Goal: Task Accomplishment & Management: Use online tool/utility

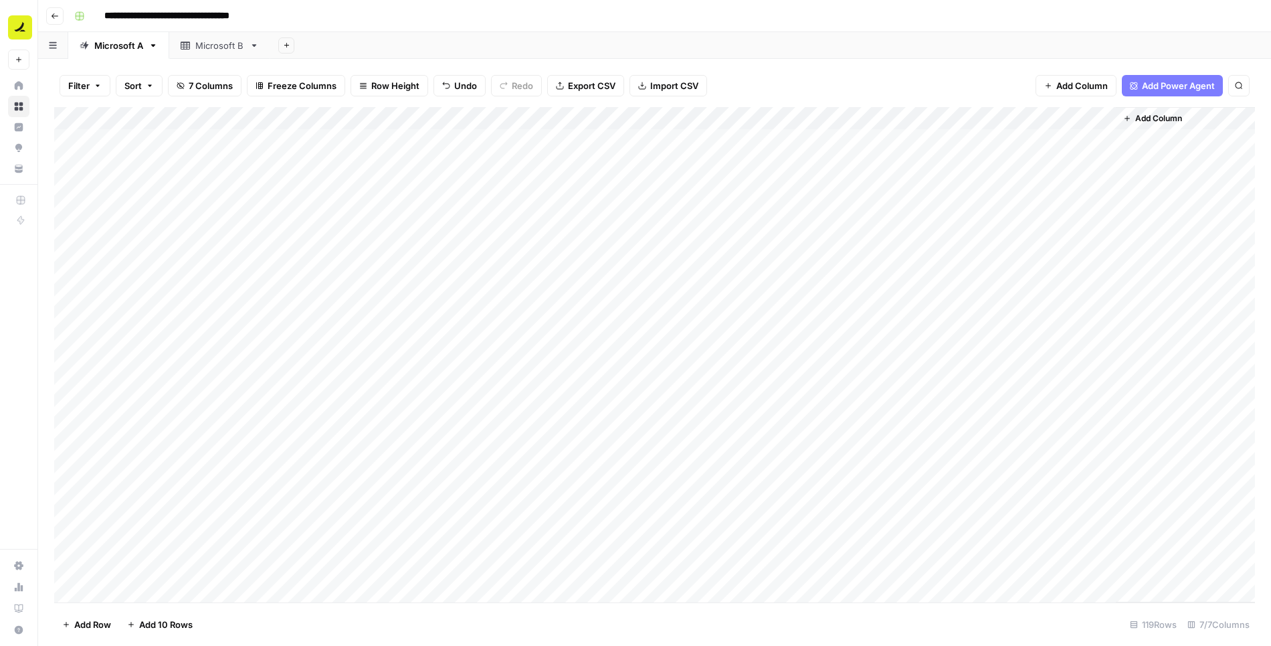
click at [713, 20] on div "**********" at bounding box center [663, 15] width 1189 height 21
click at [799, 37] on div "Add Sheet" at bounding box center [770, 45] width 1001 height 27
click at [755, 56] on div "Add Sheet" at bounding box center [770, 45] width 1001 height 27
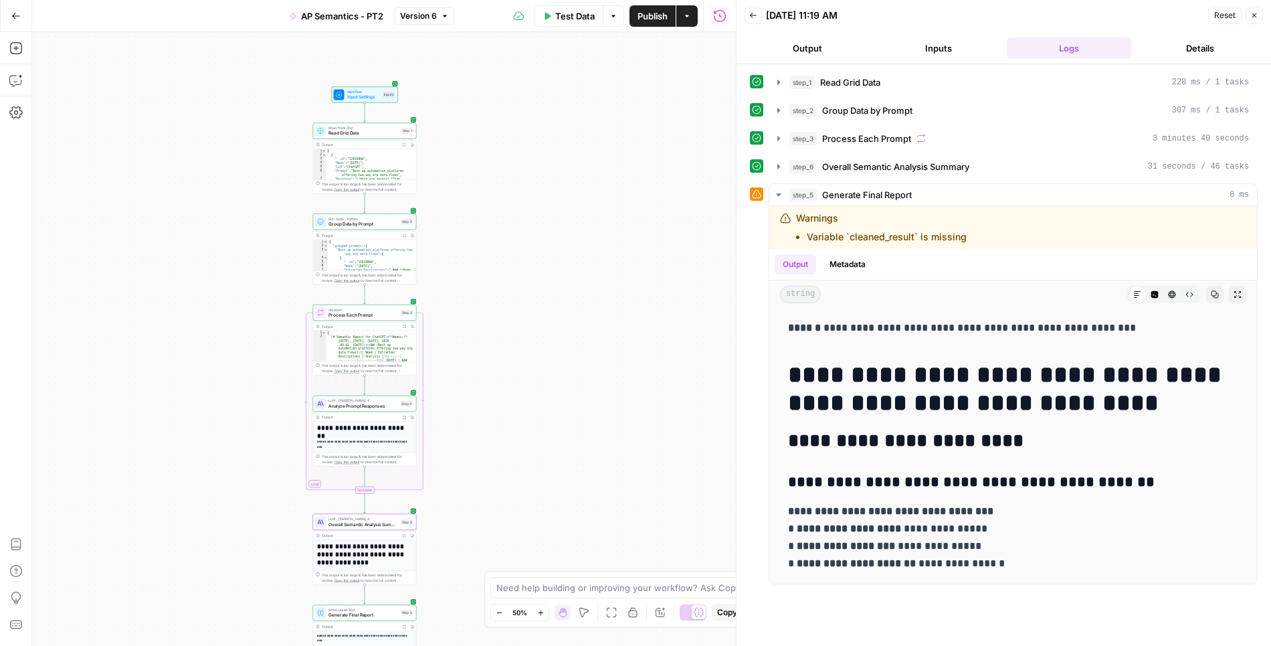
click at [13, 16] on icon "button" at bounding box center [15, 15] width 9 height 9
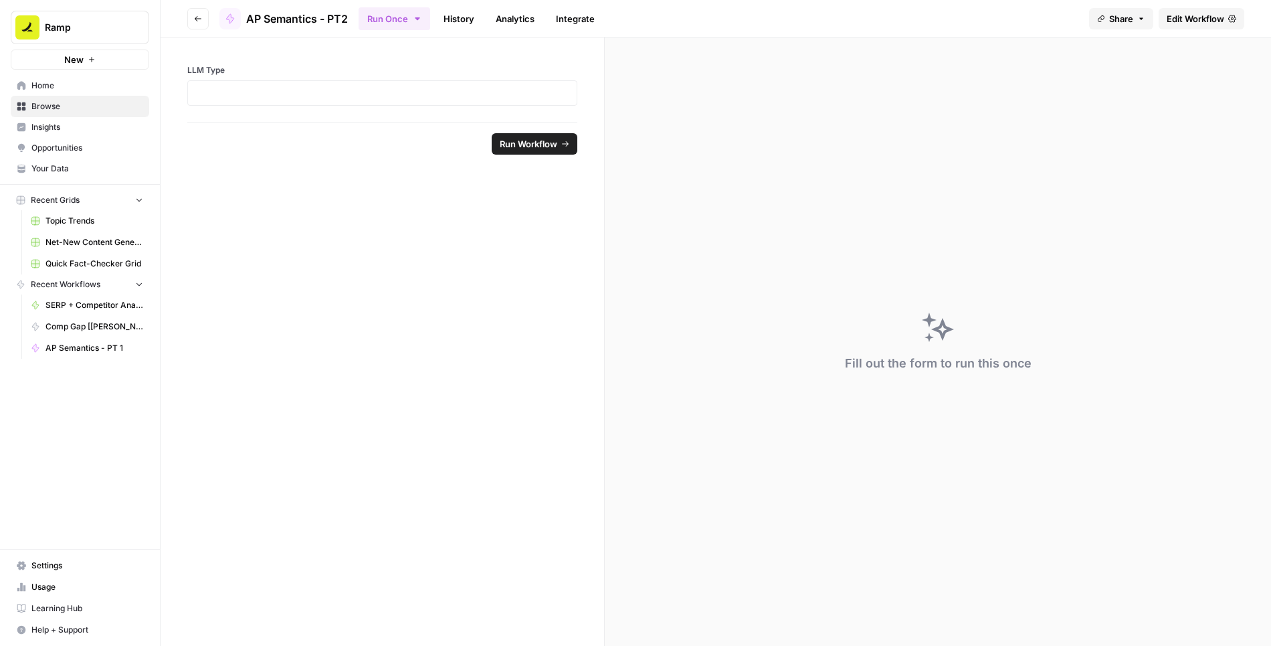
click at [191, 19] on button "Go back" at bounding box center [197, 18] width 21 height 21
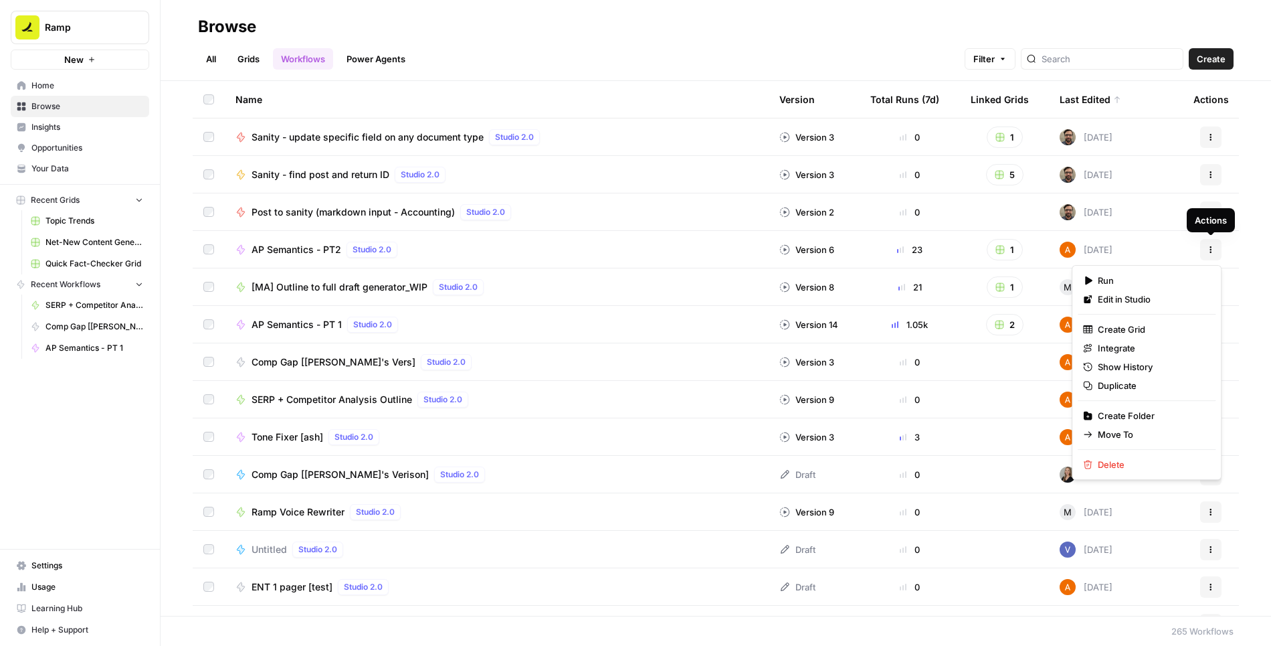
click at [1215, 249] on button "Actions" at bounding box center [1210, 249] width 21 height 21
click at [1119, 387] on span "Duplicate" at bounding box center [1151, 385] width 107 height 13
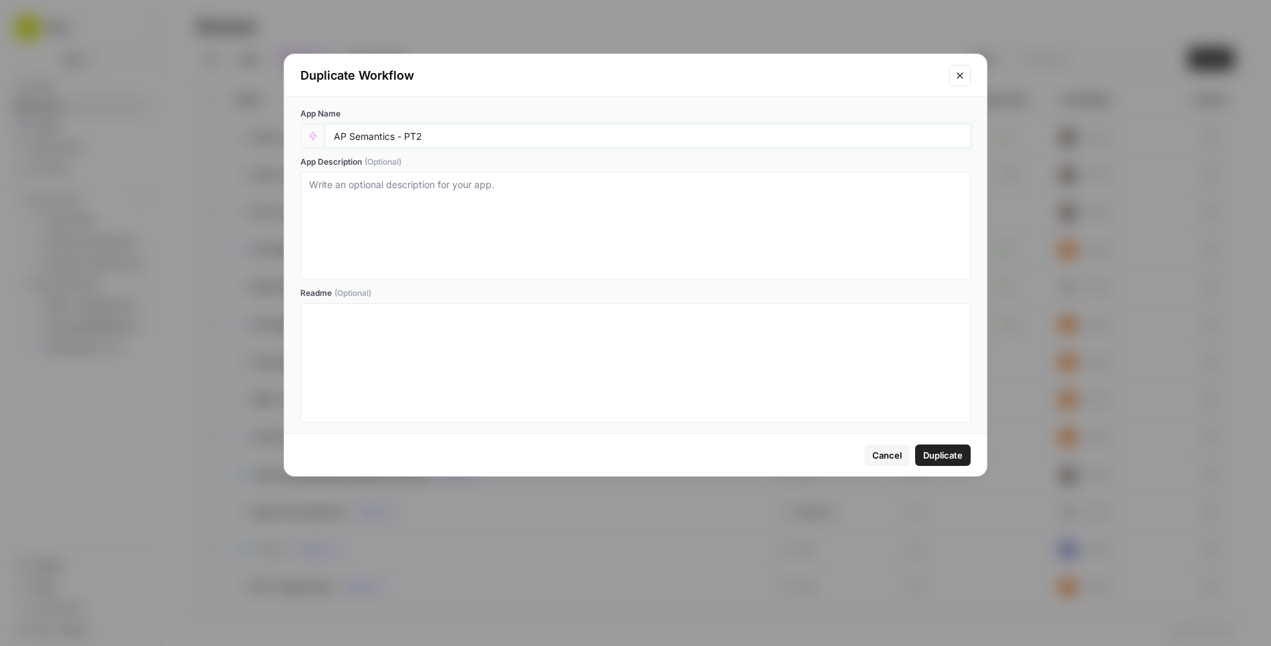
click at [596, 136] on input "AP Semantics - PT2" at bounding box center [648, 136] width 628 height 12
type input "AP Semantics - PT2.5"
click at [939, 457] on span "Duplicate" at bounding box center [942, 454] width 39 height 13
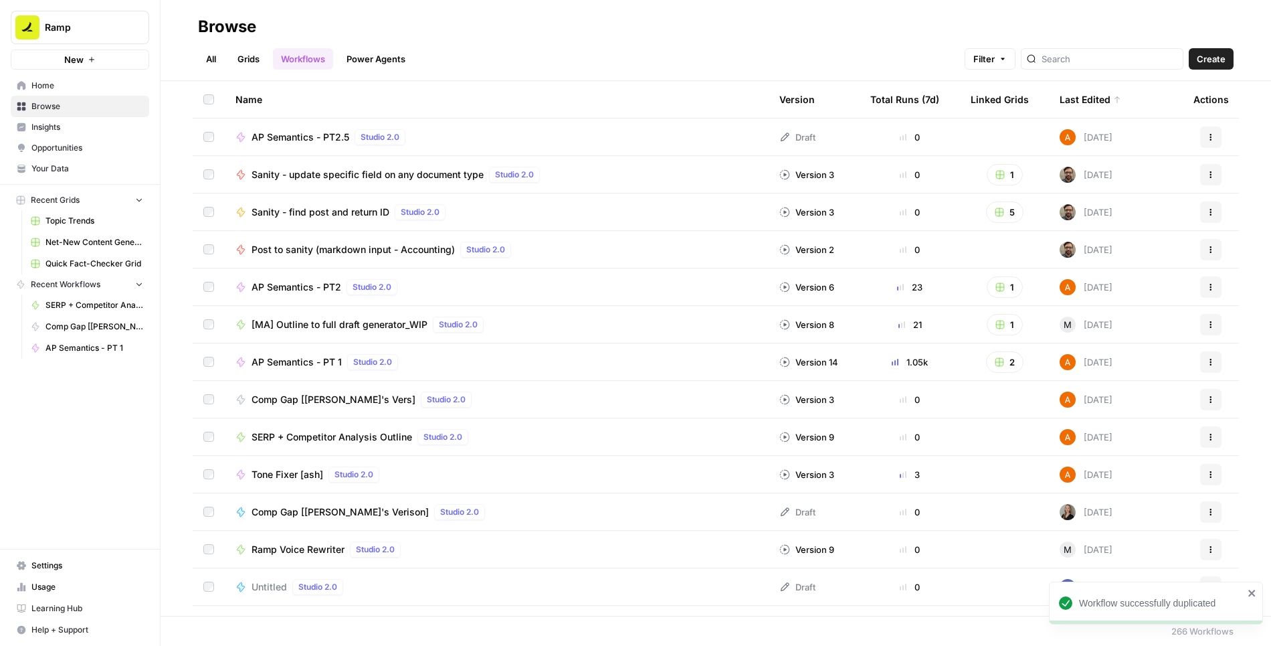
click at [320, 134] on span "AP Semantics - PT2.5" at bounding box center [301, 136] width 98 height 13
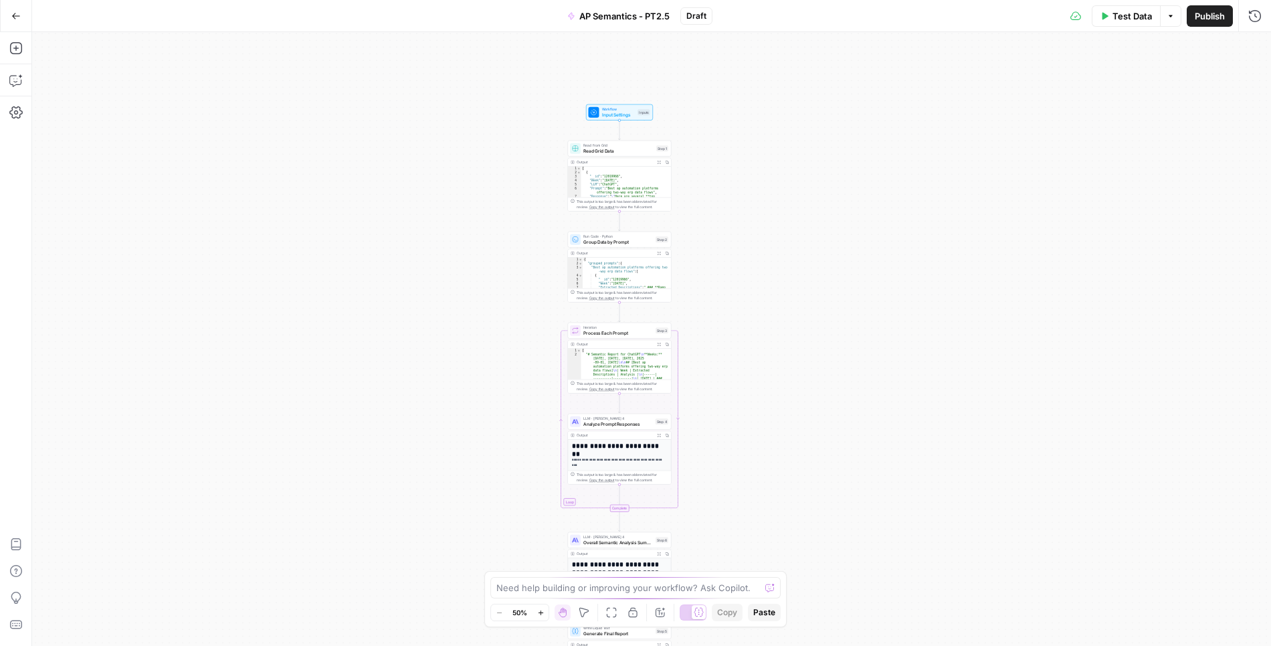
drag, startPoint x: 781, startPoint y: 86, endPoint x: 749, endPoint y: 182, distance: 100.9
click at [749, 182] on div "Workflow Input Settings Inputs Read from Grid Read Grid Data Step 1 Output Expa…" at bounding box center [651, 339] width 1239 height 614
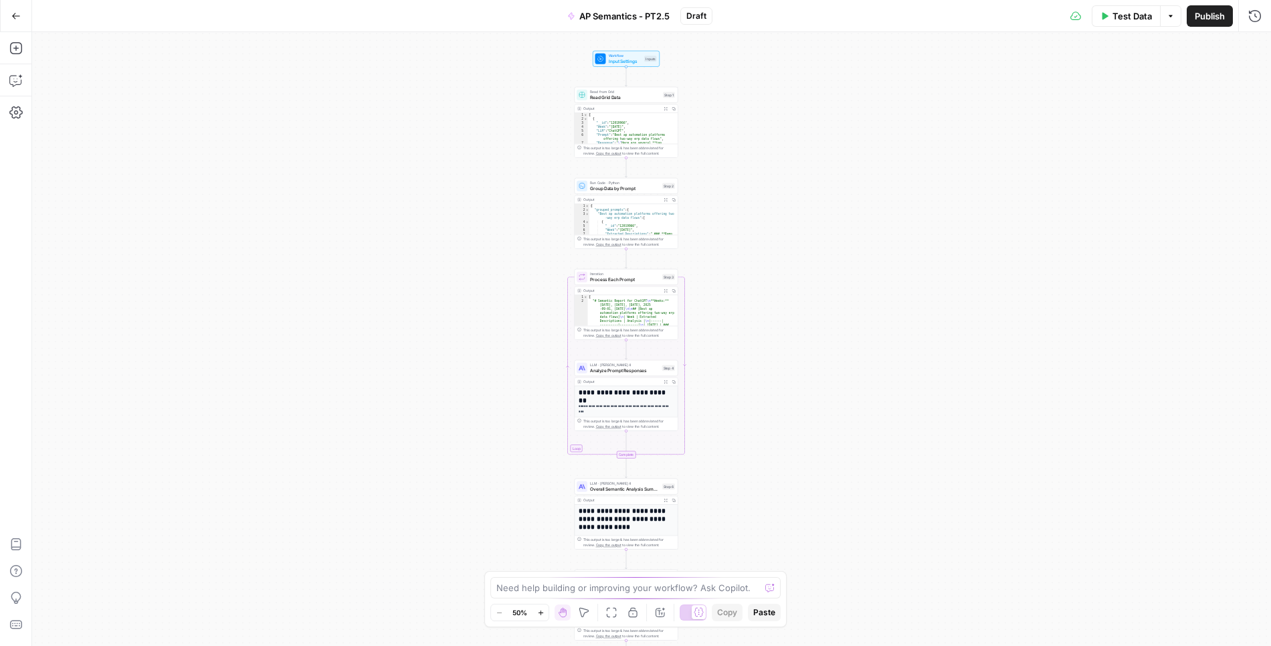
drag, startPoint x: 734, startPoint y: 272, endPoint x: 741, endPoint y: 218, distance: 53.9
click at [741, 218] on div "Workflow Input Settings Inputs Read from Grid Read Grid Data Step 1 Output Expa…" at bounding box center [651, 339] width 1239 height 614
click at [636, 277] on span "Process Each Prompt" at bounding box center [625, 279] width 70 height 7
click at [1255, 45] on icon "button" at bounding box center [1255, 48] width 8 height 8
click at [639, 367] on span "Analyze Prompt Responses" at bounding box center [625, 370] width 70 height 7
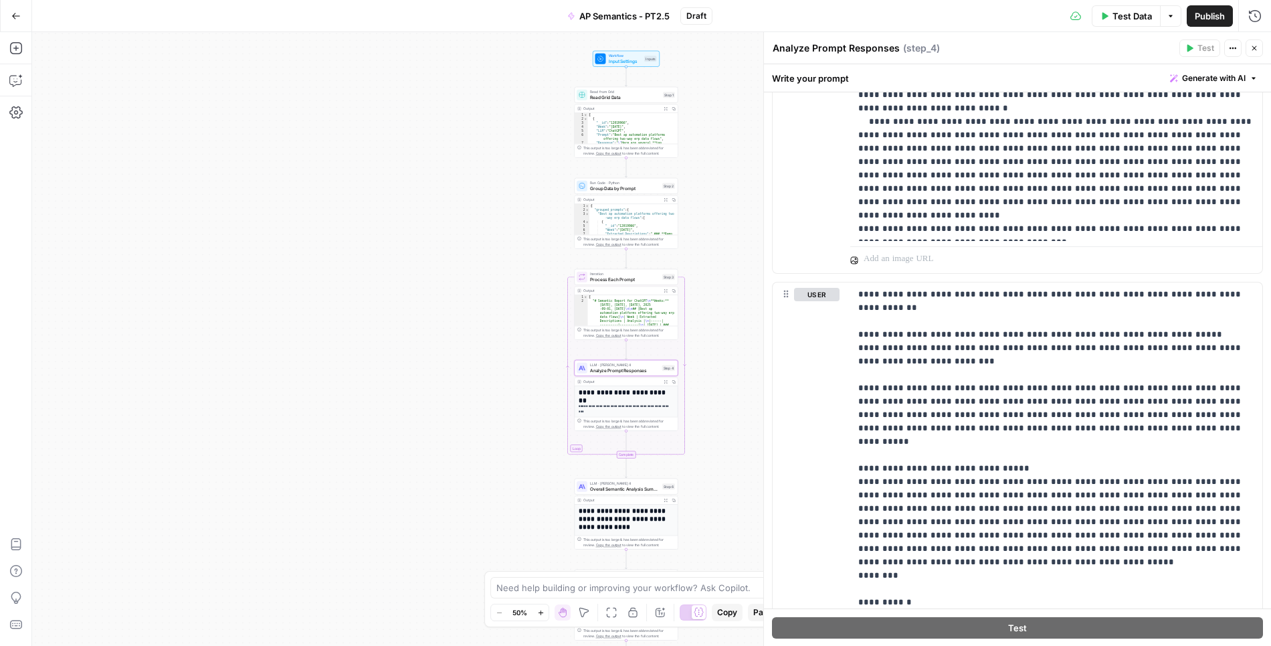
scroll to position [1063, 0]
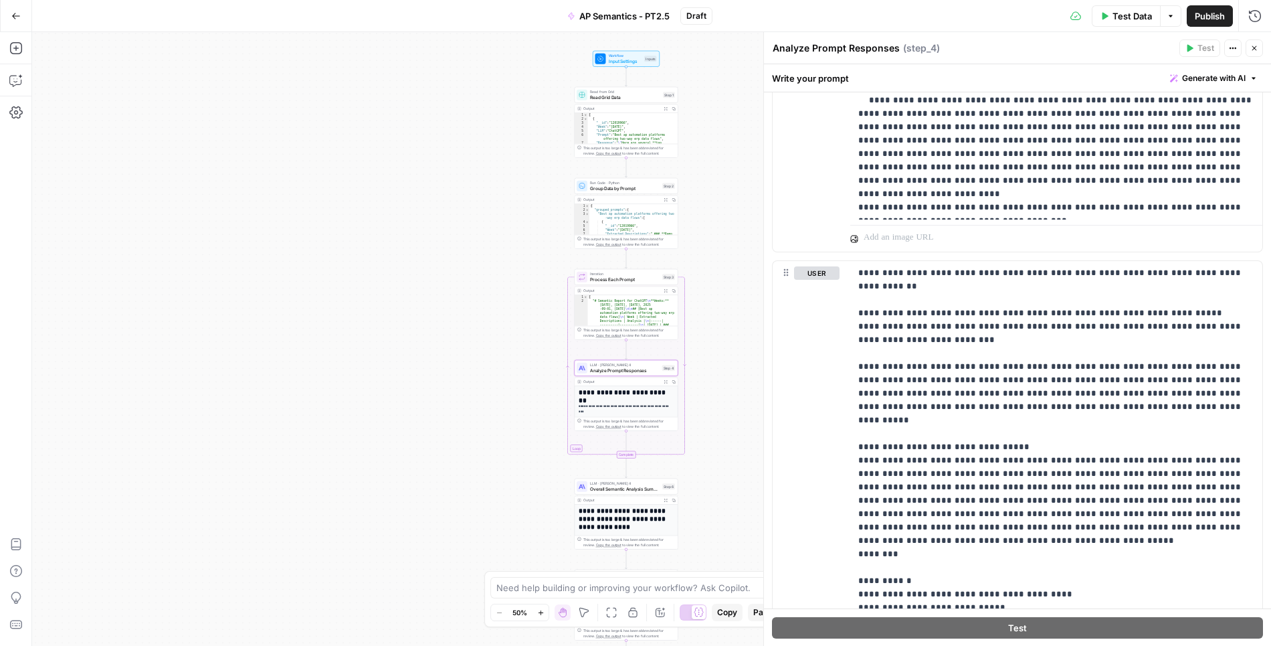
click at [604, 487] on span "Overall Semantic Analysis Summary" at bounding box center [625, 488] width 70 height 7
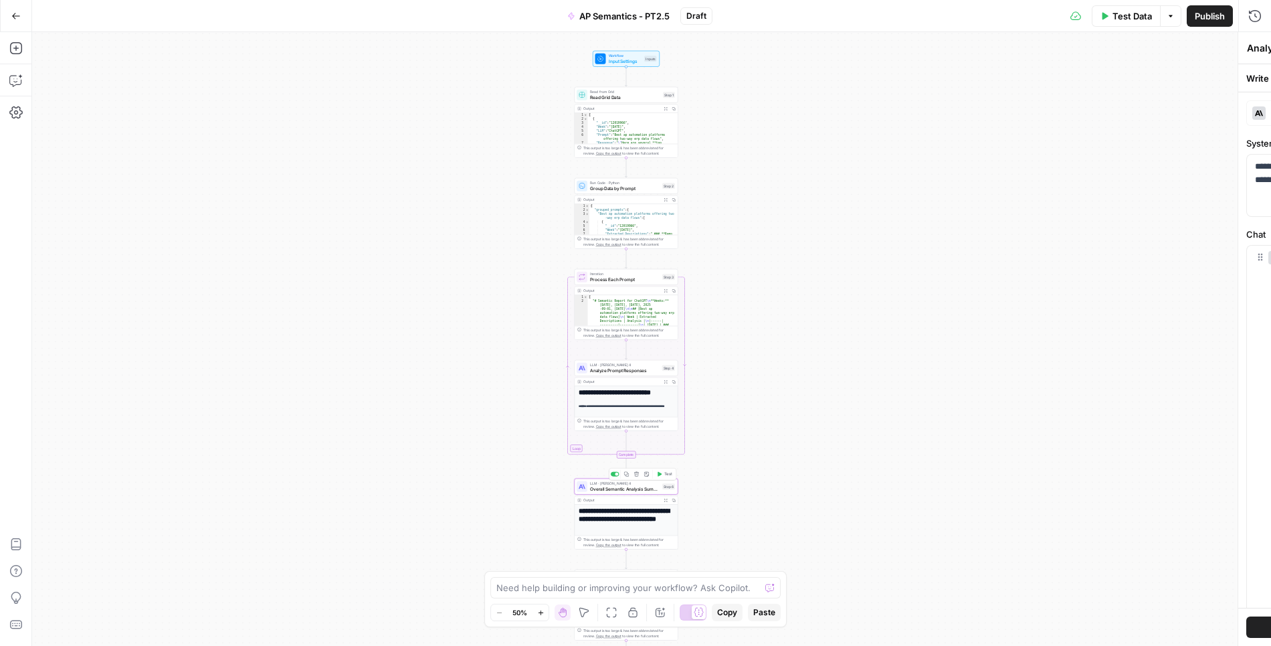
type textarea "Overall Semantic Analysis Summary"
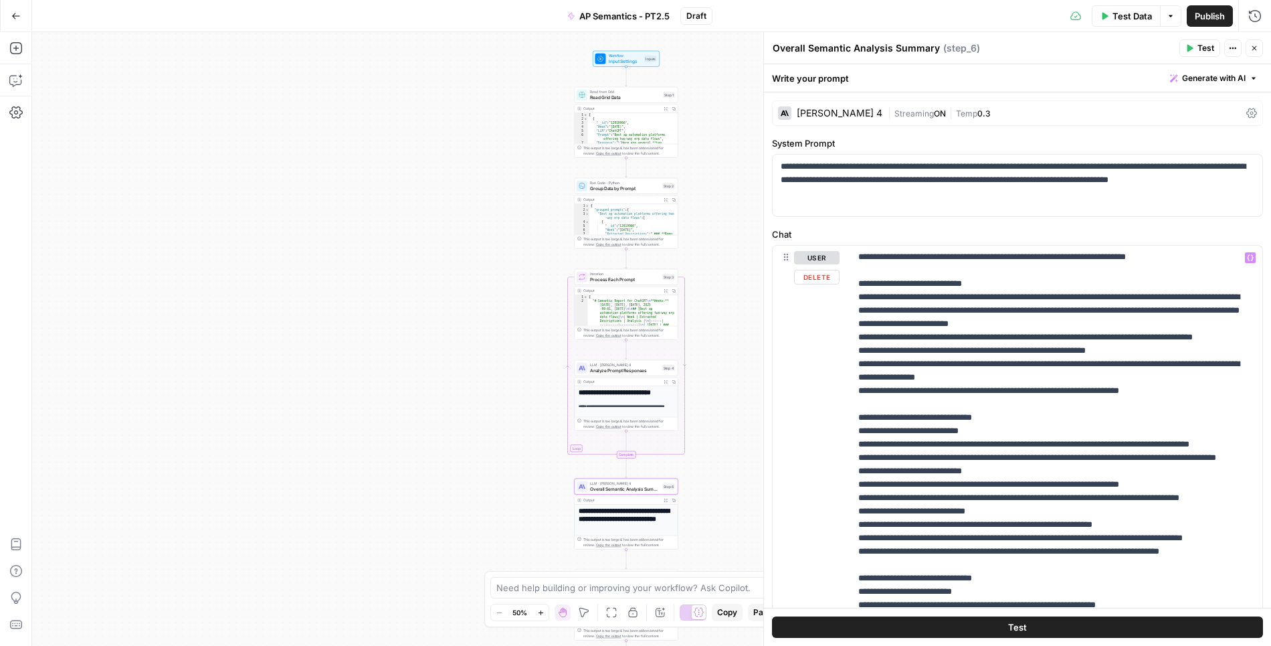
scroll to position [144, 0]
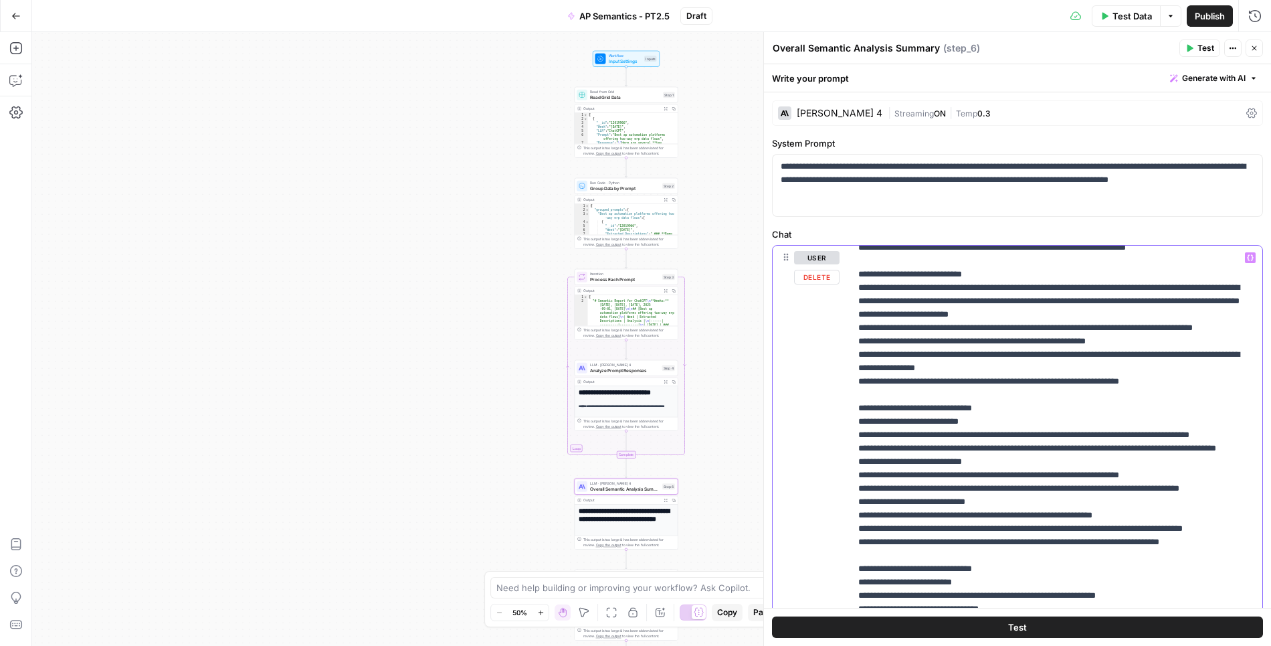
drag, startPoint x: 1185, startPoint y: 311, endPoint x: 1034, endPoint y: 311, distance: 151.2
click at [1032, 309] on p "**********" at bounding box center [1056, 575] width 397 height 937
click at [1125, 325] on p "**********" at bounding box center [1056, 575] width 397 height 937
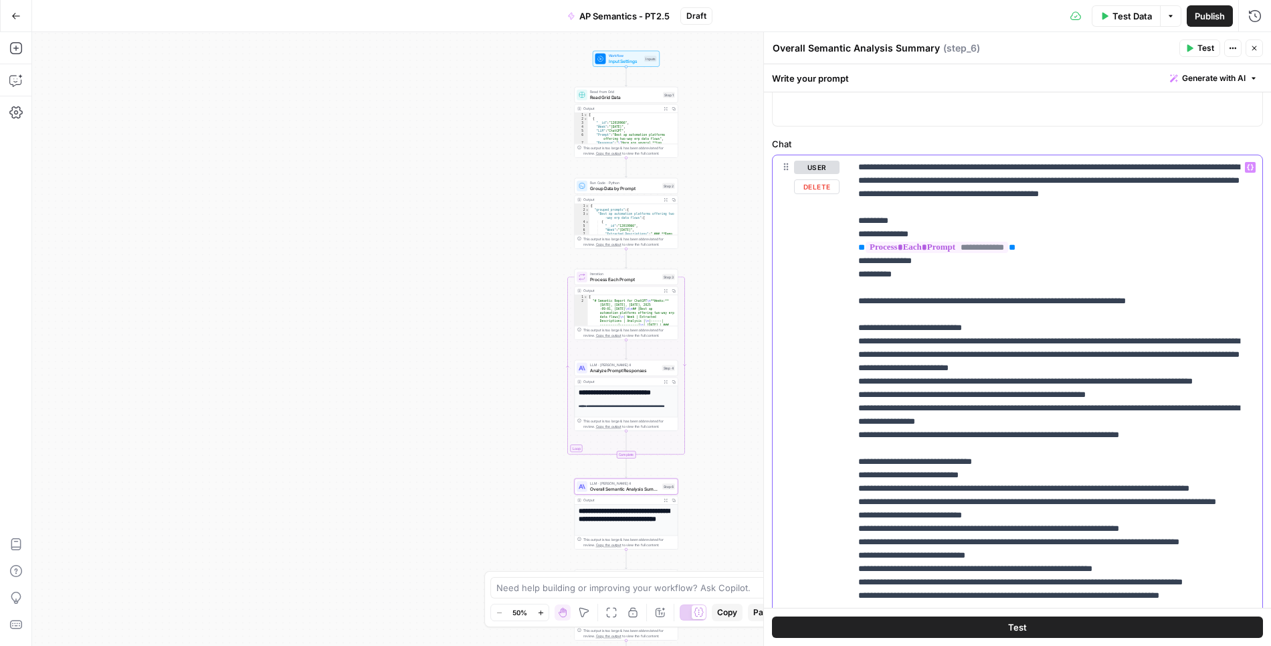
scroll to position [19, 0]
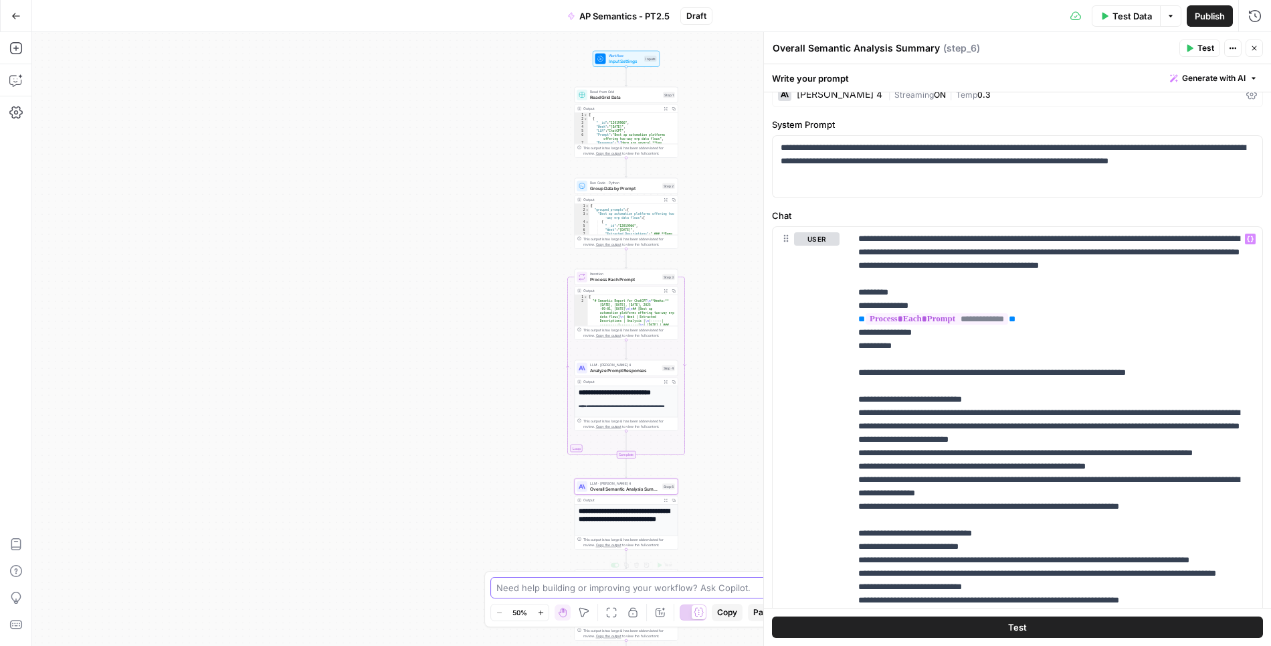
click at [618, 586] on textarea at bounding box center [628, 587] width 264 height 13
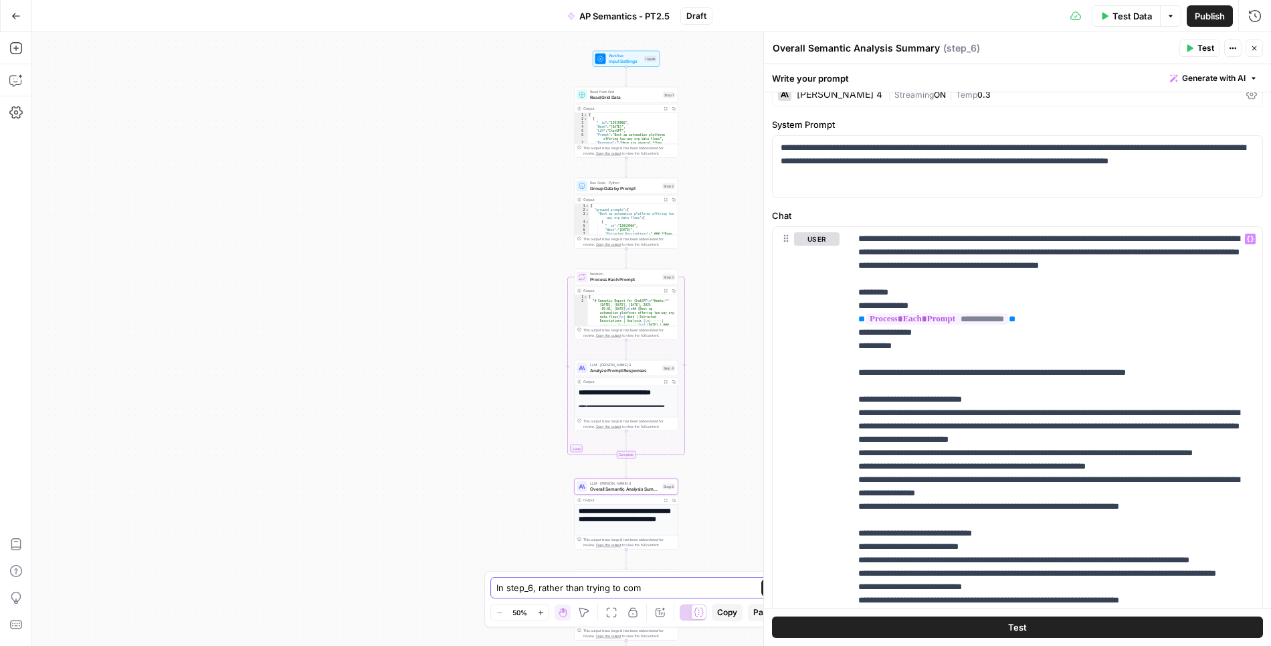
click at [648, 587] on textarea "In step_6, rather than trying to com" at bounding box center [622, 587] width 252 height 13
type textarea "In step_6, let's change the entire analysis here in the prompt."
click at [631, 367] on span "Analyze Prompt Responses" at bounding box center [625, 370] width 70 height 7
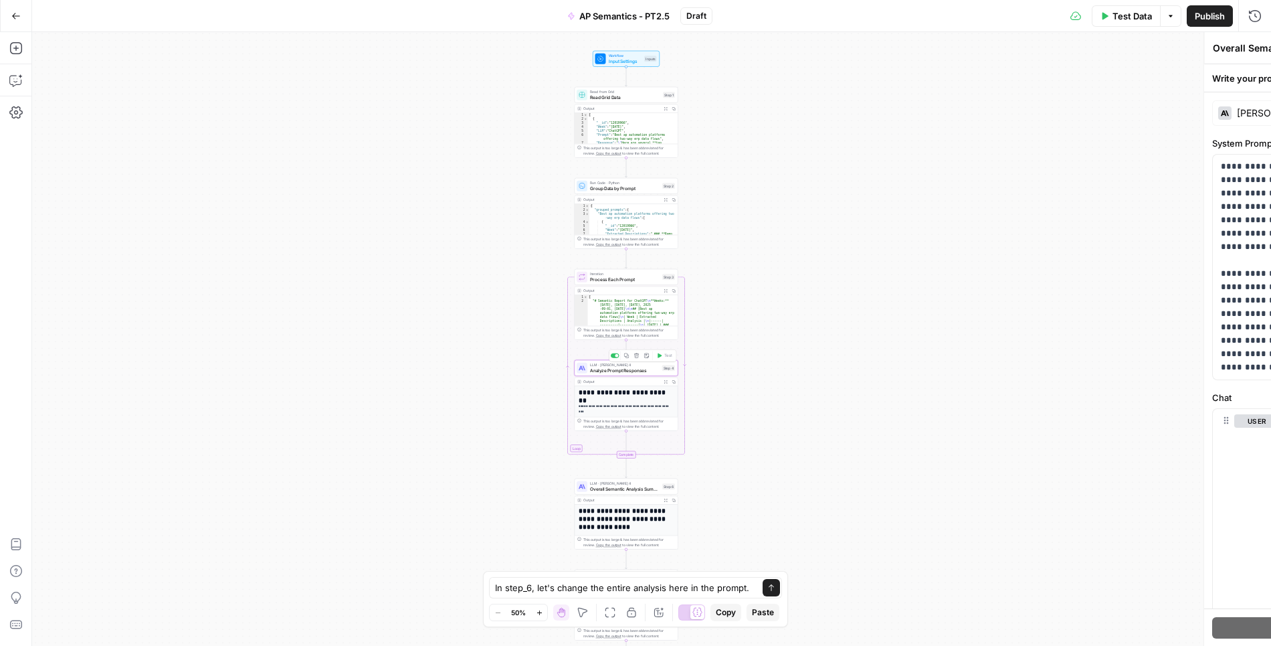
type textarea "Analyze Prompt Responses"
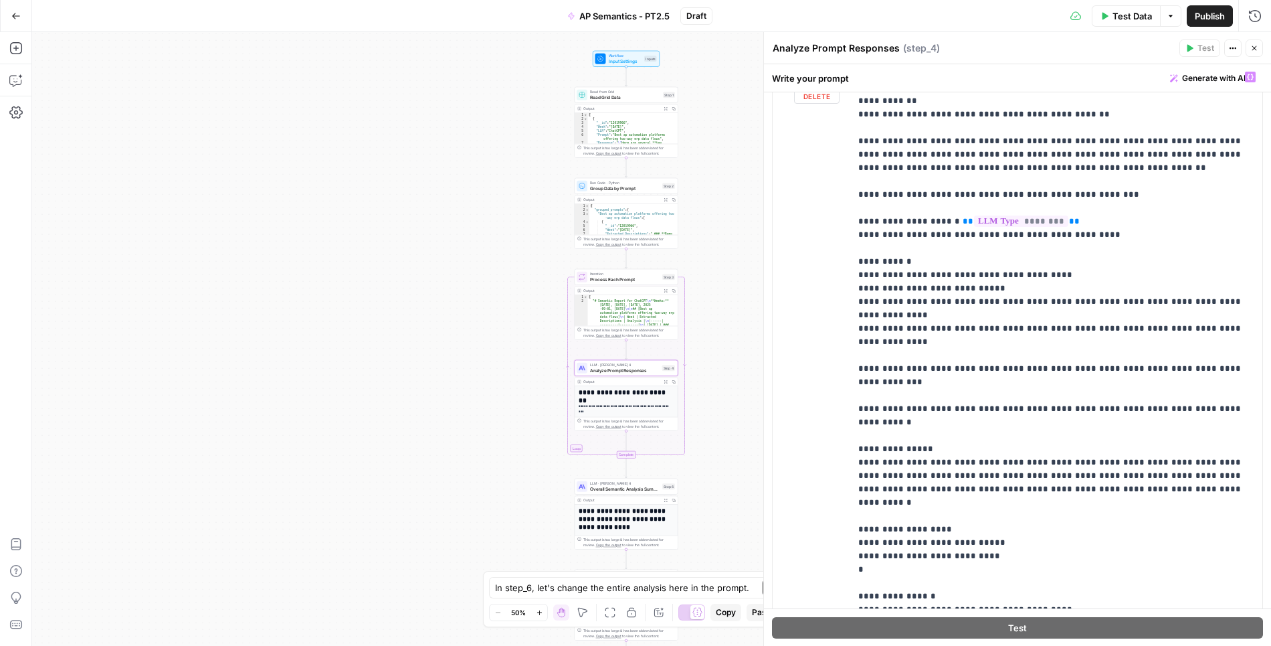
scroll to position [710, 0]
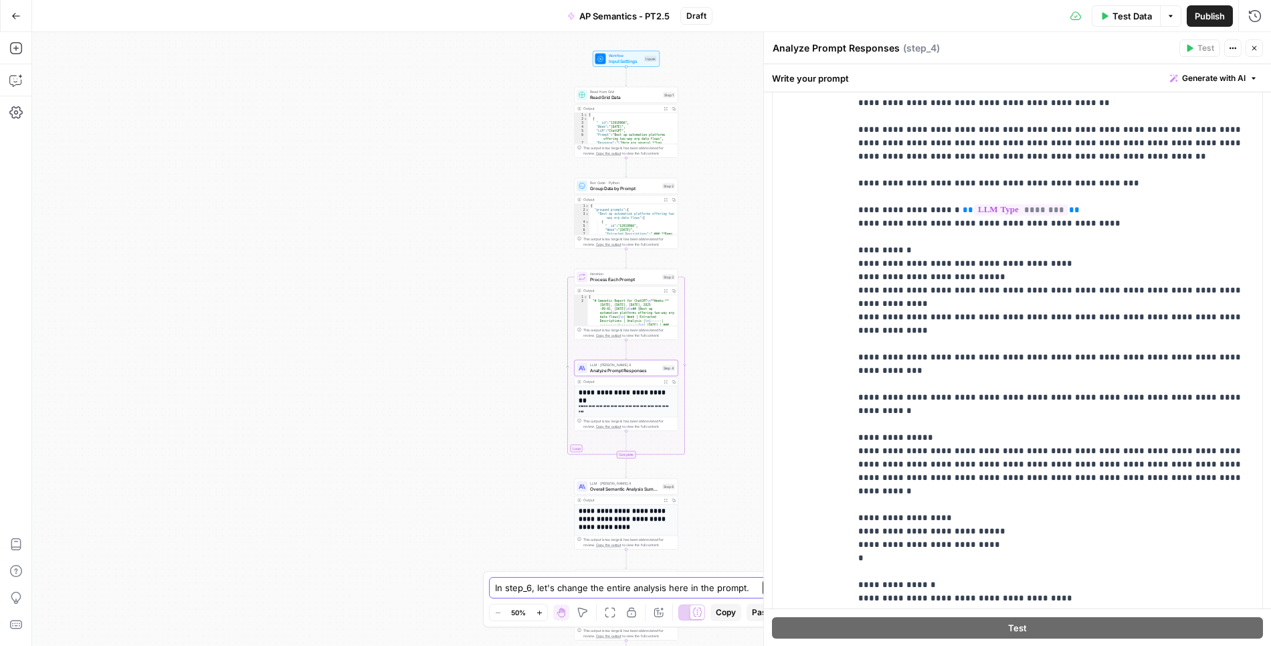
click at [654, 589] on textarea "In step_6, let's change the entire analysis here in the prompt." at bounding box center [622, 587] width 254 height 13
paste textarea "Let's rewrite the entire step for props because we want to slightly change it s…"
type textarea "Let's rewrite the entire step for props because we want to slightly change it s…"
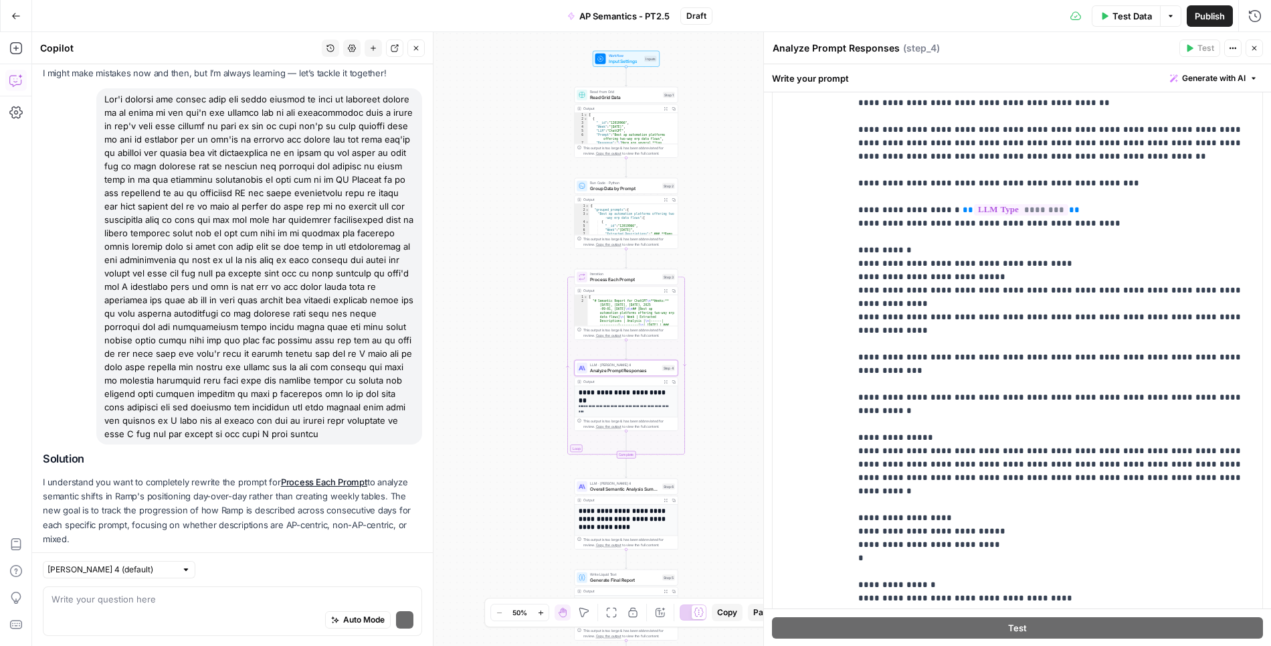
scroll to position [92, 0]
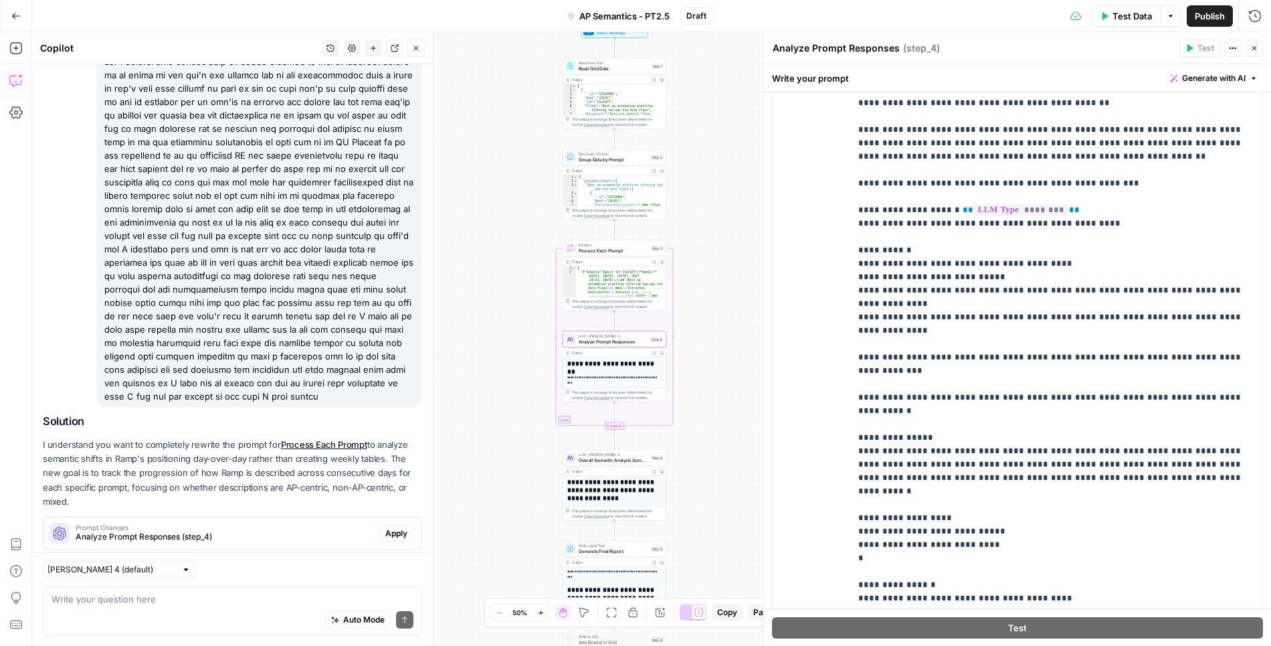
click at [393, 527] on span "Apply" at bounding box center [396, 533] width 22 height 12
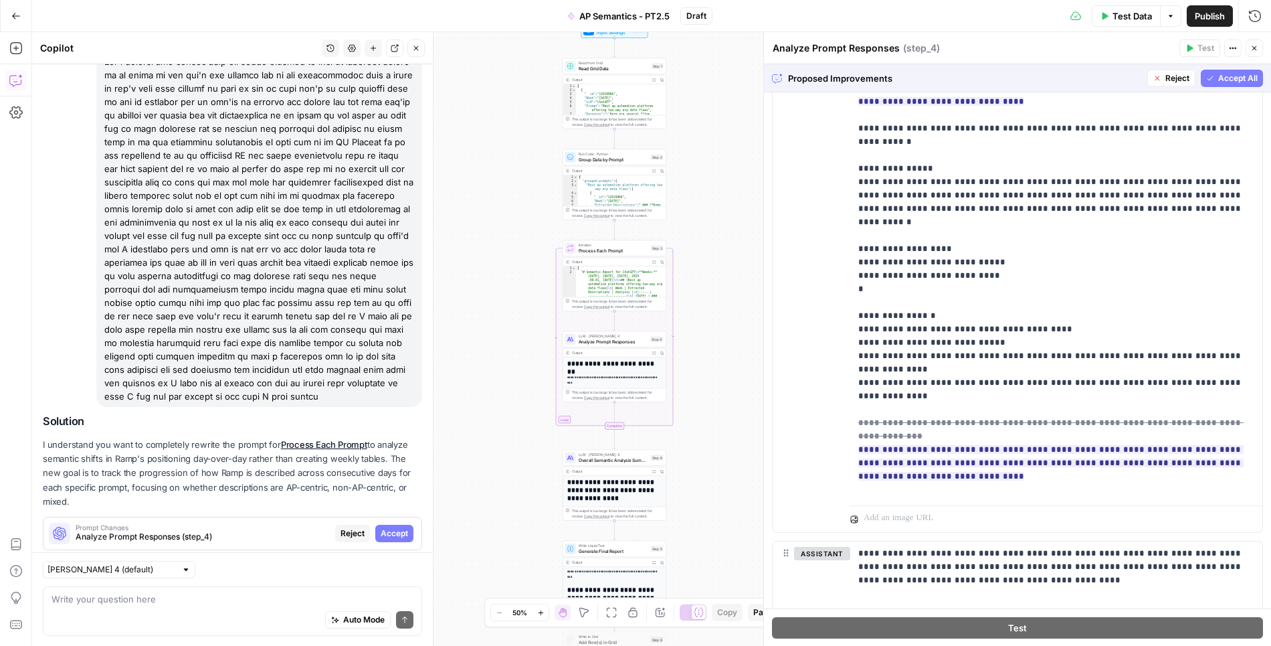
scroll to position [1131, 0]
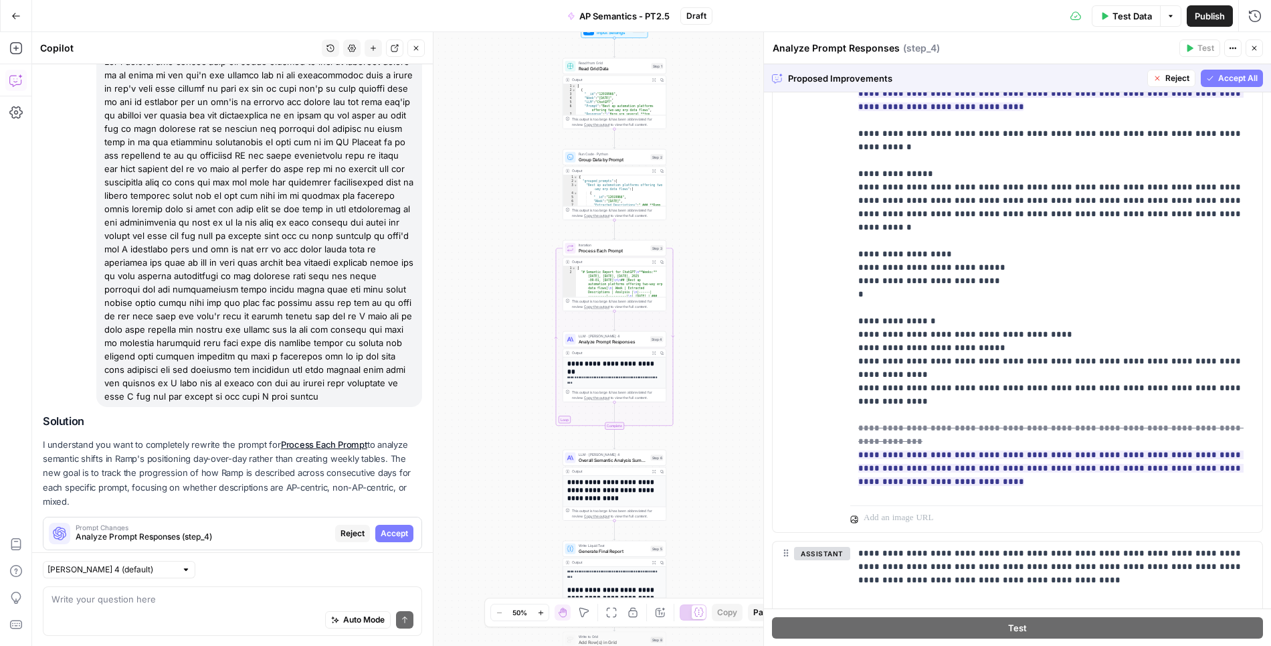
click at [1226, 78] on span "Accept All" at bounding box center [1237, 78] width 39 height 12
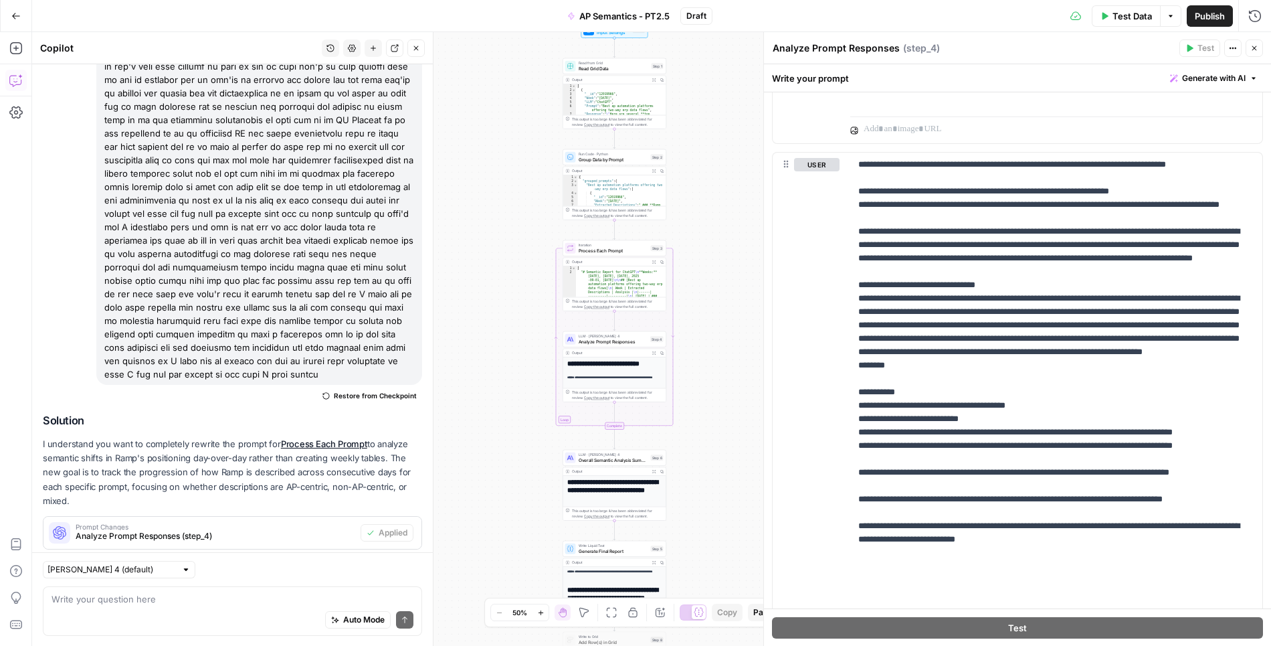
scroll to position [1261, 0]
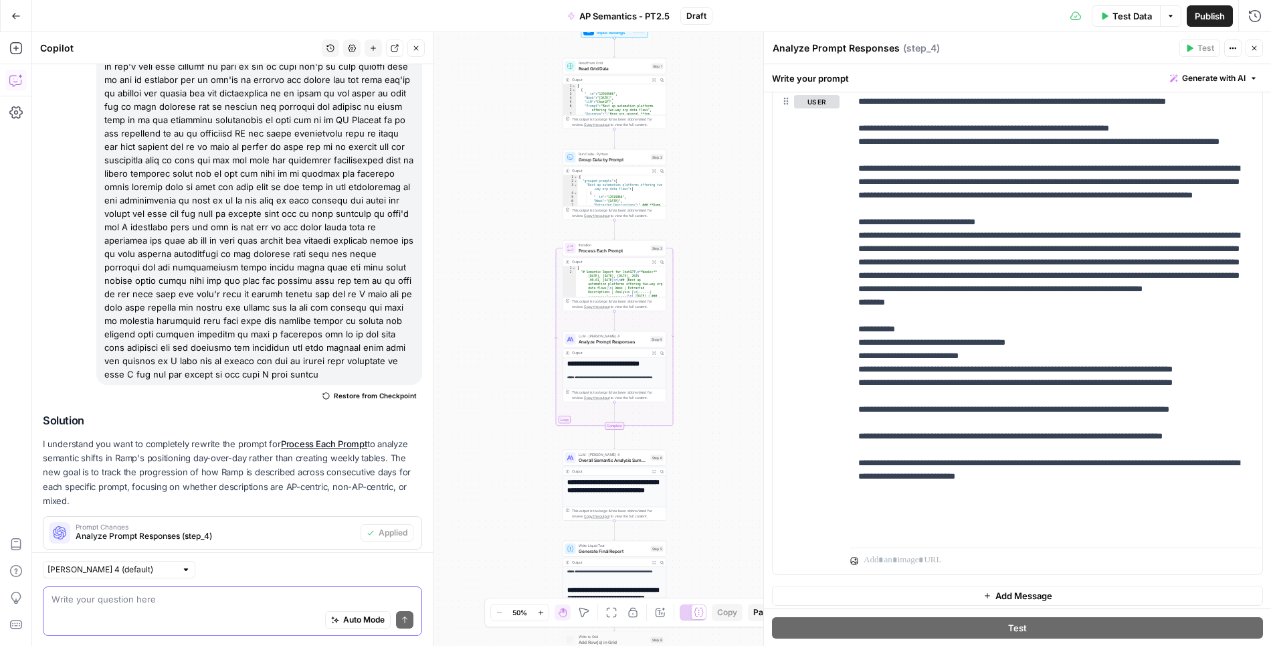
click at [275, 592] on textarea at bounding box center [233, 598] width 362 height 13
paste textarea "In the new prompt you still have all of that extracted description stuff we don…"
type textarea "In the new prompt you still have all of that extracted description stuff we don…"
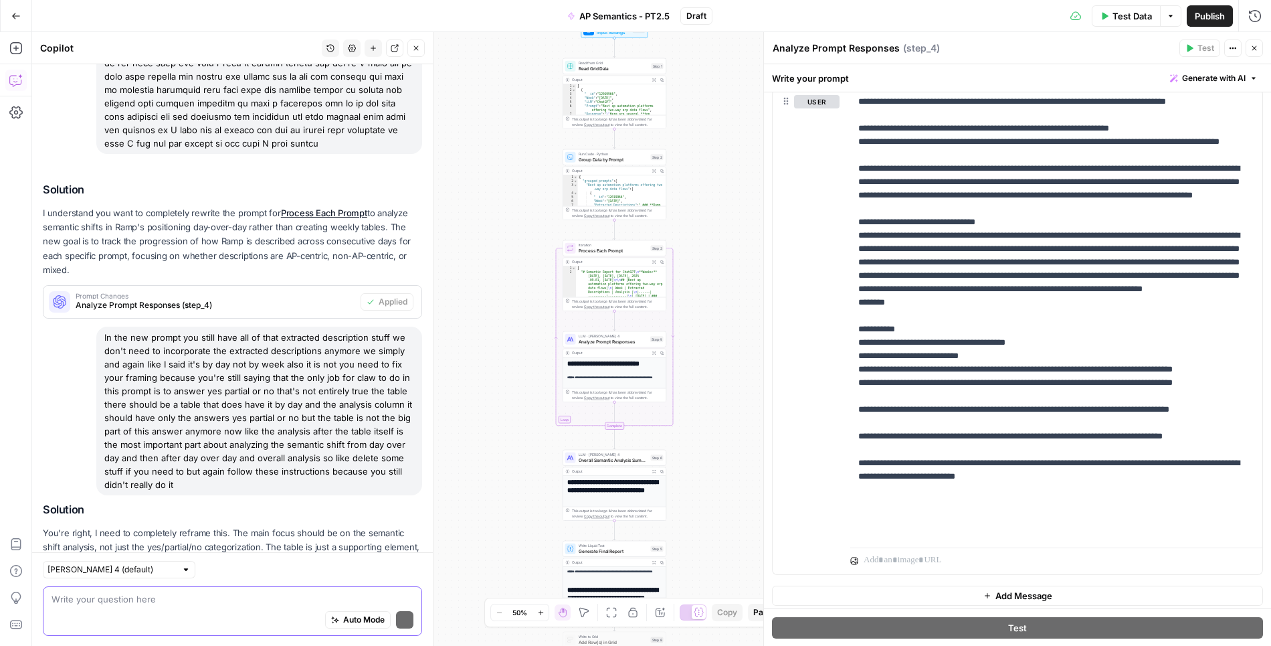
scroll to position [404, 0]
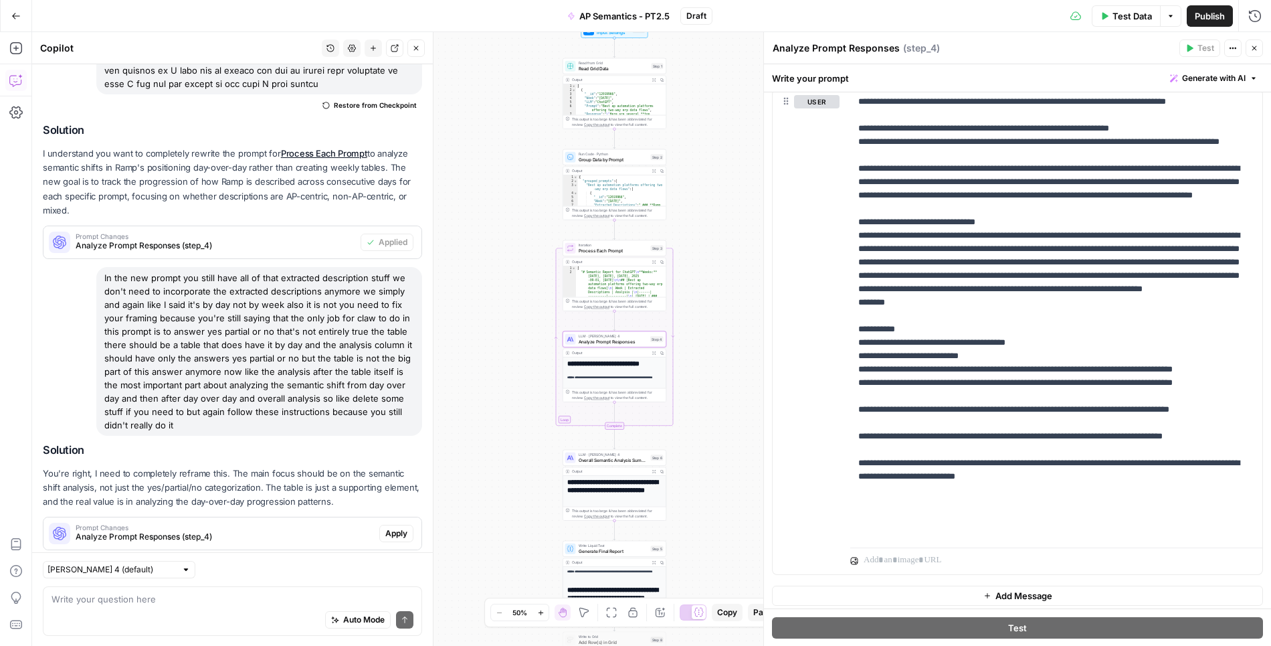
click at [398, 527] on span "Apply" at bounding box center [396, 533] width 22 height 12
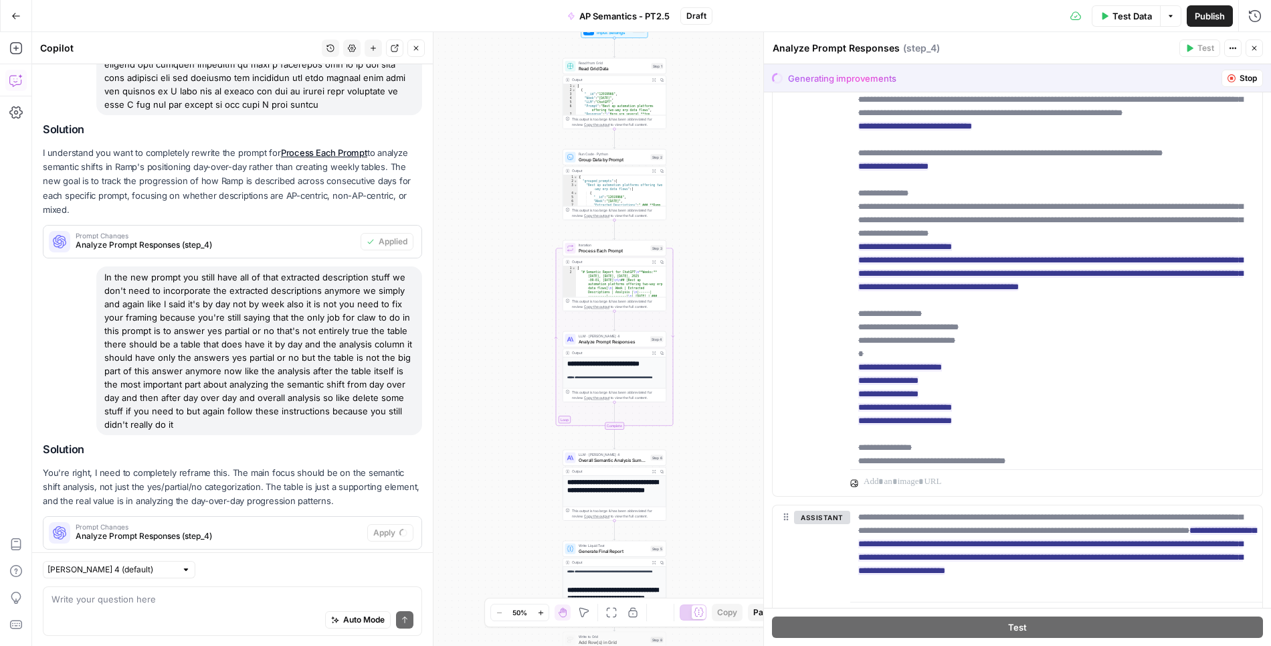
scroll to position [383, 0]
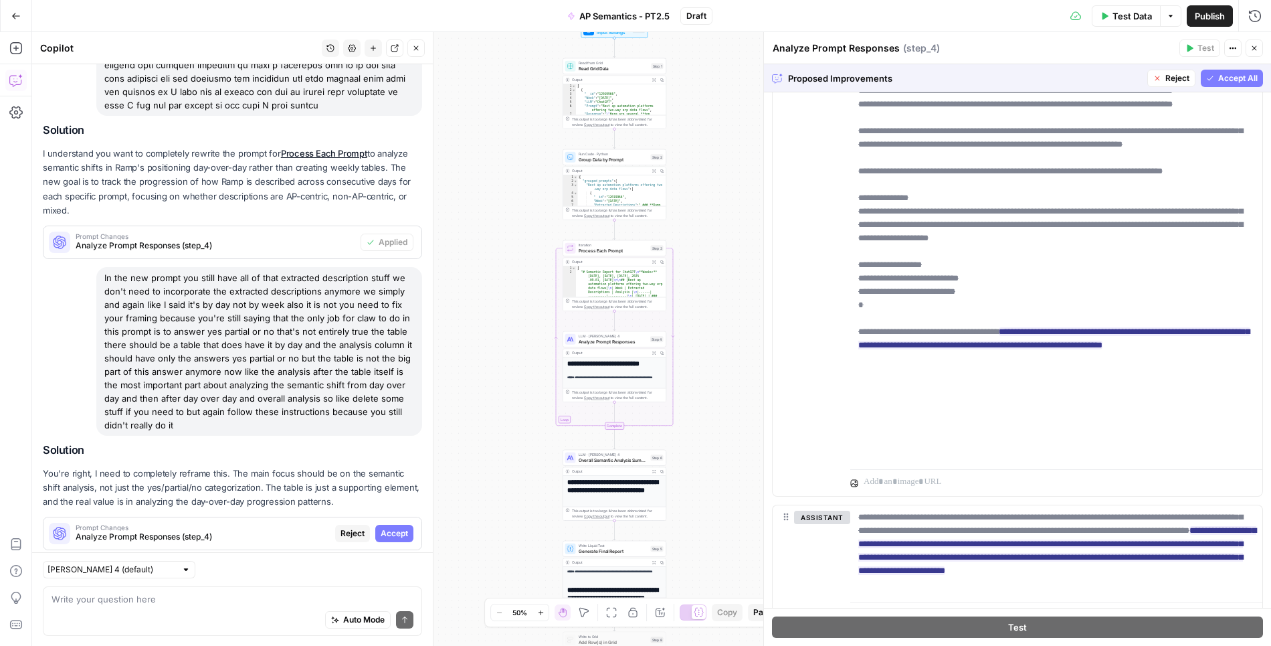
click at [1228, 82] on span "Accept All" at bounding box center [1237, 78] width 39 height 12
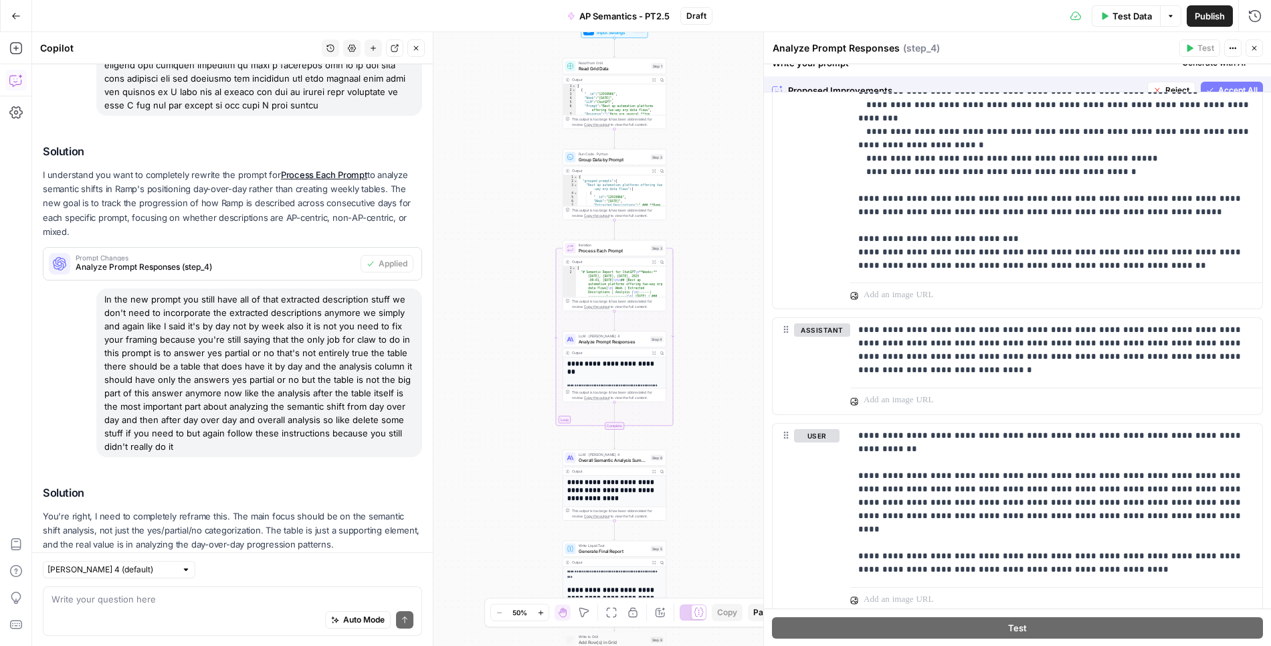
scroll to position [0, 0]
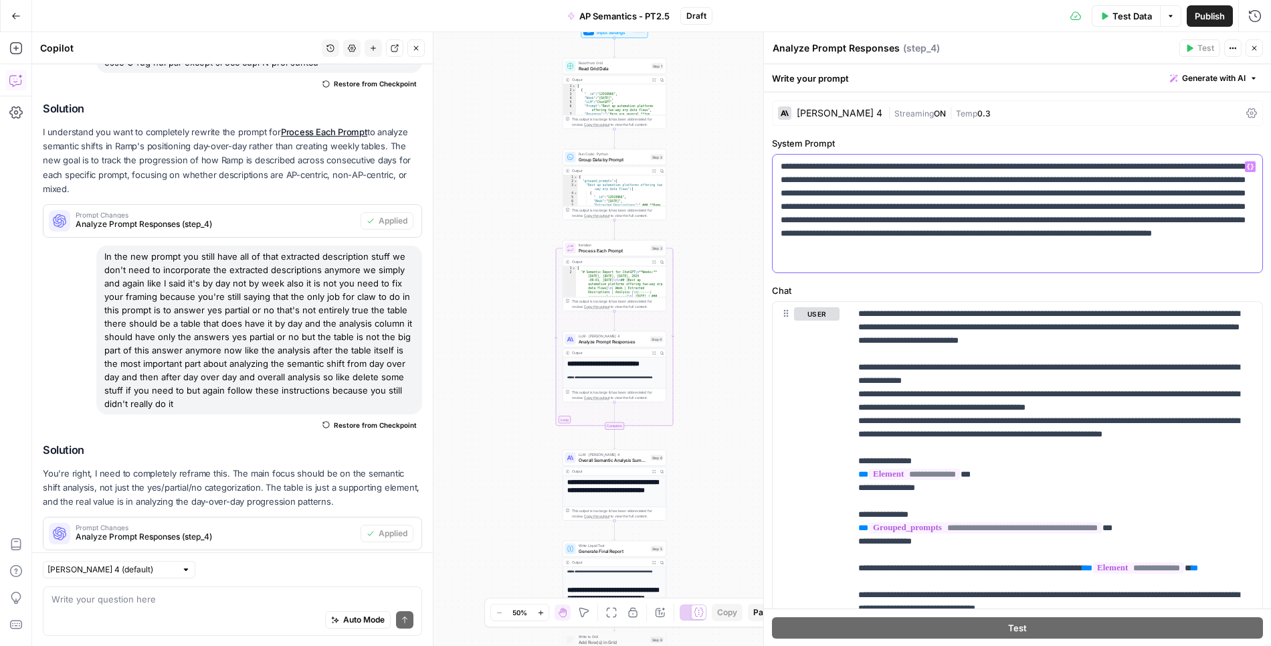
click at [894, 237] on p "**********" at bounding box center [1018, 213] width 474 height 107
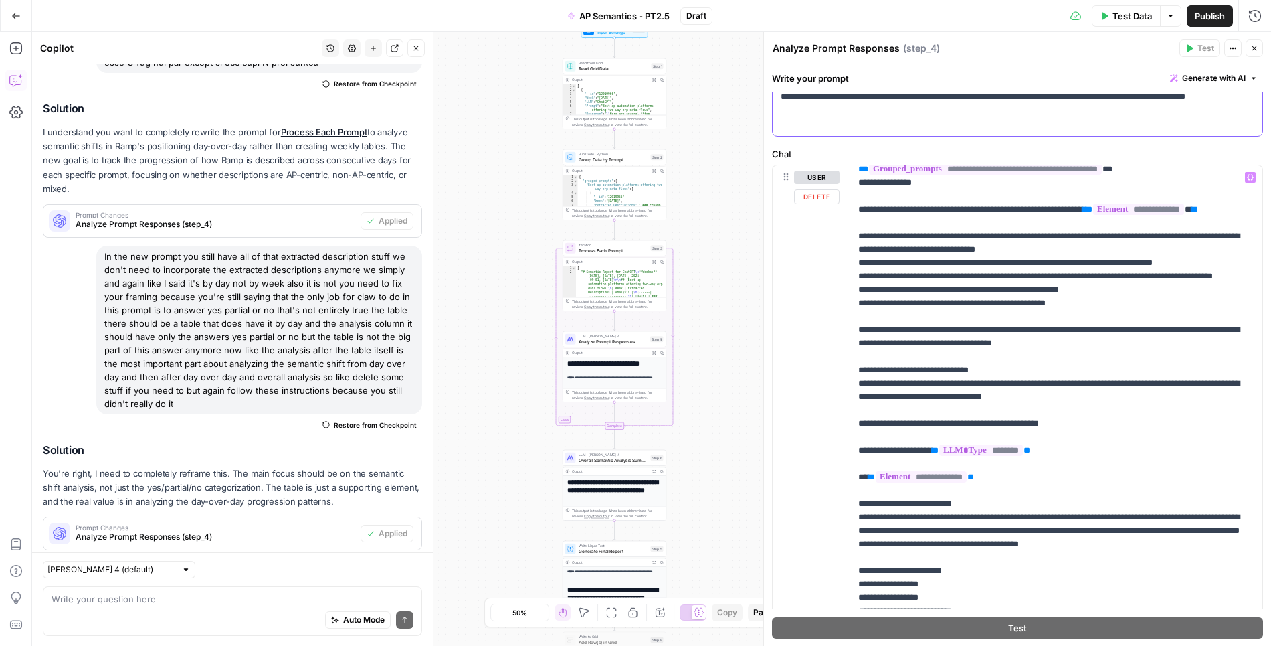
scroll to position [228, 0]
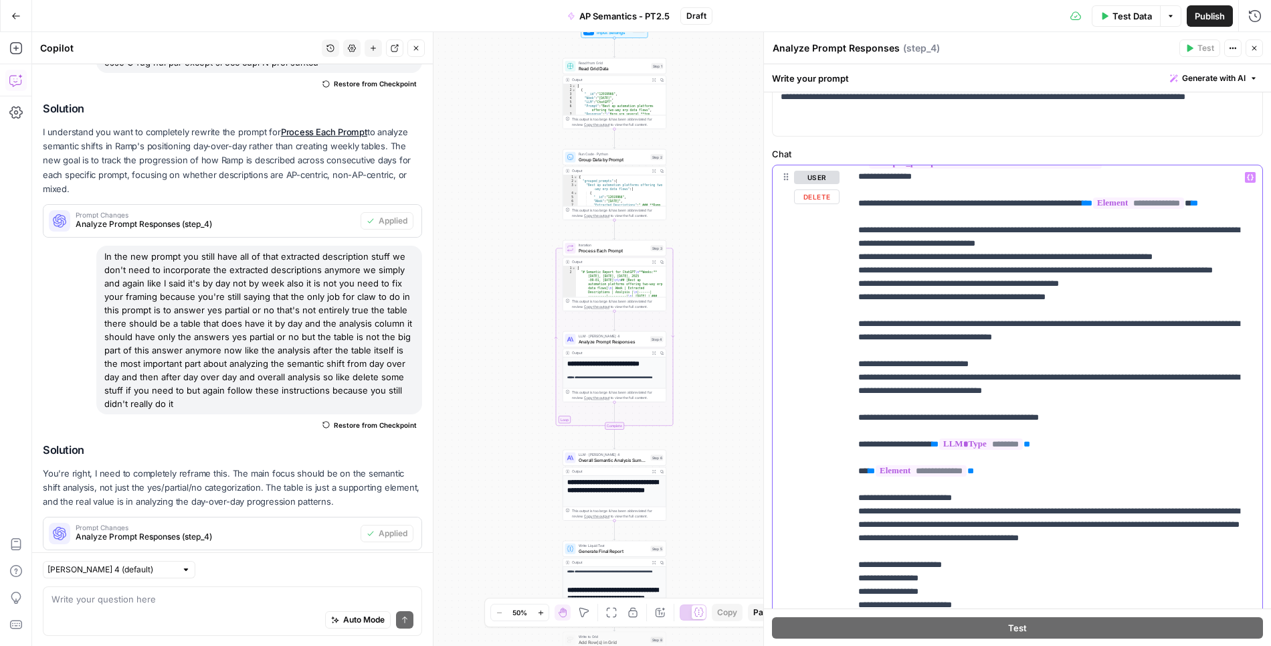
click at [1053, 270] on p "**********" at bounding box center [1056, 323] width 397 height 763
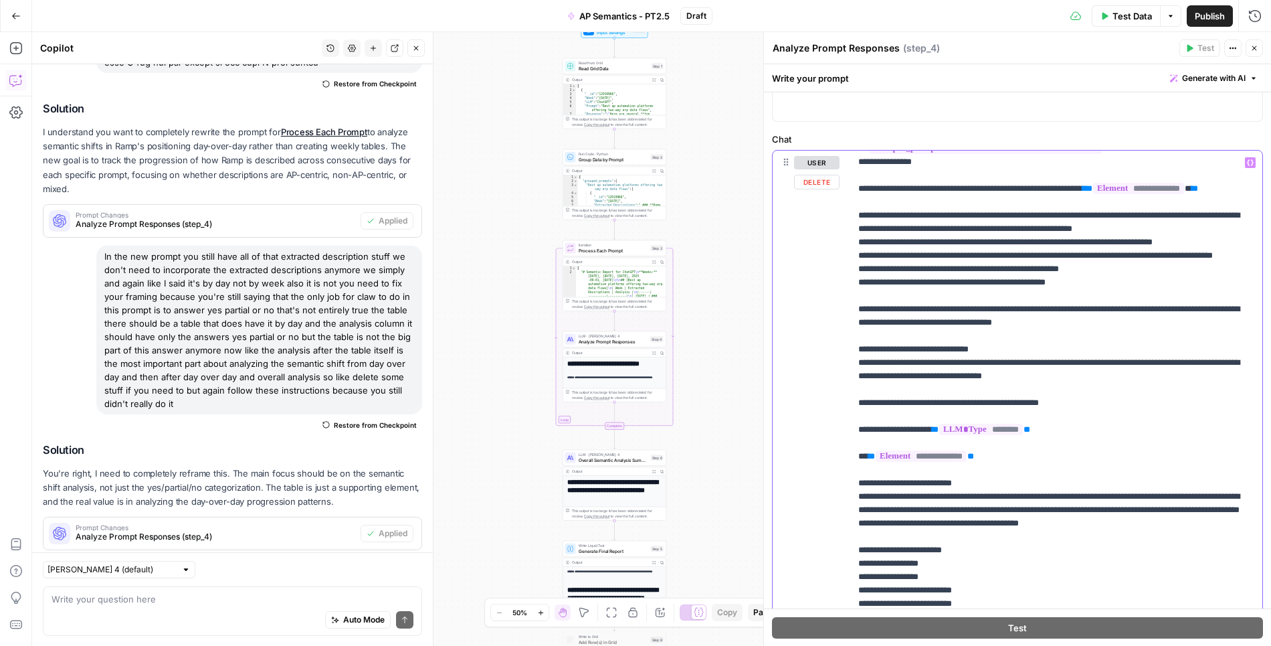
scroll to position [175, 0]
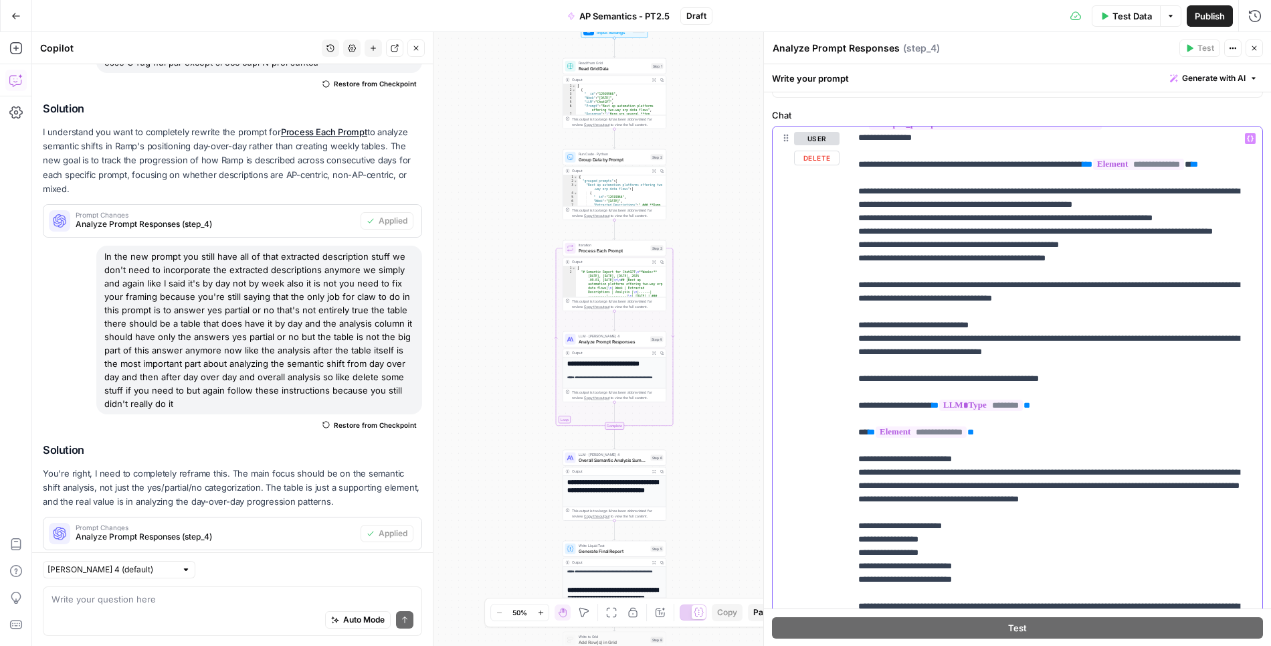
click at [1156, 333] on p "**********" at bounding box center [1056, 285] width 397 height 763
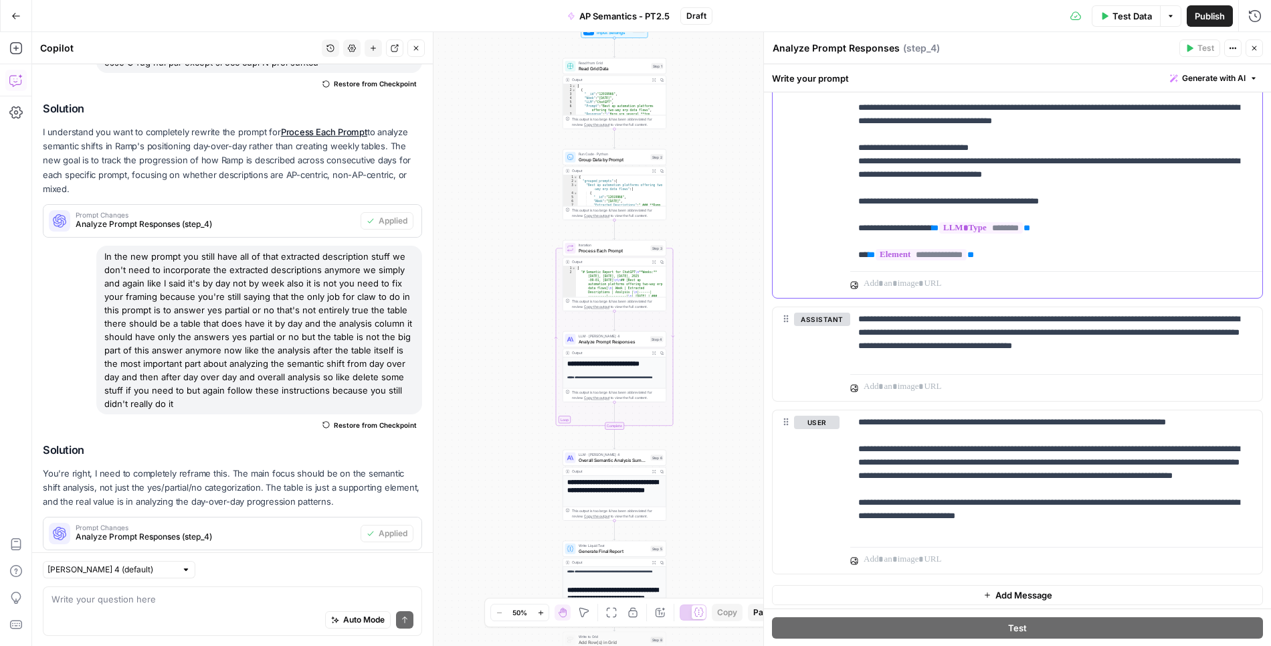
scroll to position [0, 0]
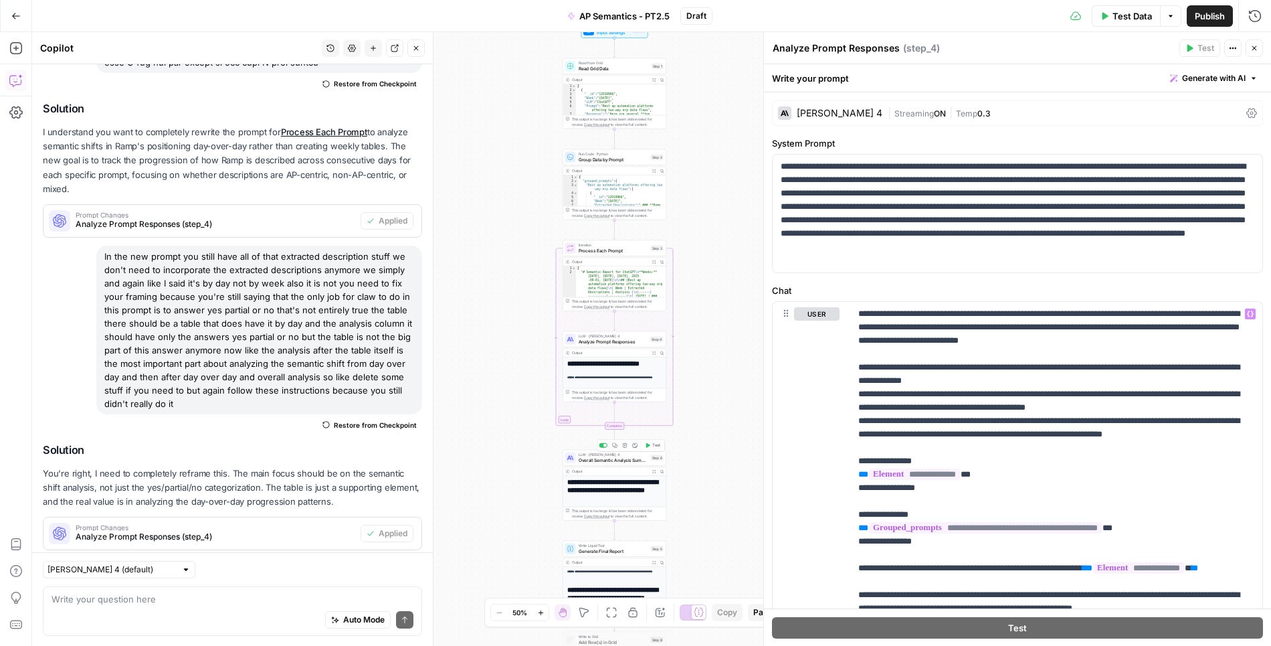
click at [604, 446] on div at bounding box center [605, 445] width 3 height 3
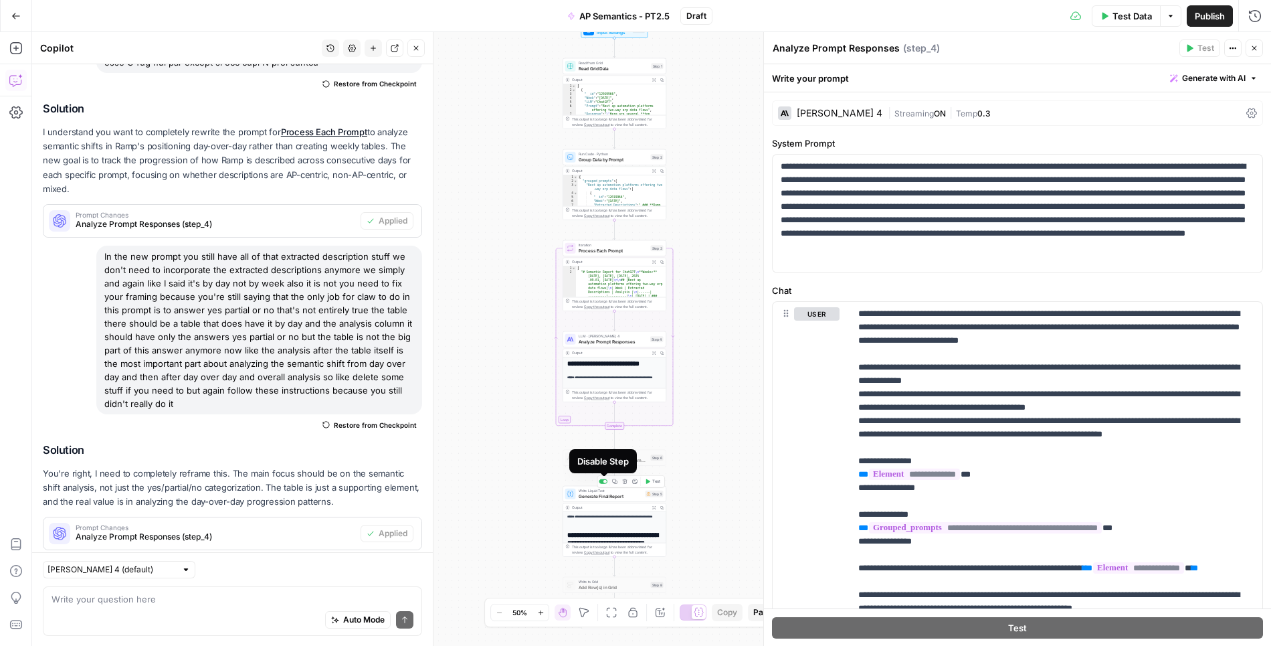
click at [602, 480] on div at bounding box center [603, 481] width 9 height 5
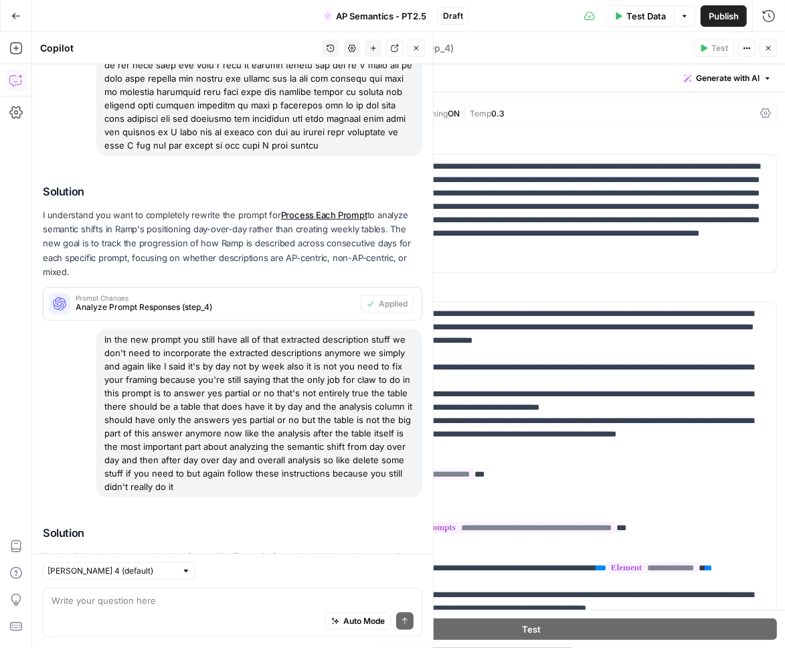
scroll to position [424, 0]
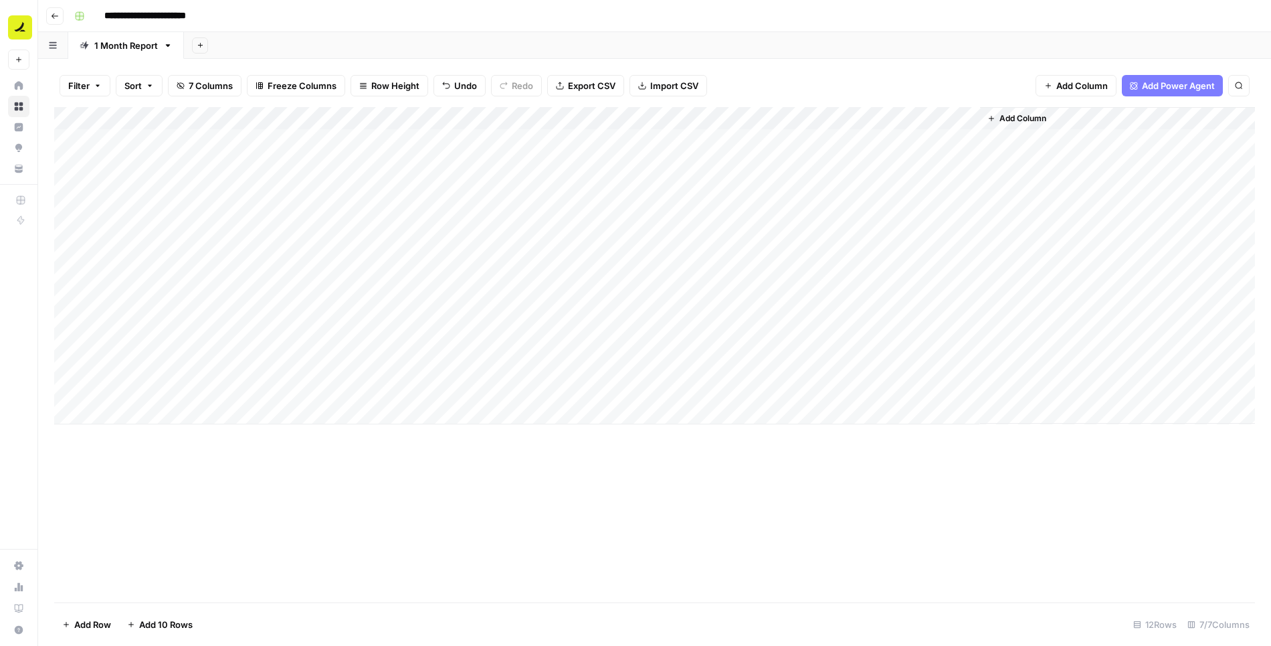
click at [957, 36] on div "Add Sheet" at bounding box center [727, 45] width 1087 height 27
click at [199, 40] on button "Add Sheet" at bounding box center [200, 45] width 16 height 16
click at [259, 87] on span "Blank" at bounding box center [266, 90] width 98 height 13
click at [225, 47] on div "Blank" at bounding box center [221, 45] width 23 height 13
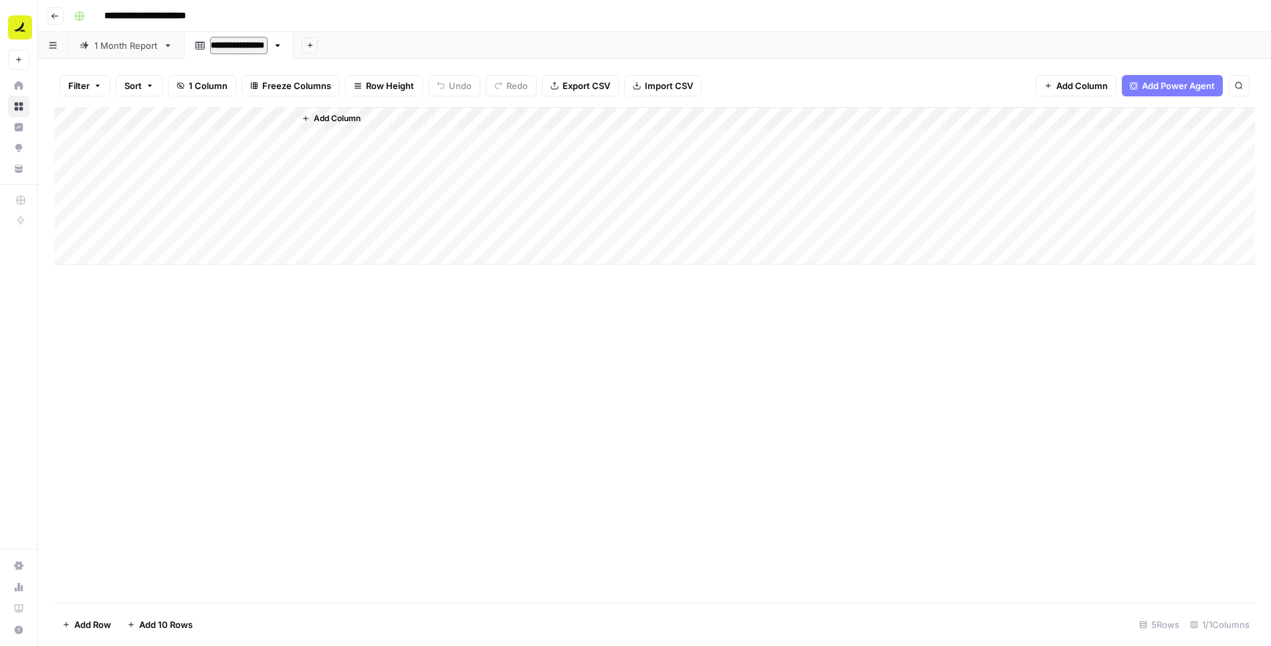
type input "**********"
click at [252, 41] on div "Test - Daily Data" at bounding box center [244, 45] width 68 height 13
type input "**********"
click at [197, 118] on div "Add Column" at bounding box center [654, 186] width 1201 height 158
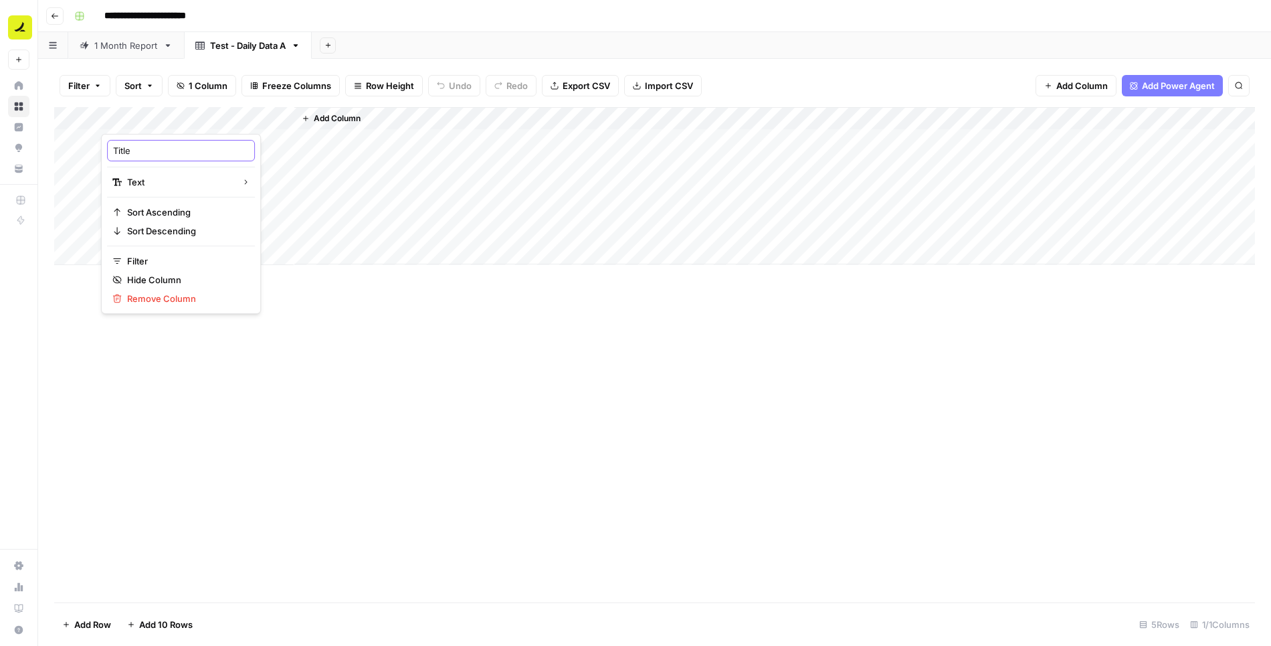
click at [166, 154] on input "Title" at bounding box center [181, 150] width 136 height 13
type input "Day"
drag, startPoint x: 292, startPoint y: 118, endPoint x: 178, endPoint y: 120, distance: 114.4
click at [178, 120] on div "Add Column" at bounding box center [654, 186] width 1201 height 158
click at [217, 118] on span "Add Column" at bounding box center [221, 118] width 47 height 12
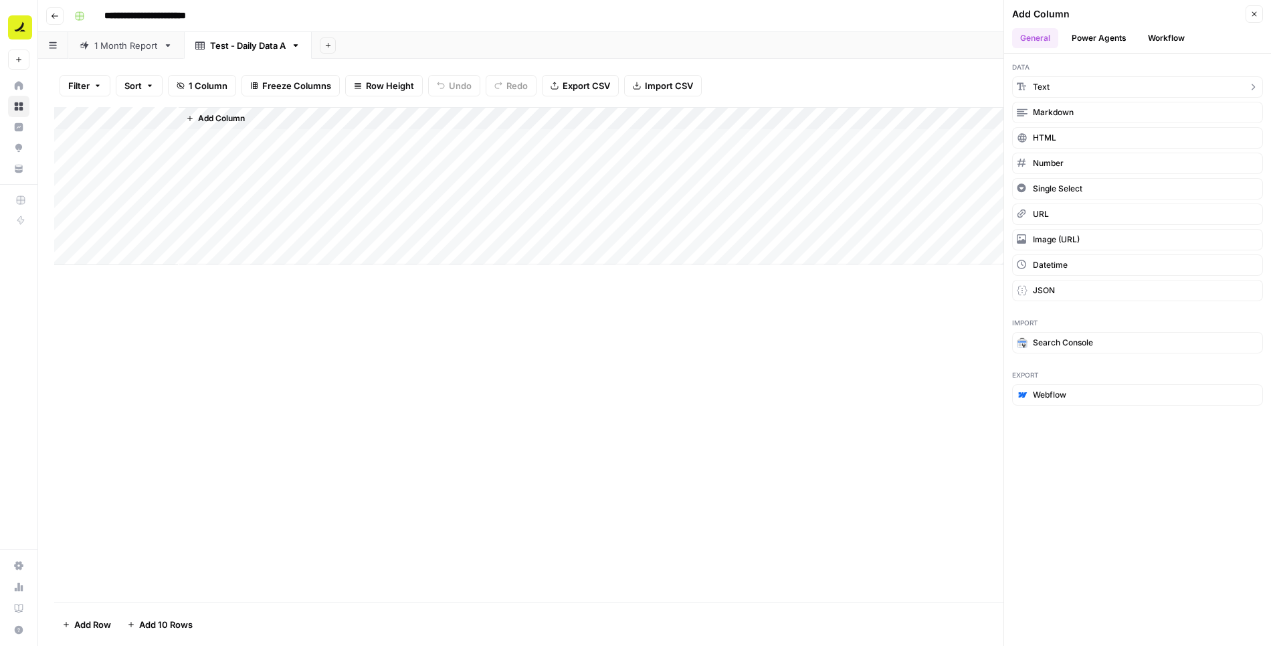
click at [1065, 82] on button "Text" at bounding box center [1137, 86] width 251 height 21
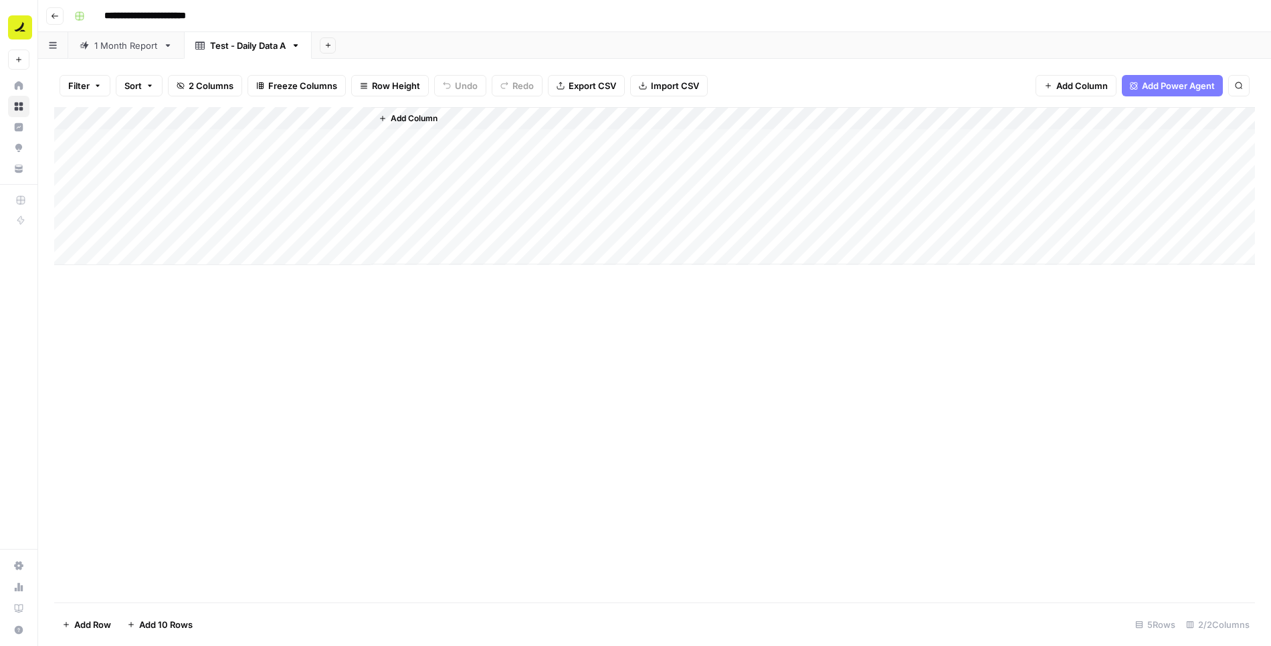
click at [264, 118] on div "Add Column" at bounding box center [654, 186] width 1201 height 158
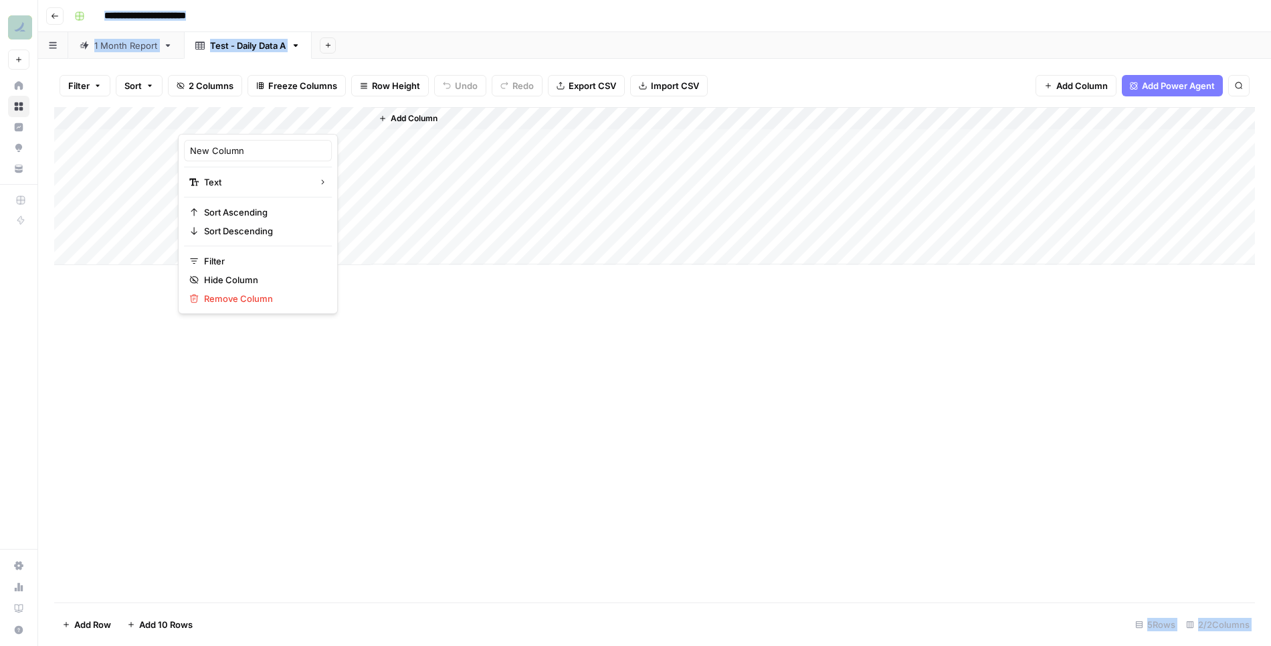
click at [264, 118] on div at bounding box center [274, 120] width 193 height 27
click at [264, 153] on input "New Column" at bounding box center [258, 150] width 136 height 13
type input "LLM"
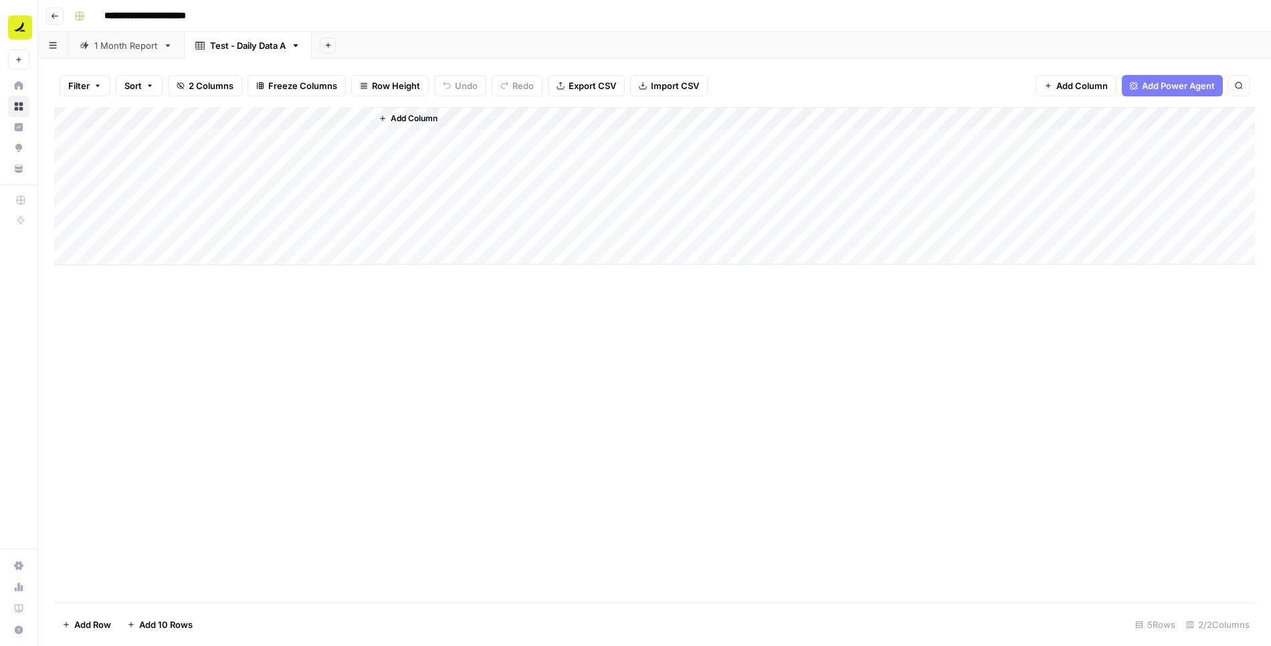
click at [426, 114] on span "Add Column" at bounding box center [414, 118] width 47 height 12
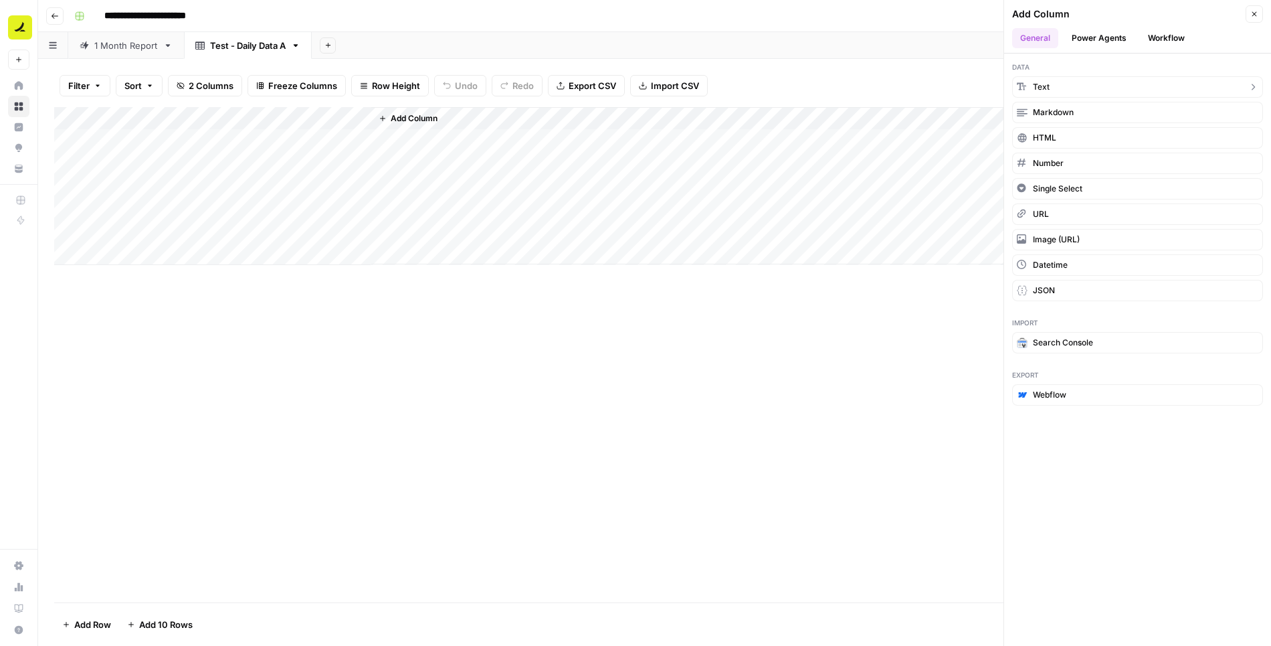
click at [1089, 80] on button "Text" at bounding box center [1137, 86] width 251 height 21
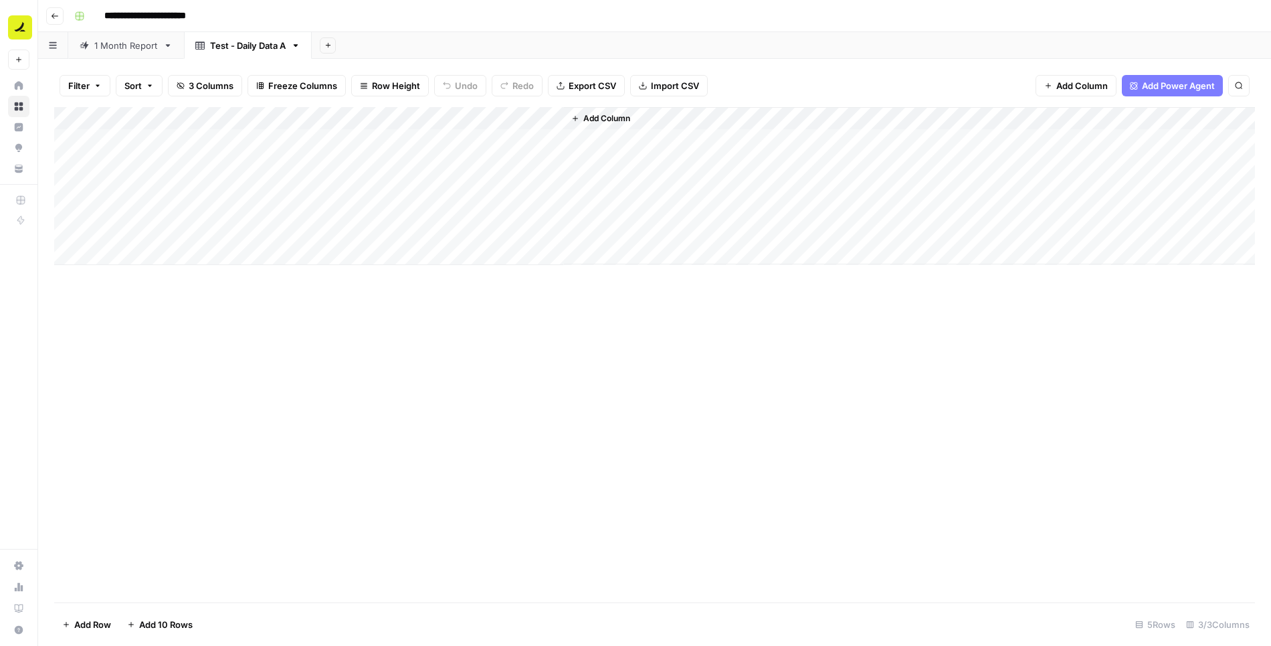
click at [452, 118] on div "Add Column" at bounding box center [654, 186] width 1201 height 158
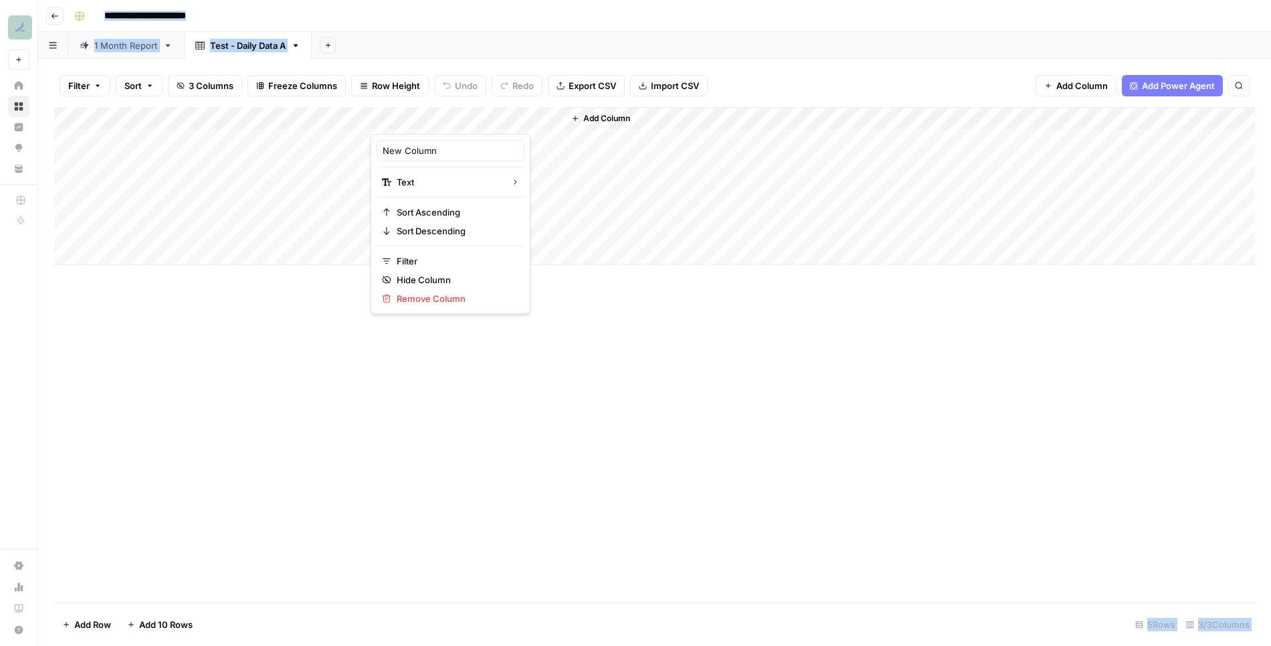
click at [452, 118] on div at bounding box center [467, 120] width 193 height 27
click at [448, 144] on input "New Column" at bounding box center [451, 150] width 136 height 13
type input "Prompt"
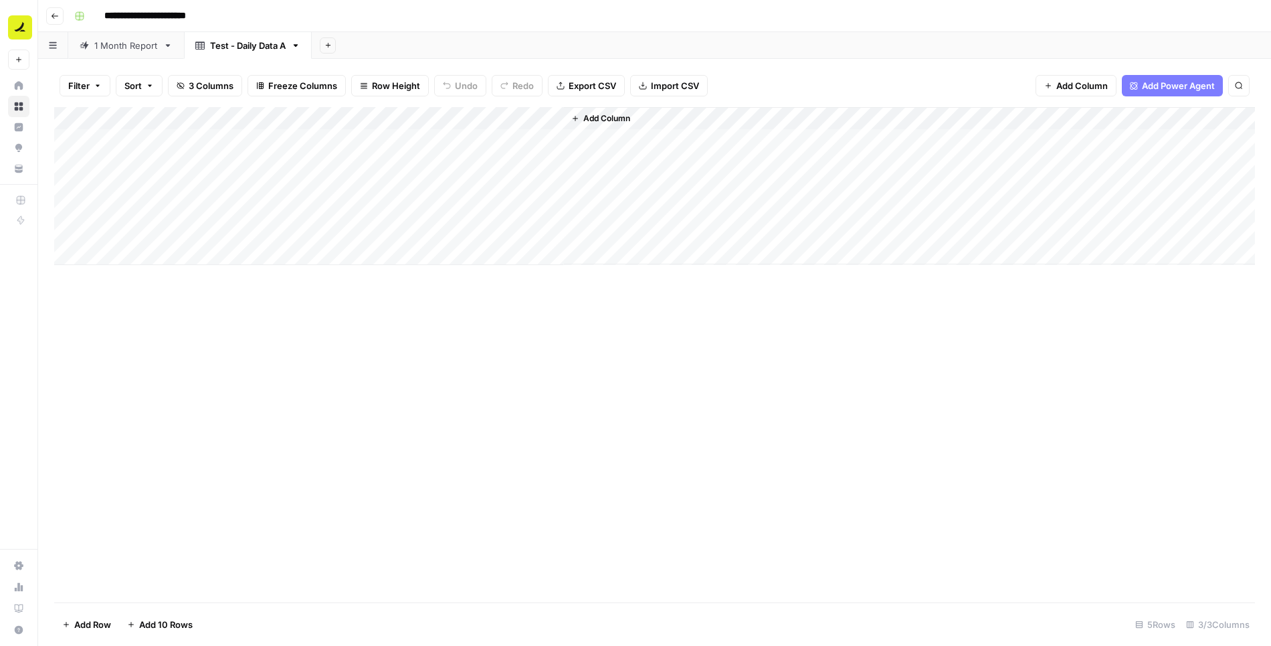
click at [619, 110] on button "Add Column" at bounding box center [601, 118] width 70 height 17
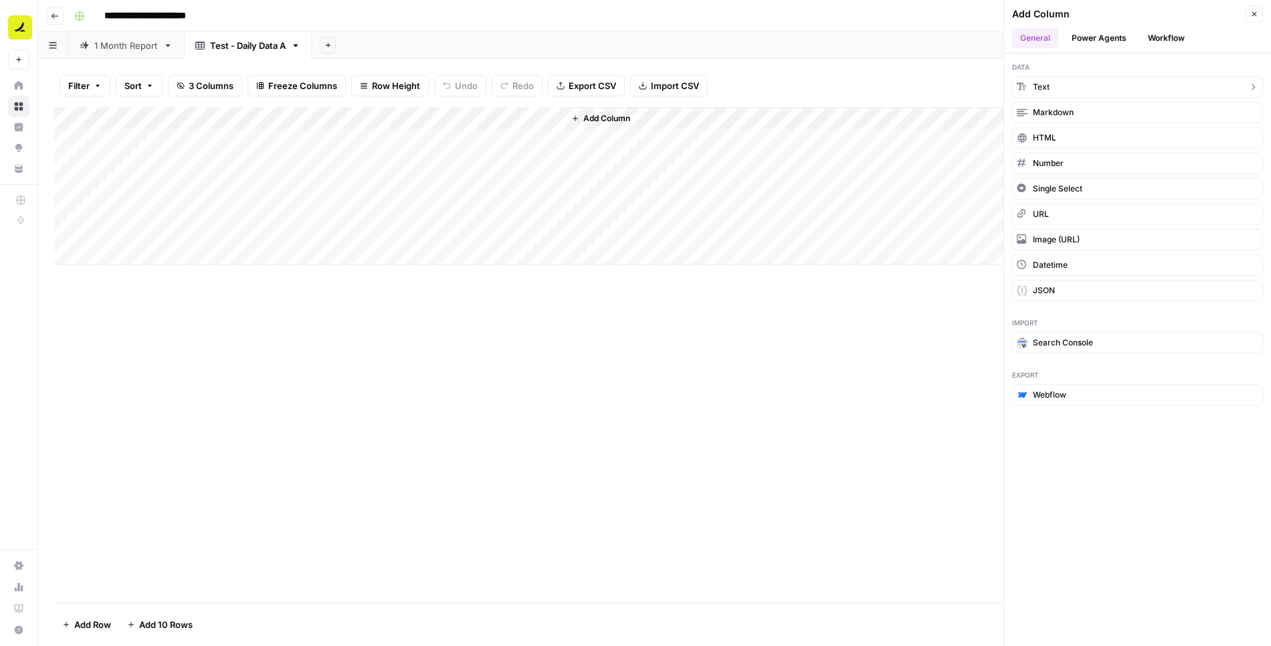
click at [1045, 82] on span "Text" at bounding box center [1041, 87] width 17 height 12
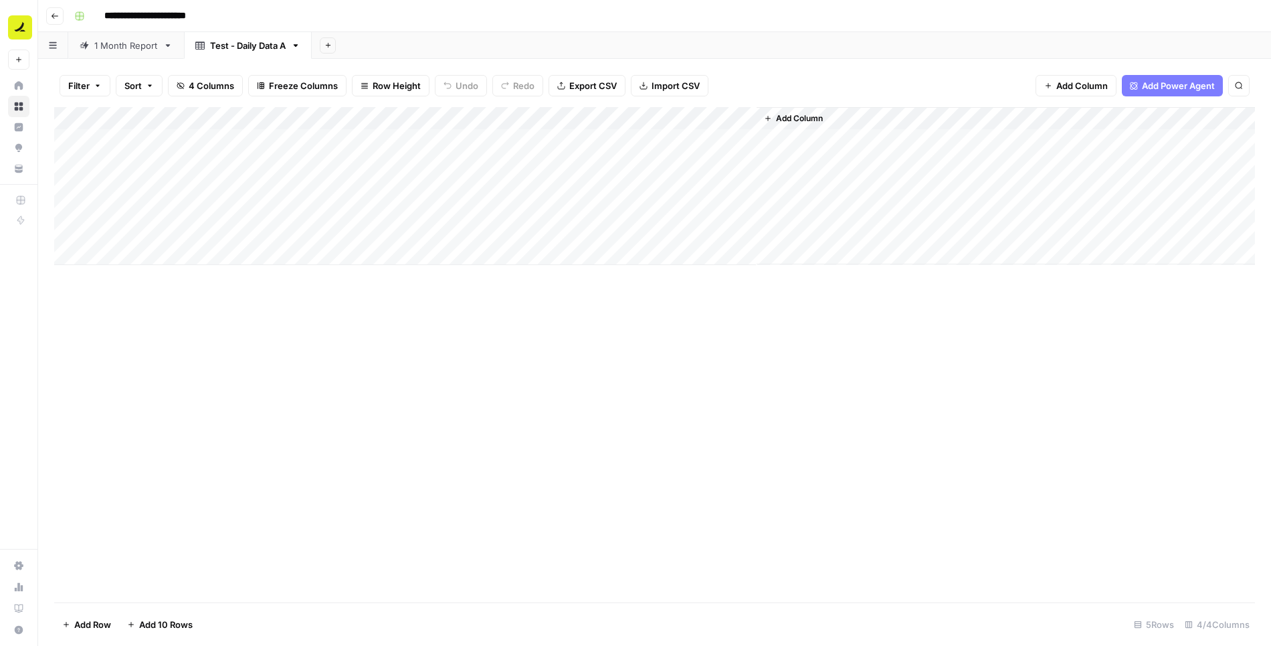
click at [676, 120] on div "Add Column" at bounding box center [654, 186] width 1201 height 158
click at [676, 120] on div at bounding box center [659, 120] width 193 height 27
click at [650, 157] on div "New Column" at bounding box center [643, 150] width 148 height 21
type input "Response"
click at [634, 177] on div "Add Column" at bounding box center [654, 186] width 1201 height 158
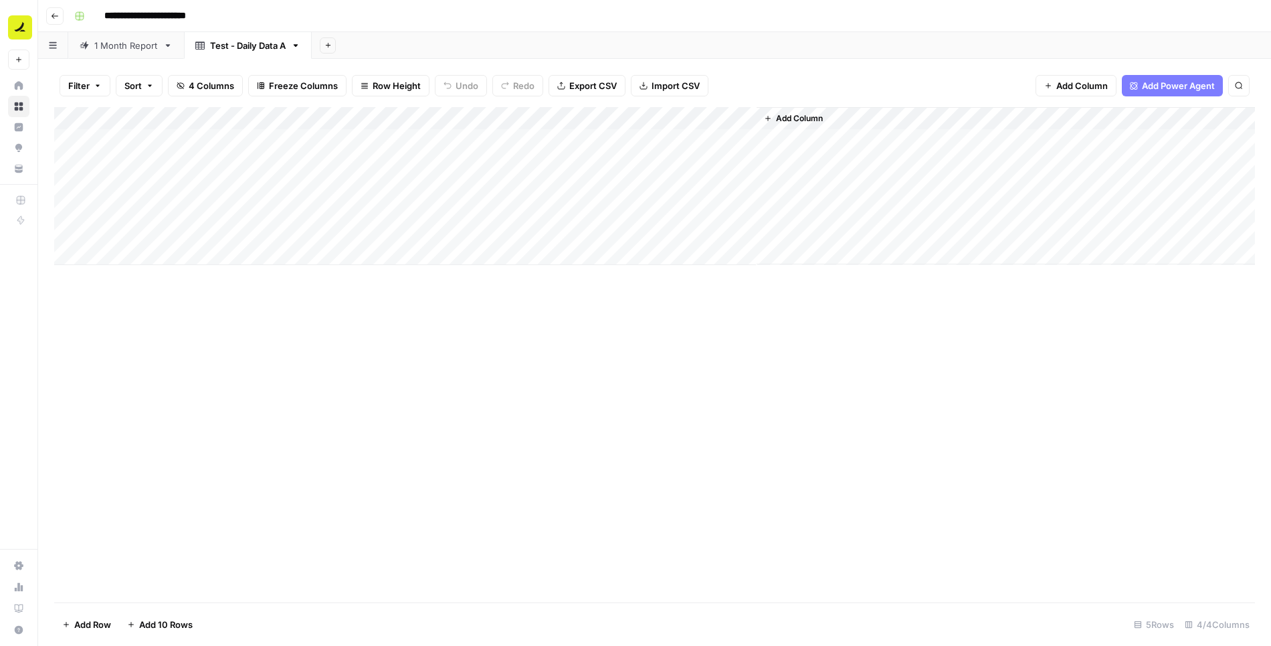
click at [647, 110] on div "Add Column" at bounding box center [654, 186] width 1201 height 158
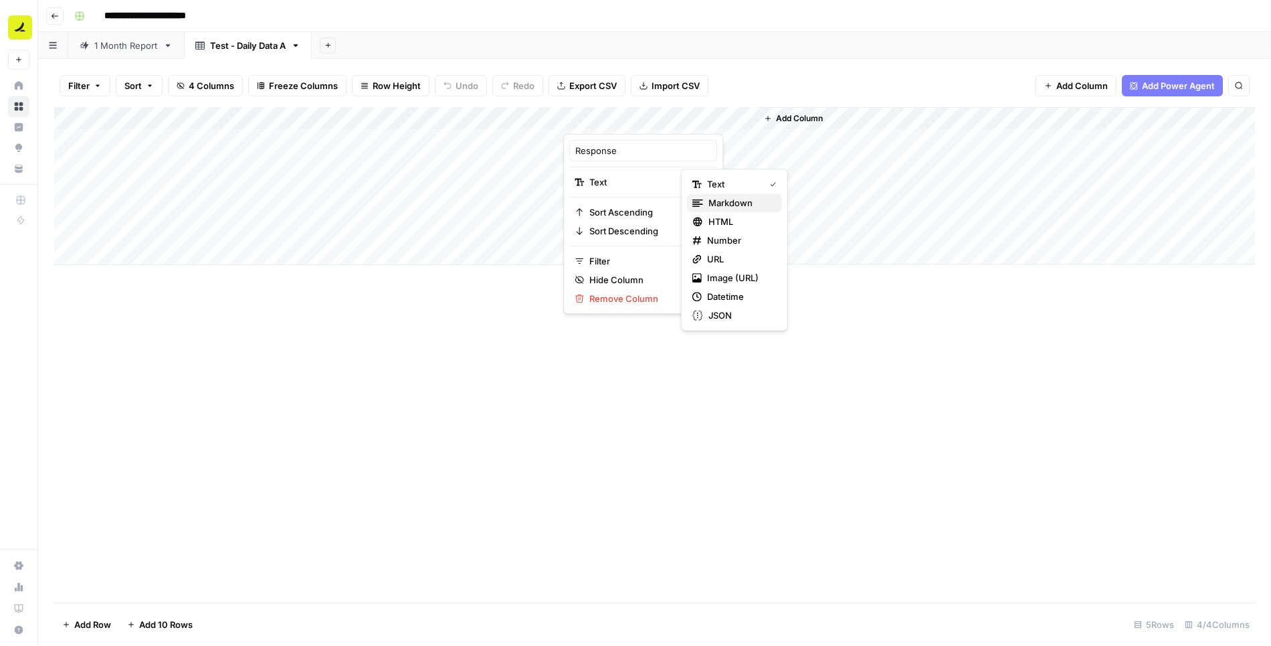
click at [733, 199] on span "Markdown" at bounding box center [740, 202] width 63 height 13
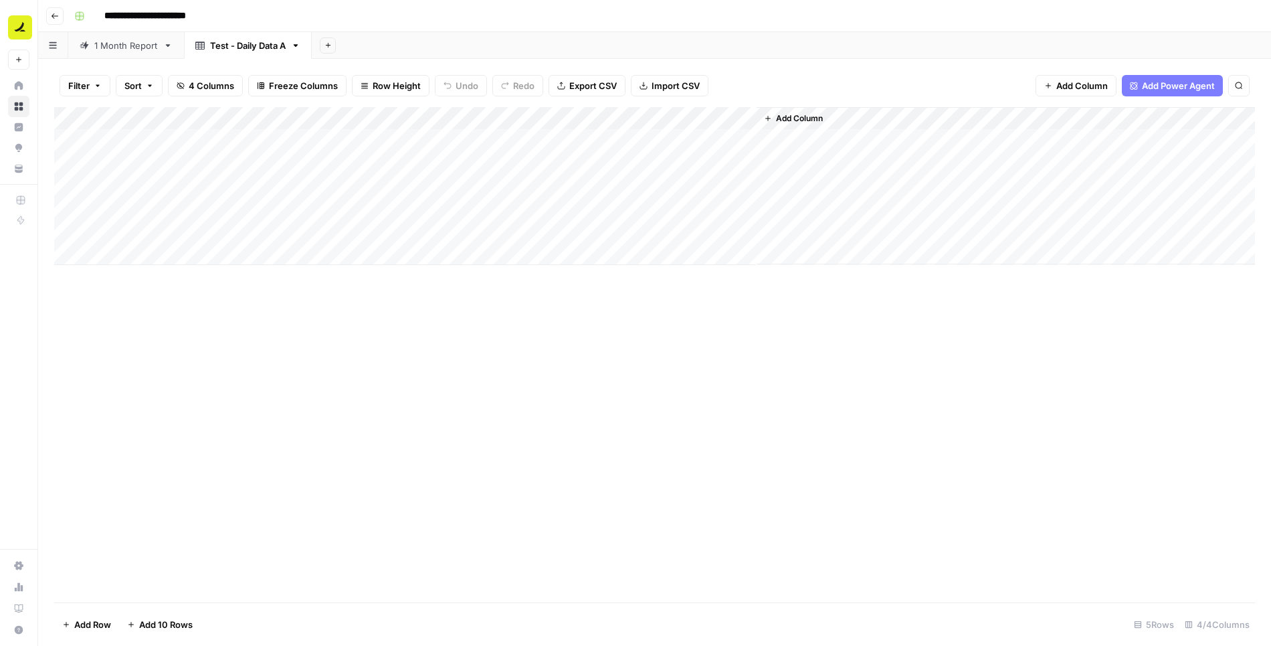
click at [799, 120] on span "Add Column" at bounding box center [799, 118] width 47 height 12
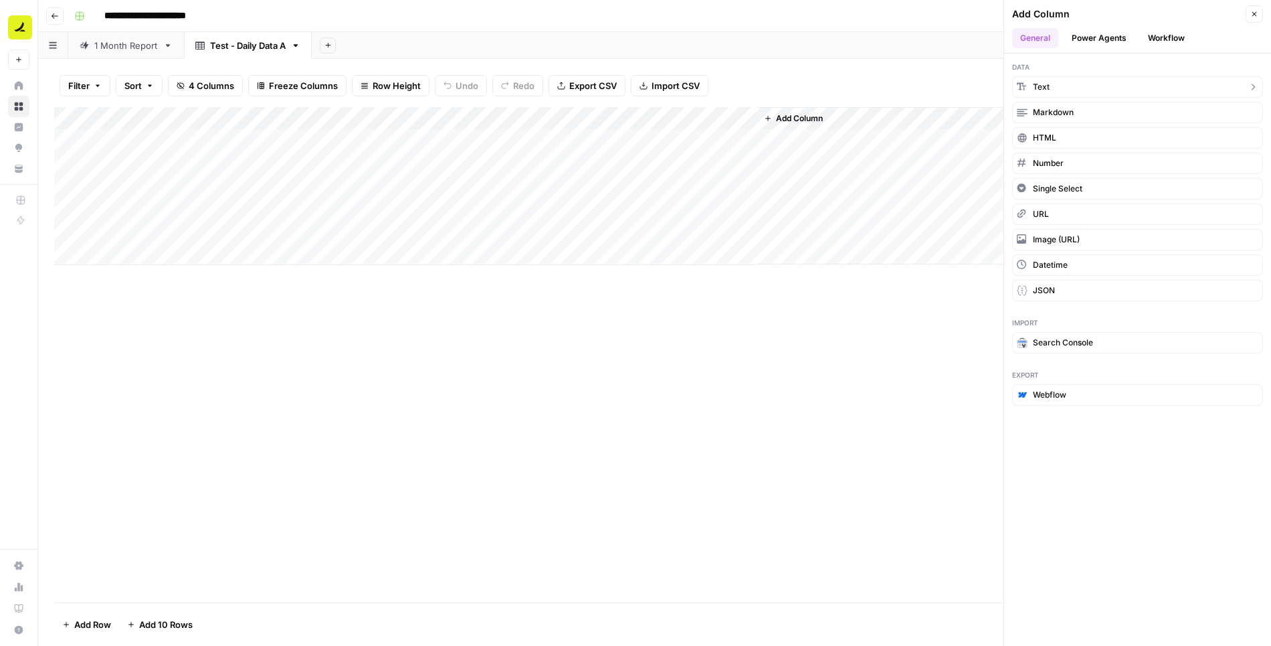
click at [1041, 82] on span "Text" at bounding box center [1041, 87] width 17 height 12
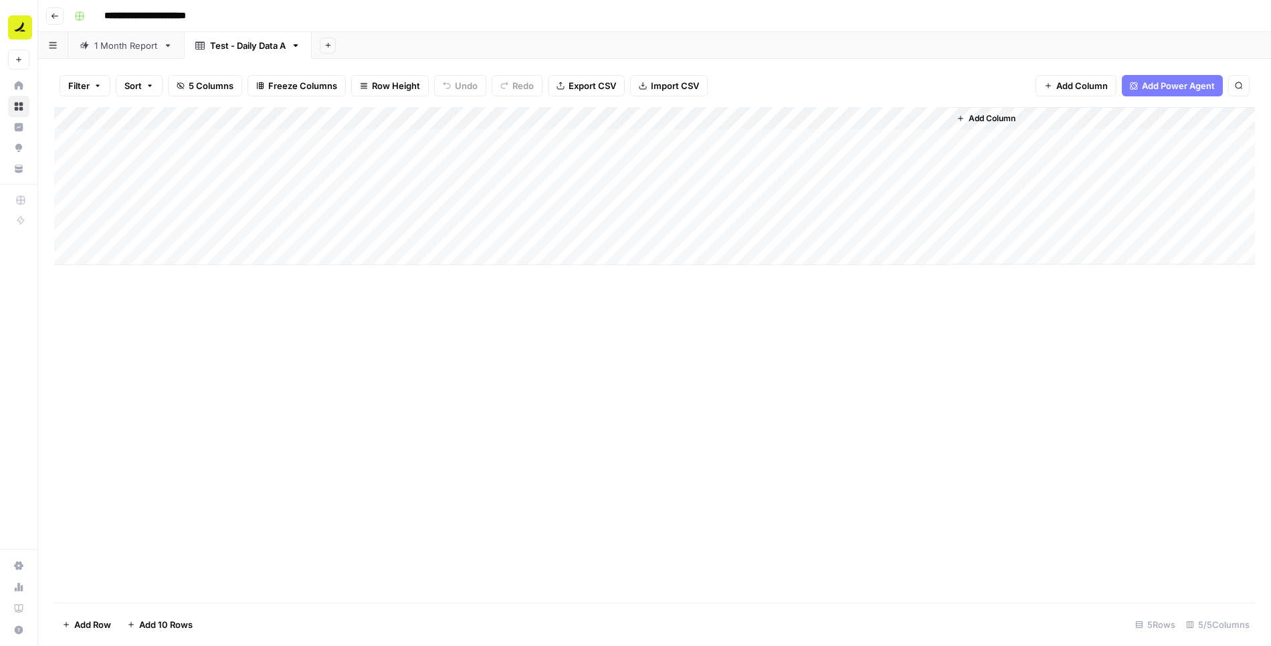
click at [818, 119] on div "Add Column" at bounding box center [654, 186] width 1201 height 158
click at [812, 149] on input "New Column" at bounding box center [836, 150] width 136 height 13
type input "Mention"
click at [982, 120] on span "Add Column" at bounding box center [992, 118] width 47 height 12
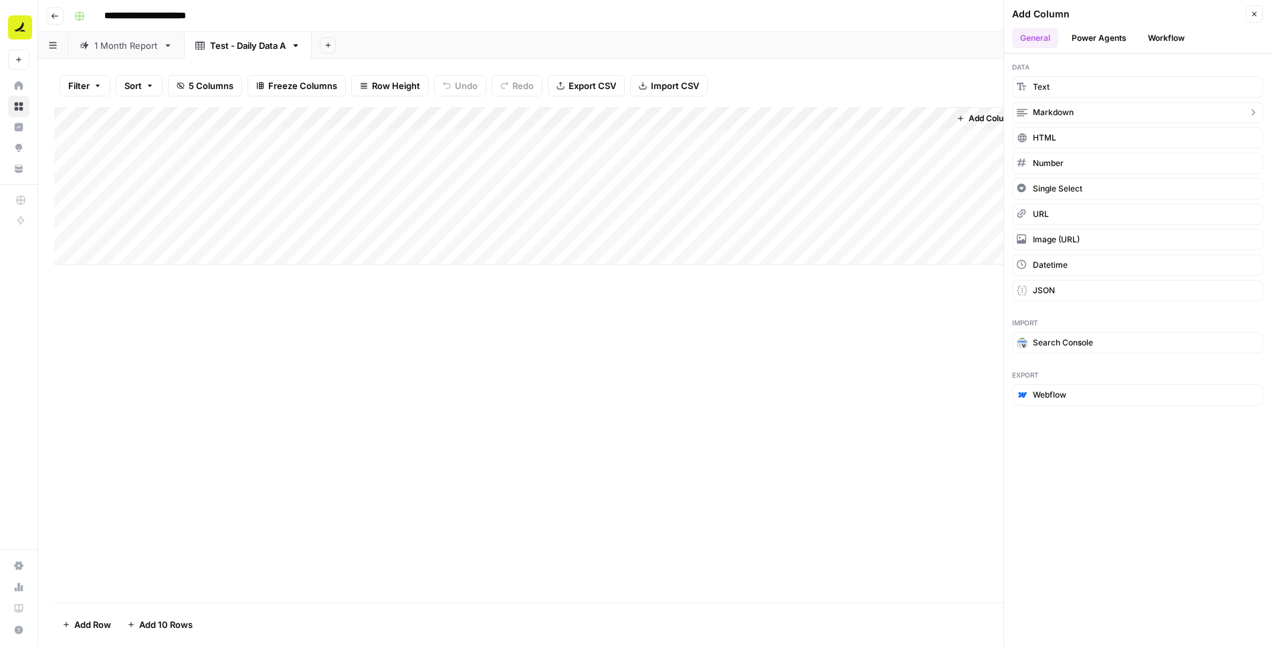
click at [1050, 112] on span "Markdown" at bounding box center [1053, 112] width 41 height 12
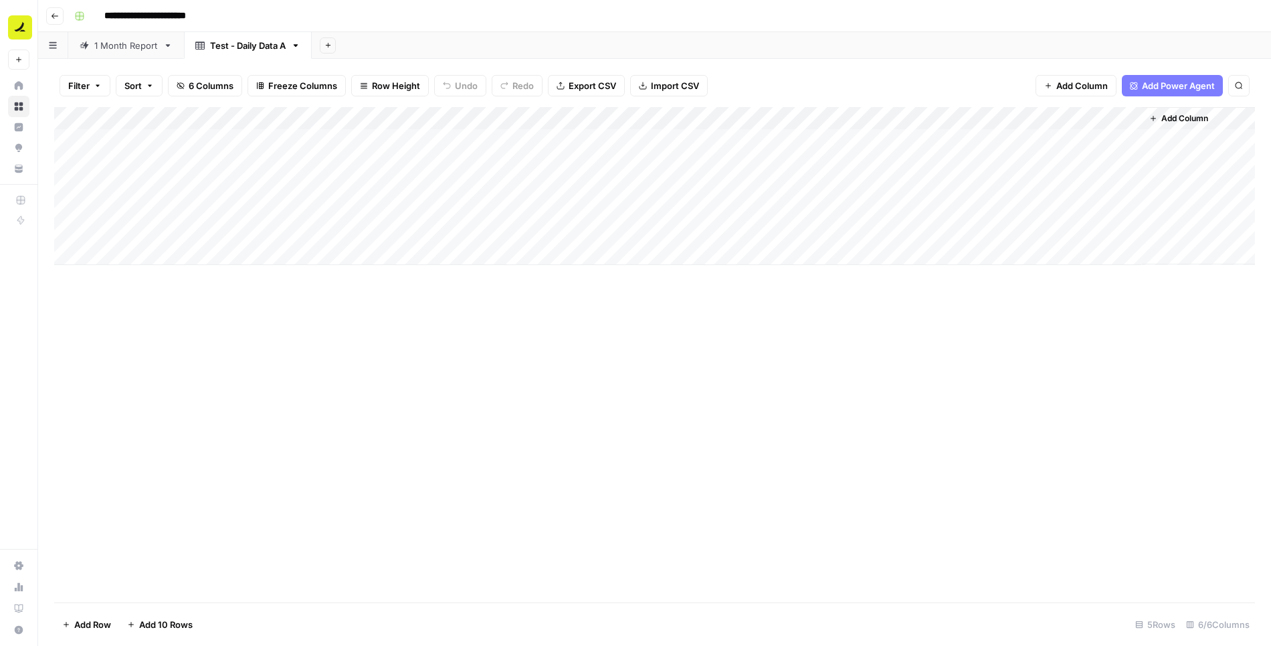
click at [998, 118] on div "Add Column" at bounding box center [654, 186] width 1201 height 158
click at [998, 118] on div at bounding box center [1045, 120] width 193 height 27
click at [998, 157] on div "New Column" at bounding box center [1029, 150] width 148 height 21
type input "Extracted Descriptions"
drag, startPoint x: 369, startPoint y: 118, endPoint x: 271, endPoint y: 124, distance: 97.9
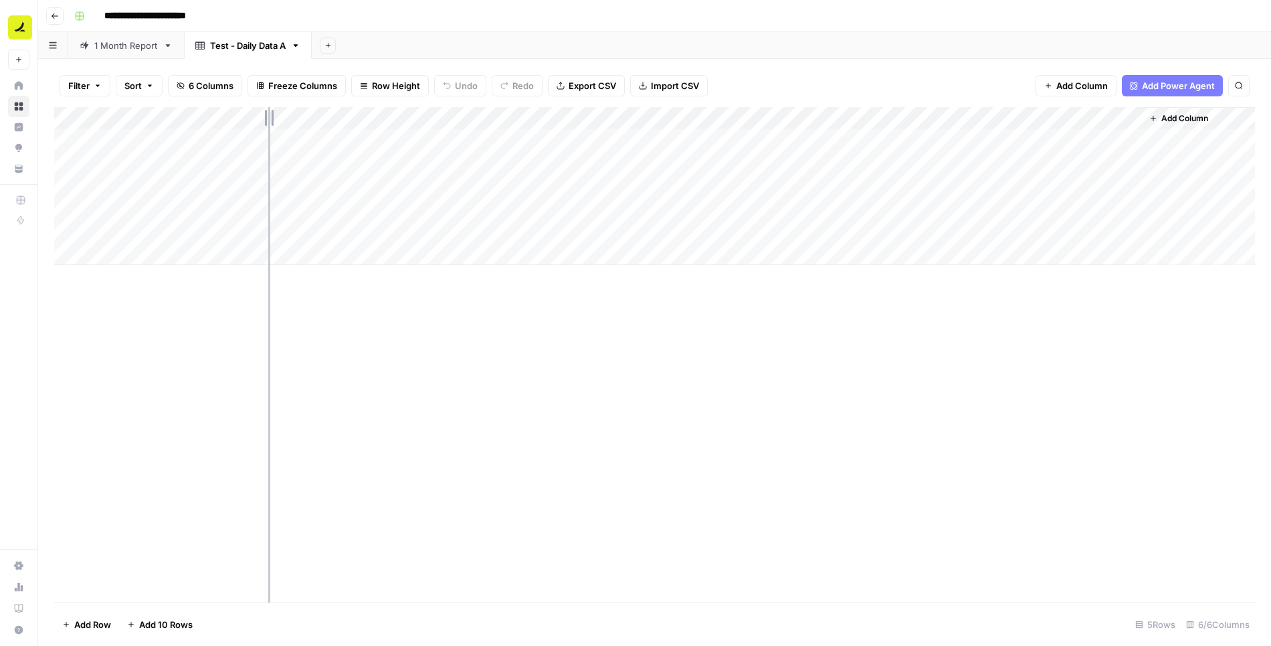
click at [271, 124] on div "Add Column" at bounding box center [654, 186] width 1201 height 158
drag, startPoint x: 464, startPoint y: 120, endPoint x: 443, endPoint y: 122, distance: 20.8
click at [443, 122] on div "Add Column" at bounding box center [654, 186] width 1201 height 158
drag, startPoint x: 637, startPoint y: 117, endPoint x: 591, endPoint y: 117, distance: 46.2
click at [591, 117] on div "Add Column" at bounding box center [654, 186] width 1201 height 158
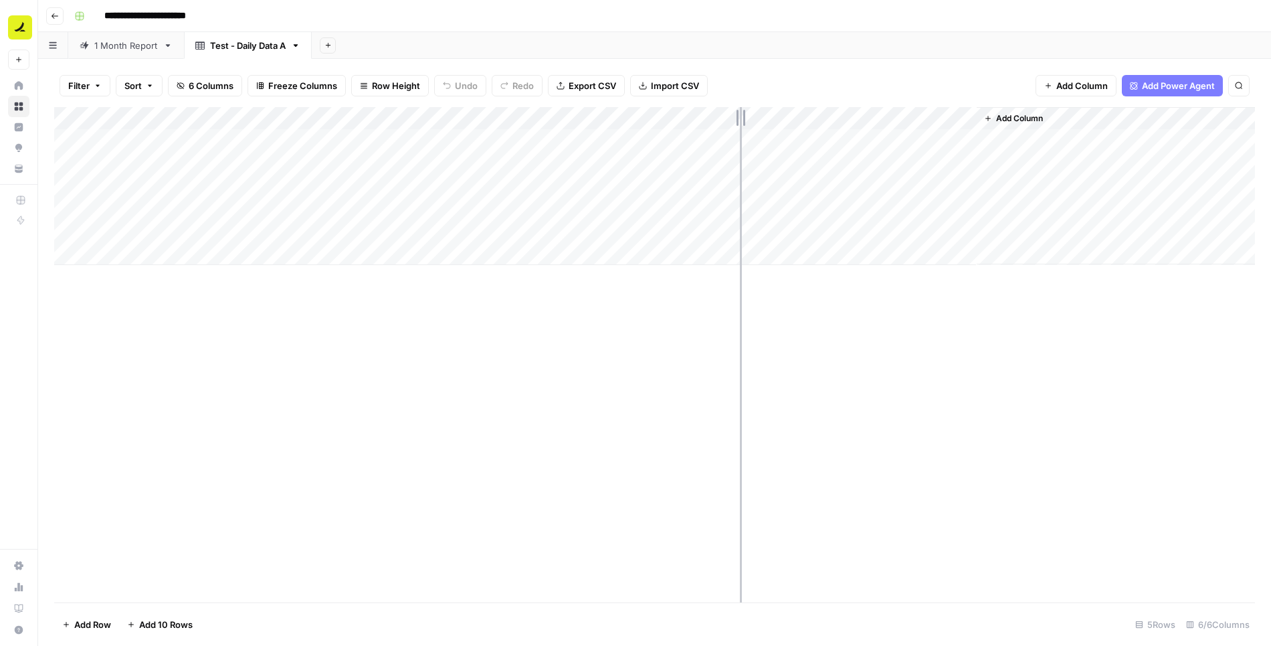
drag, startPoint x: 784, startPoint y: 119, endPoint x: 740, endPoint y: 119, distance: 43.5
click at [740, 119] on div "Add Column" at bounding box center [654, 186] width 1201 height 158
click at [998, 162] on div "Add Column" at bounding box center [1094, 185] width 322 height 157
click at [326, 47] on icon "button" at bounding box center [328, 44] width 7 height 7
click at [373, 87] on span "Blank" at bounding box center [395, 90] width 98 height 13
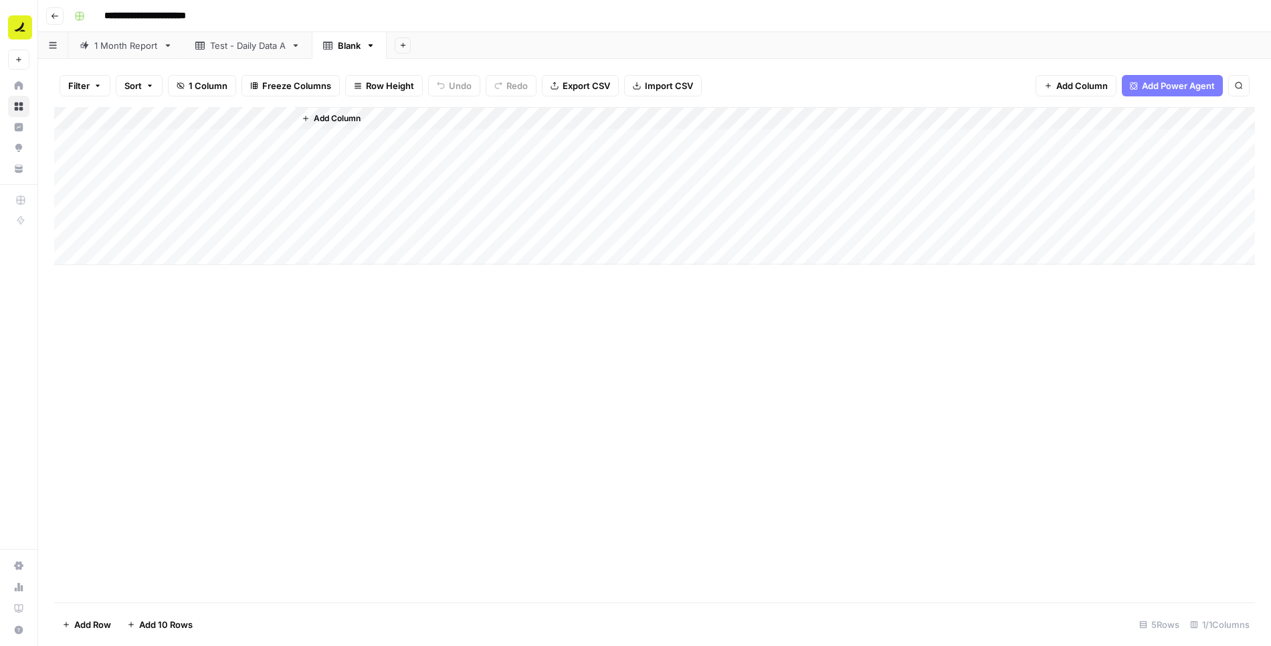
click at [352, 46] on div "Blank" at bounding box center [349, 45] width 23 height 13
type input "**********"
click at [228, 40] on div "Test - Daily Data A" at bounding box center [248, 45] width 76 height 13
click at [389, 43] on div "Test - Daily Data B" at bounding box center [376, 45] width 76 height 13
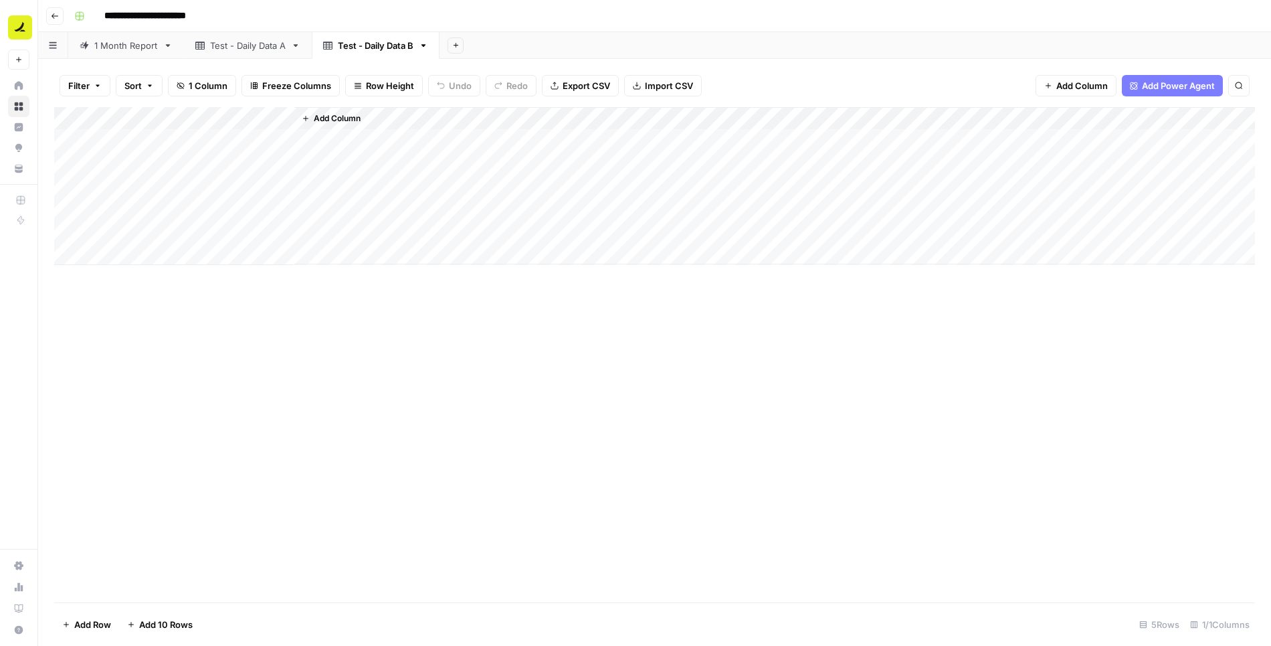
click at [236, 117] on div "Add Column" at bounding box center [654, 186] width 1201 height 158
click at [167, 153] on input "Title" at bounding box center [181, 150] width 136 height 13
type input "Day"
click at [329, 118] on span "Add Column" at bounding box center [337, 118] width 47 height 12
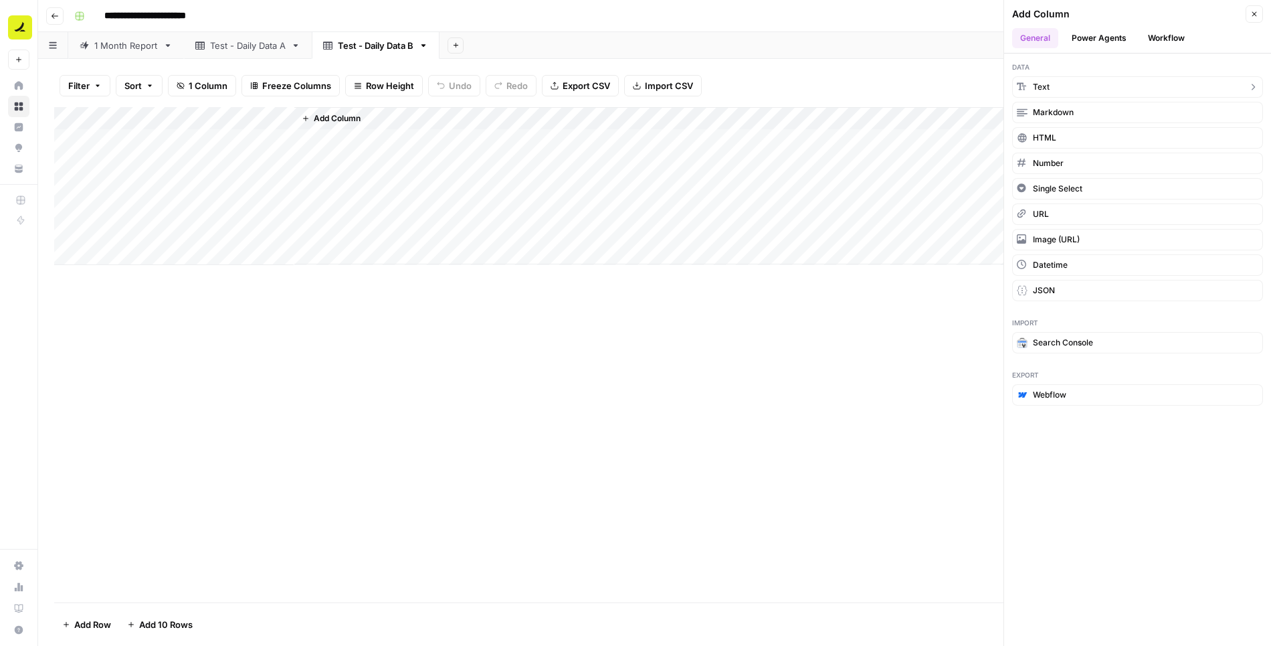
click at [1041, 87] on span "Text" at bounding box center [1041, 87] width 17 height 12
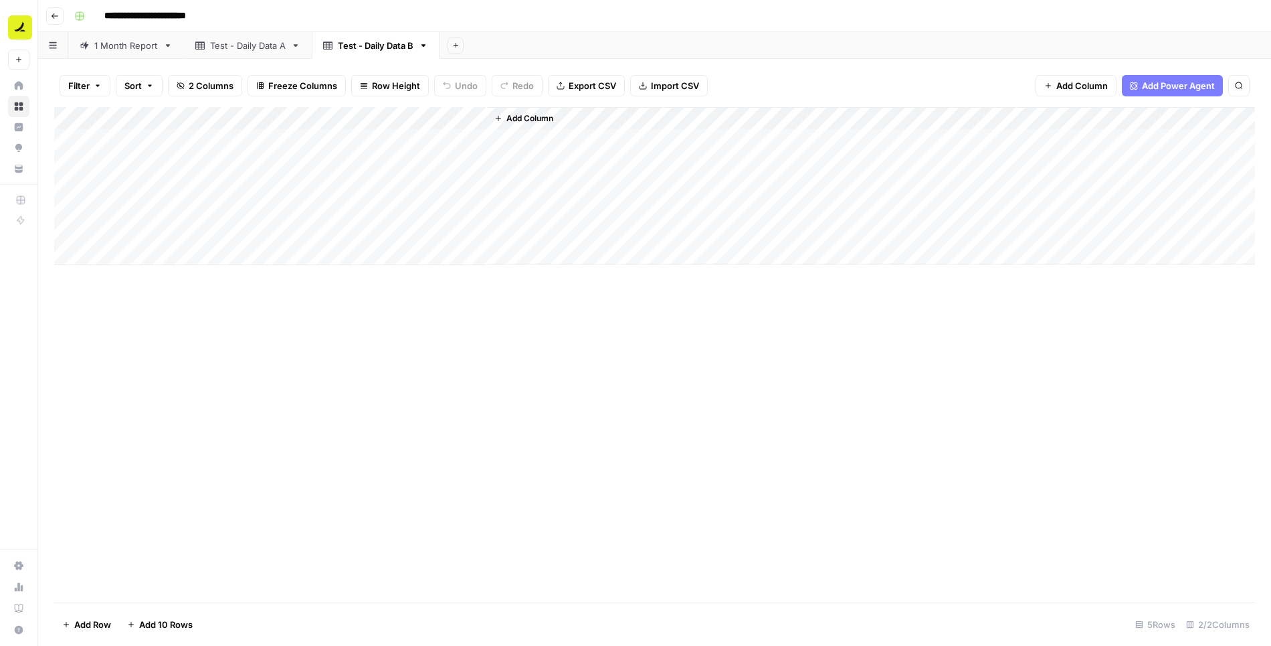
click at [403, 115] on div "Add Column" at bounding box center [654, 186] width 1201 height 158
click at [397, 149] on input "New Column" at bounding box center [374, 150] width 136 height 13
type input "Prompt"
drag, startPoint x: 294, startPoint y: 120, endPoint x: 223, endPoint y: 116, distance: 71.0
click at [223, 116] on div "Add Column" at bounding box center [654, 186] width 1201 height 158
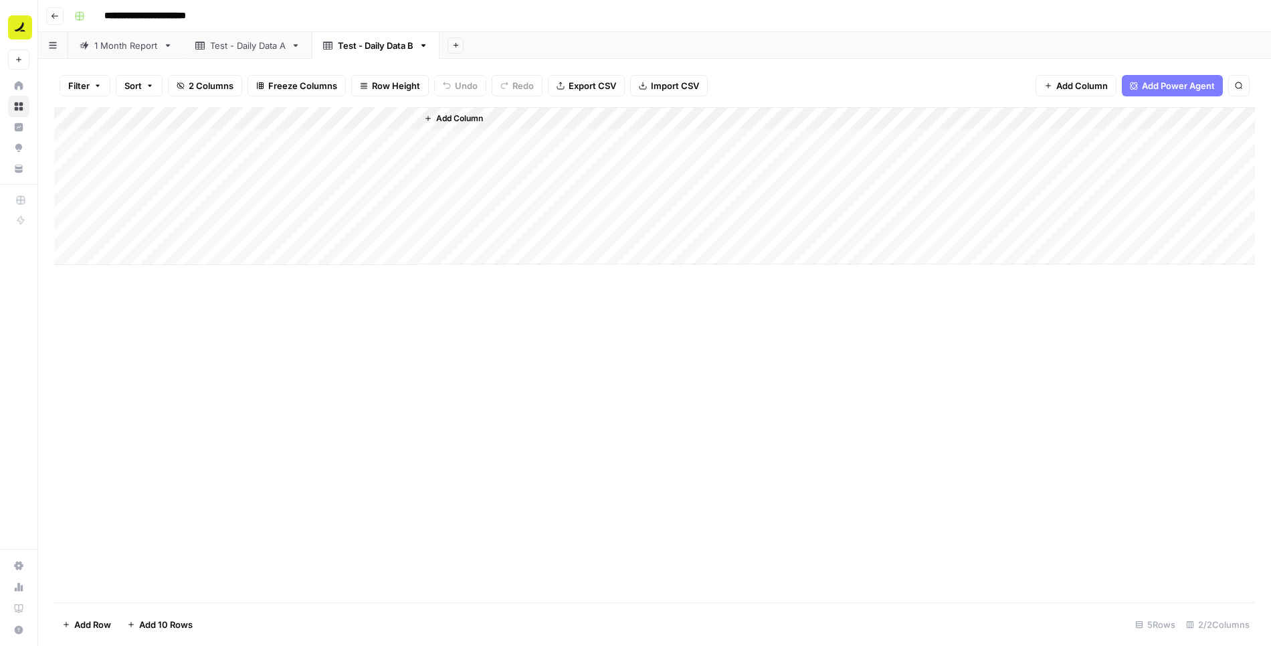
click at [262, 48] on div "Test - Daily Data A" at bounding box center [248, 45] width 76 height 13
click at [363, 41] on div "Test - Daily Data B" at bounding box center [376, 45] width 76 height 13
click at [262, 48] on div "Test - Daily Data A" at bounding box center [248, 45] width 76 height 13
click at [366, 43] on div "Test - Daily Data B" at bounding box center [376, 45] width 76 height 13
click at [450, 124] on span "Add Column" at bounding box center [459, 118] width 47 height 12
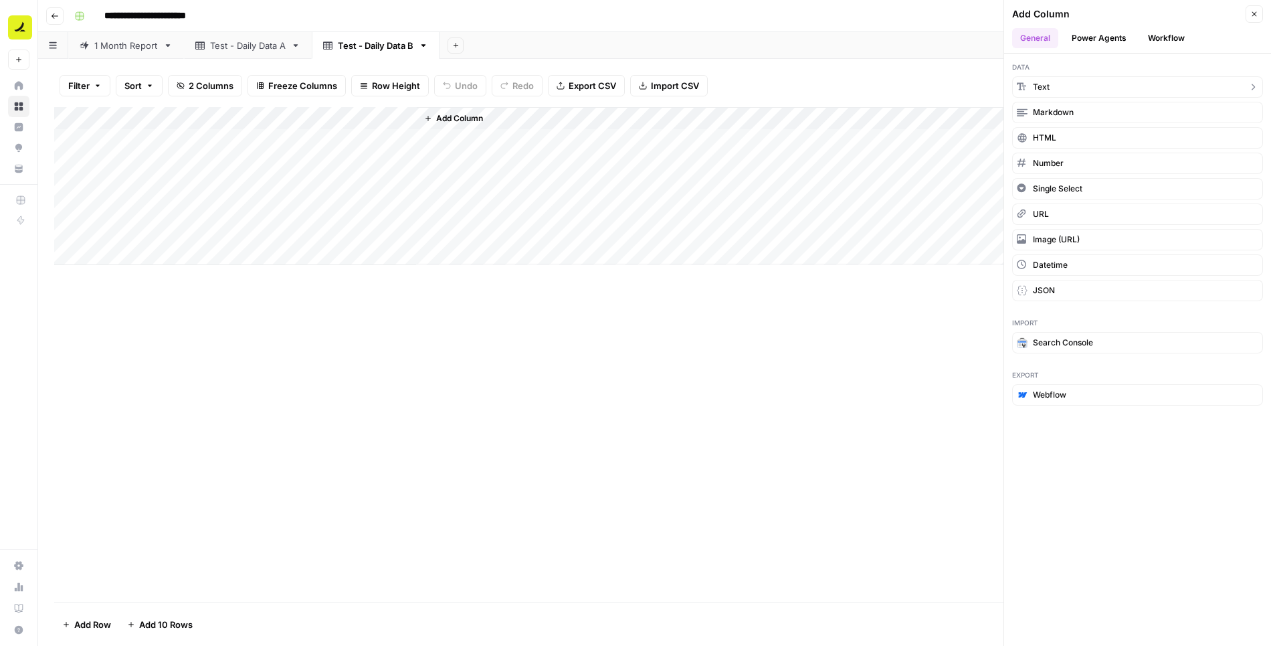
click at [1061, 88] on button "Text" at bounding box center [1137, 86] width 251 height 21
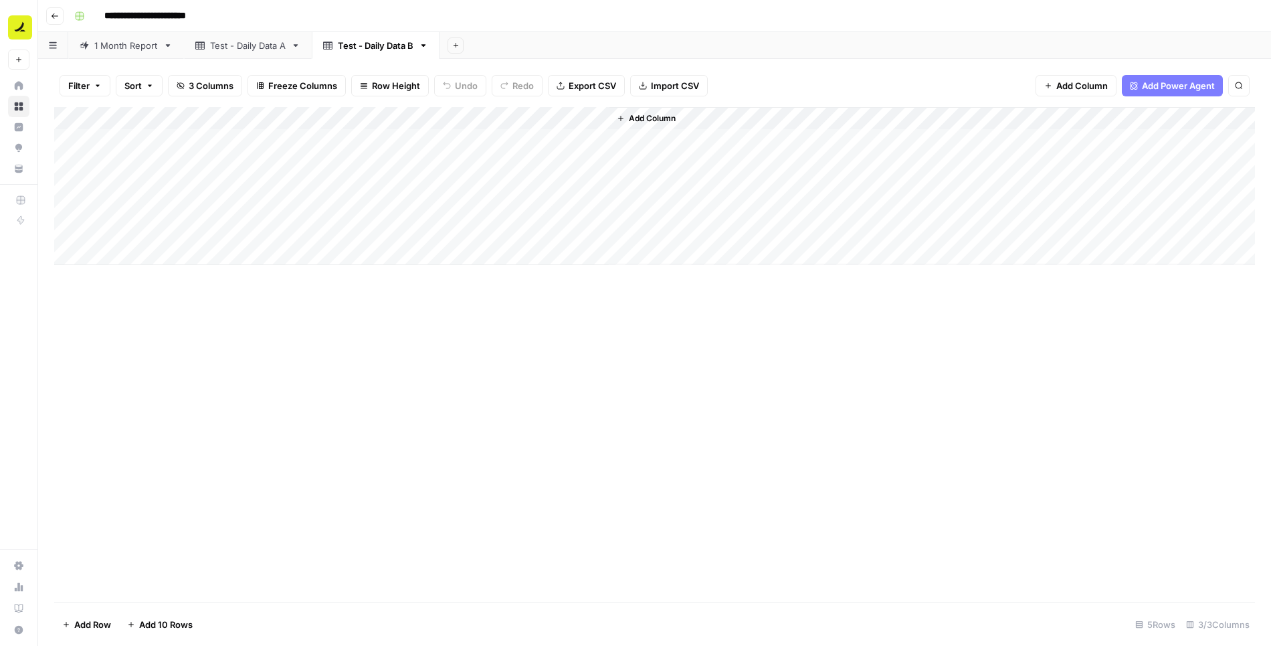
click at [517, 116] on div "Add Column" at bounding box center [654, 186] width 1201 height 158
click at [493, 155] on input "New Column" at bounding box center [496, 150] width 136 height 13
type input "LLM"
drag, startPoint x: 537, startPoint y: 114, endPoint x: 388, endPoint y: 123, distance: 149.5
click at [388, 123] on div "Add Column" at bounding box center [654, 186] width 1201 height 158
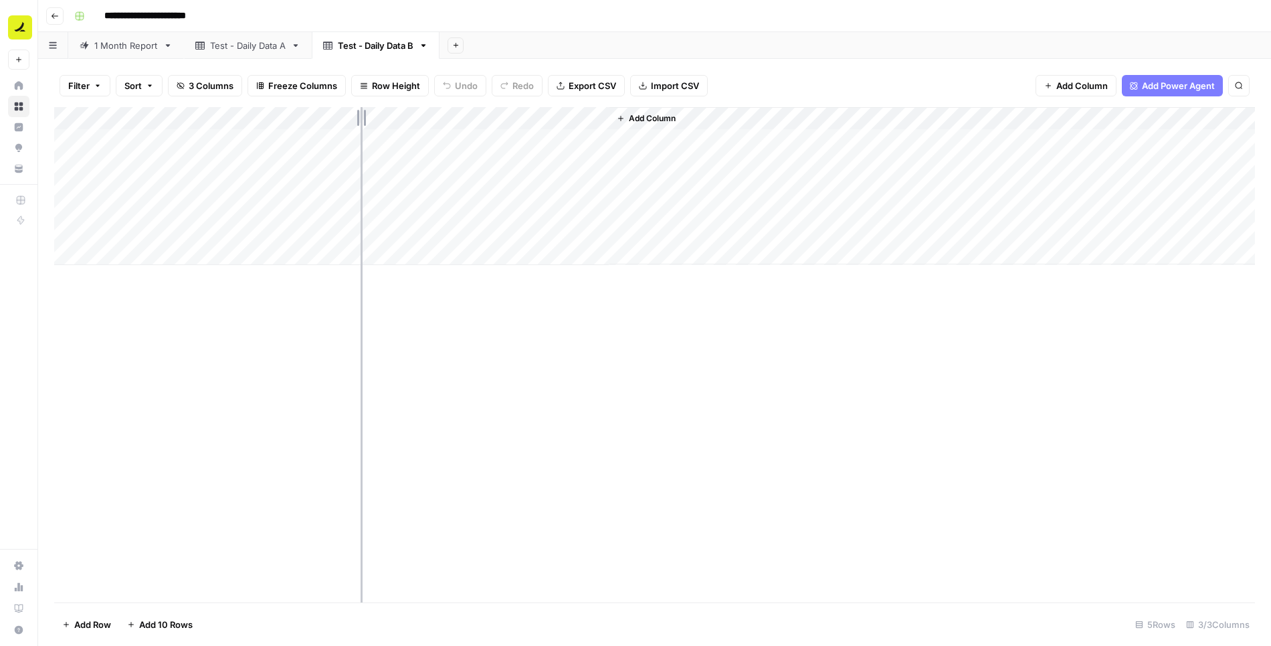
drag, startPoint x: 416, startPoint y: 120, endPoint x: 358, endPoint y: 120, distance: 58.2
click at [358, 120] on div "Add Column" at bounding box center [654, 186] width 1201 height 158
drag, startPoint x: 357, startPoint y: 116, endPoint x: 325, endPoint y: 116, distance: 32.8
click at [325, 116] on div "Add Column" at bounding box center [654, 186] width 1201 height 158
click at [256, 48] on div "Test - Daily Data A" at bounding box center [248, 45] width 76 height 13
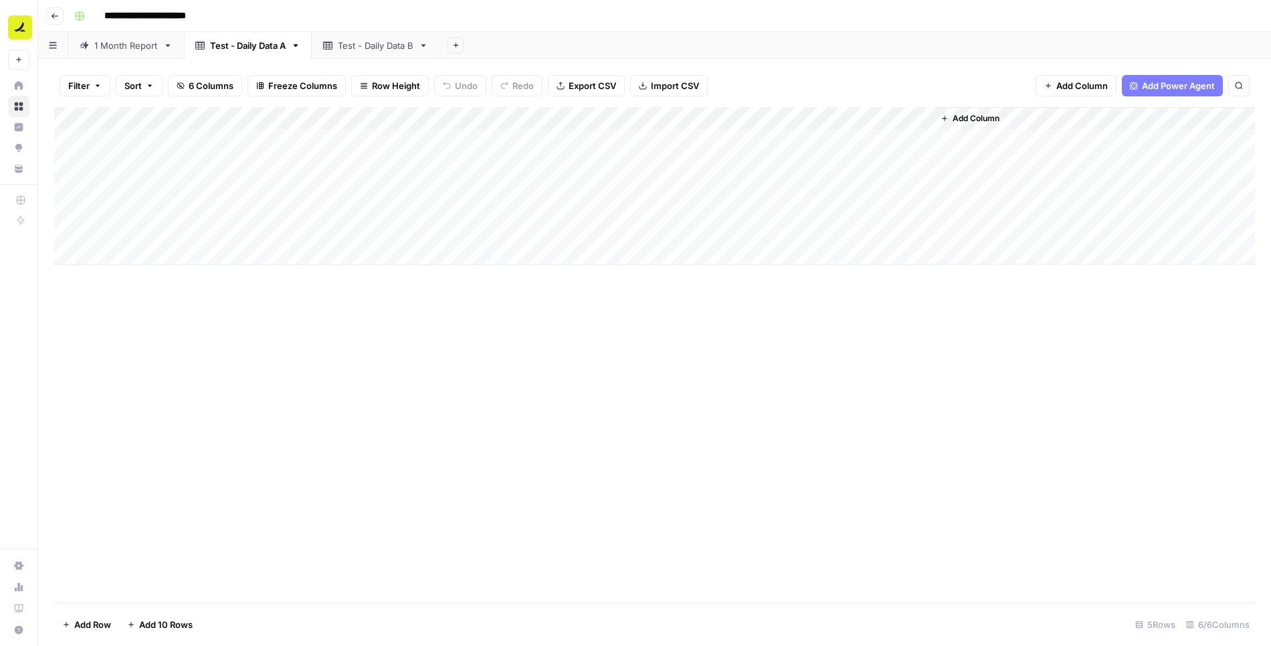
click at [133, 52] on div "1 Month Report" at bounding box center [126, 45] width 64 height 13
click at [379, 45] on div "Test - Daily Data B" at bounding box center [376, 45] width 76 height 13
click at [537, 122] on span "Add Column" at bounding box center [560, 118] width 47 height 12
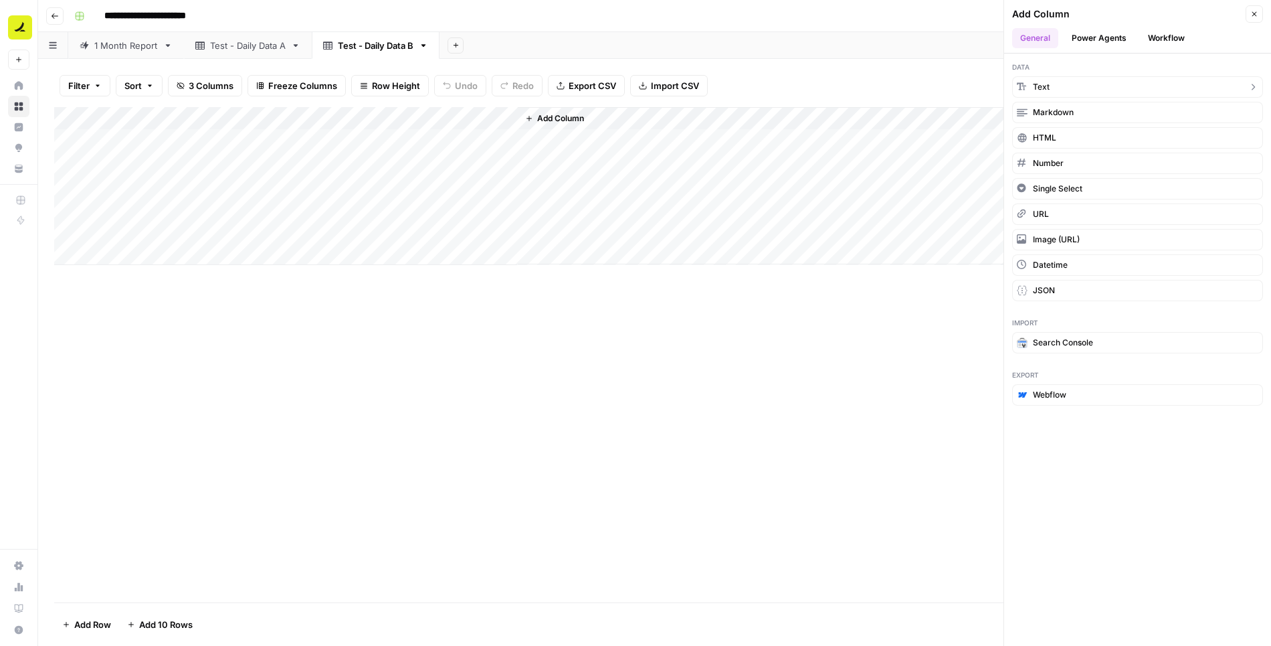
click at [1043, 87] on span "Text" at bounding box center [1041, 87] width 17 height 12
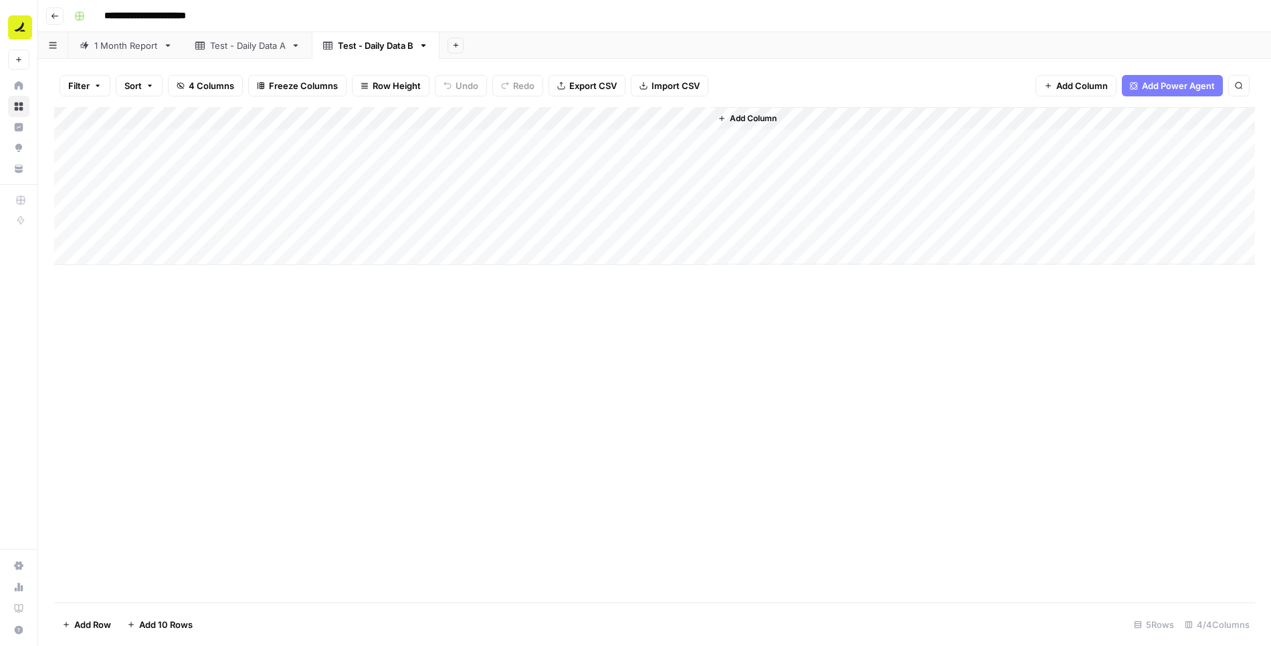
click at [635, 118] on div "Add Column" at bounding box center [654, 186] width 1201 height 158
click at [612, 155] on input "New Column" at bounding box center [597, 150] width 136 height 13
type input "Main Sheet"
click at [112, 47] on div "1 Month Report" at bounding box center [126, 45] width 64 height 13
click at [376, 47] on div "Test - Daily Data B" at bounding box center [376, 45] width 76 height 13
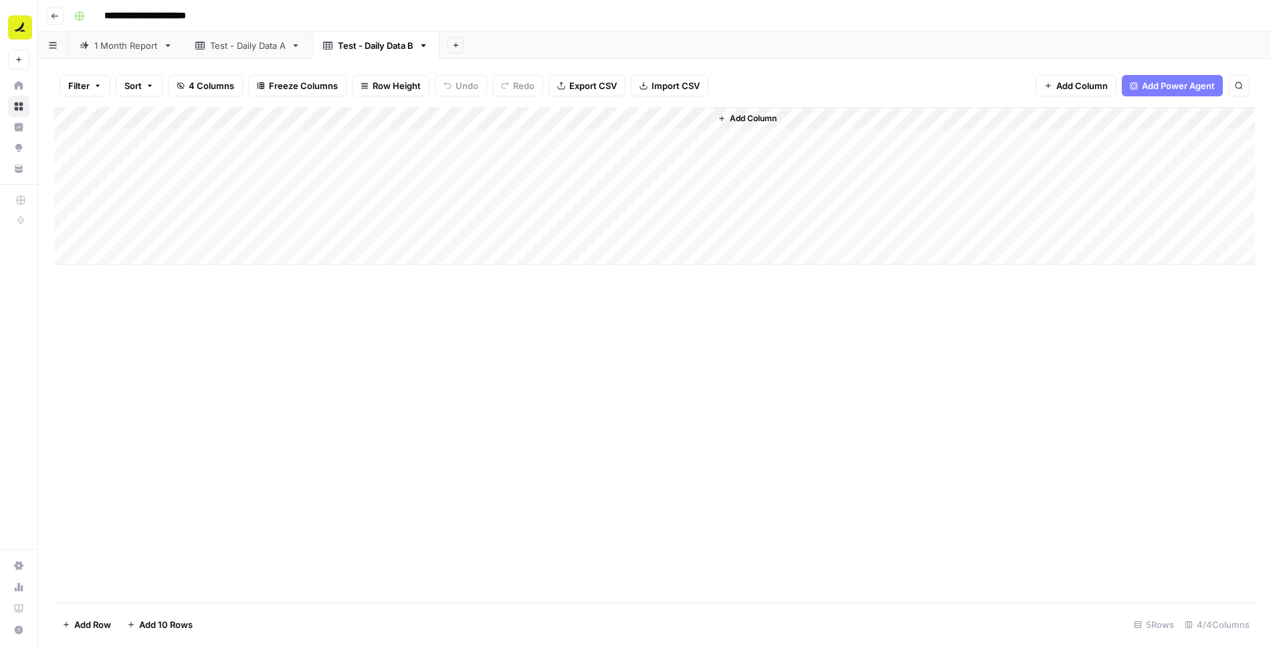
click at [757, 124] on button "Add Column" at bounding box center [748, 118] width 70 height 17
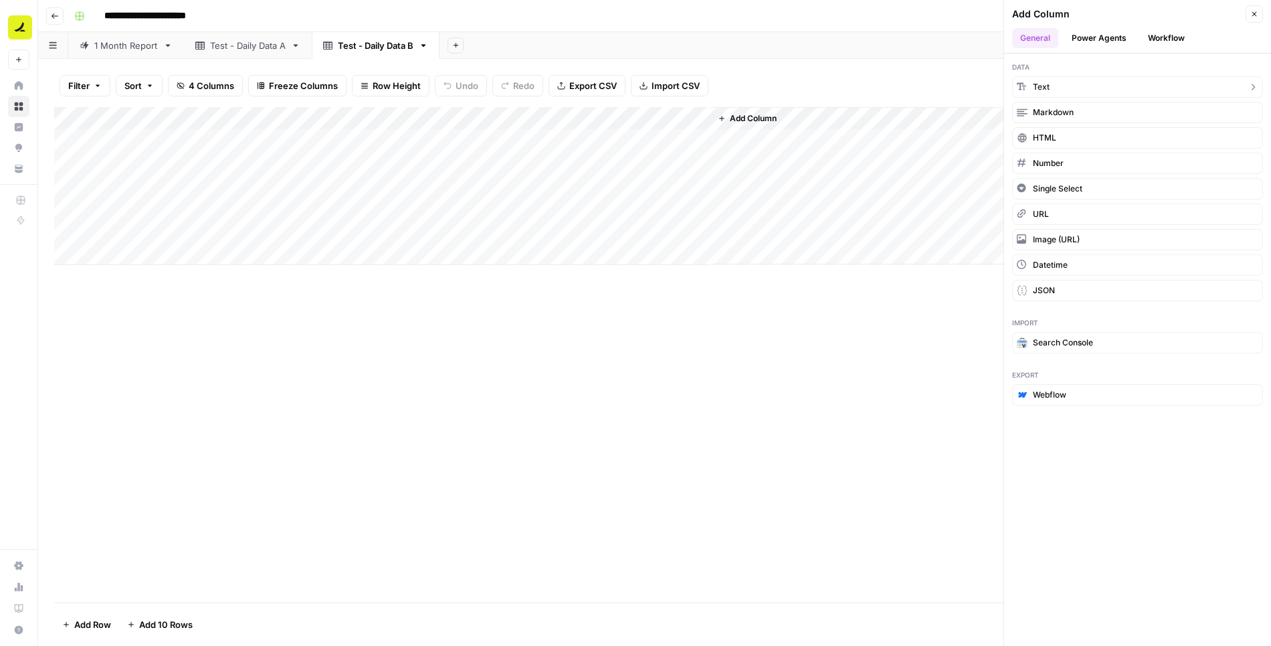
click at [1034, 90] on span "Text" at bounding box center [1041, 87] width 17 height 12
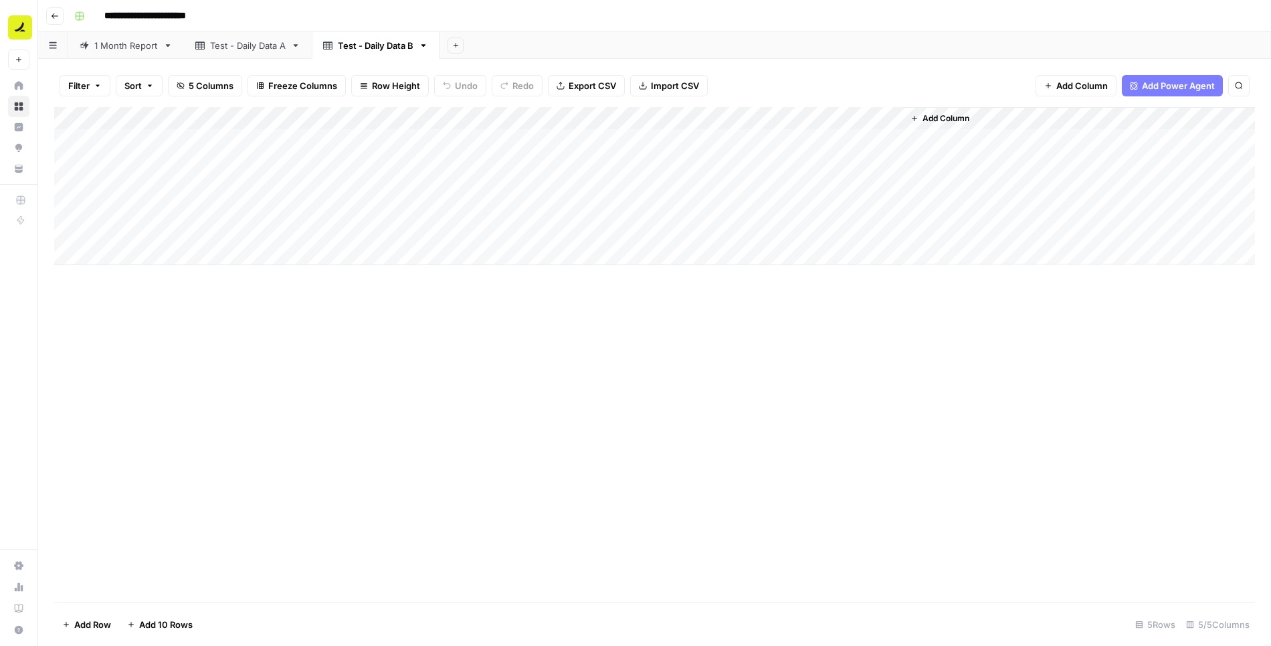
click at [784, 112] on div "Add Column" at bounding box center [654, 186] width 1201 height 158
click at [783, 156] on input "New Column" at bounding box center [790, 150] width 136 height 13
type input "Sheet ID"
click at [276, 45] on div "Test - Daily Data A" at bounding box center [248, 45] width 76 height 13
click at [565, 45] on div "Add Sheet" at bounding box center [856, 45] width 832 height 27
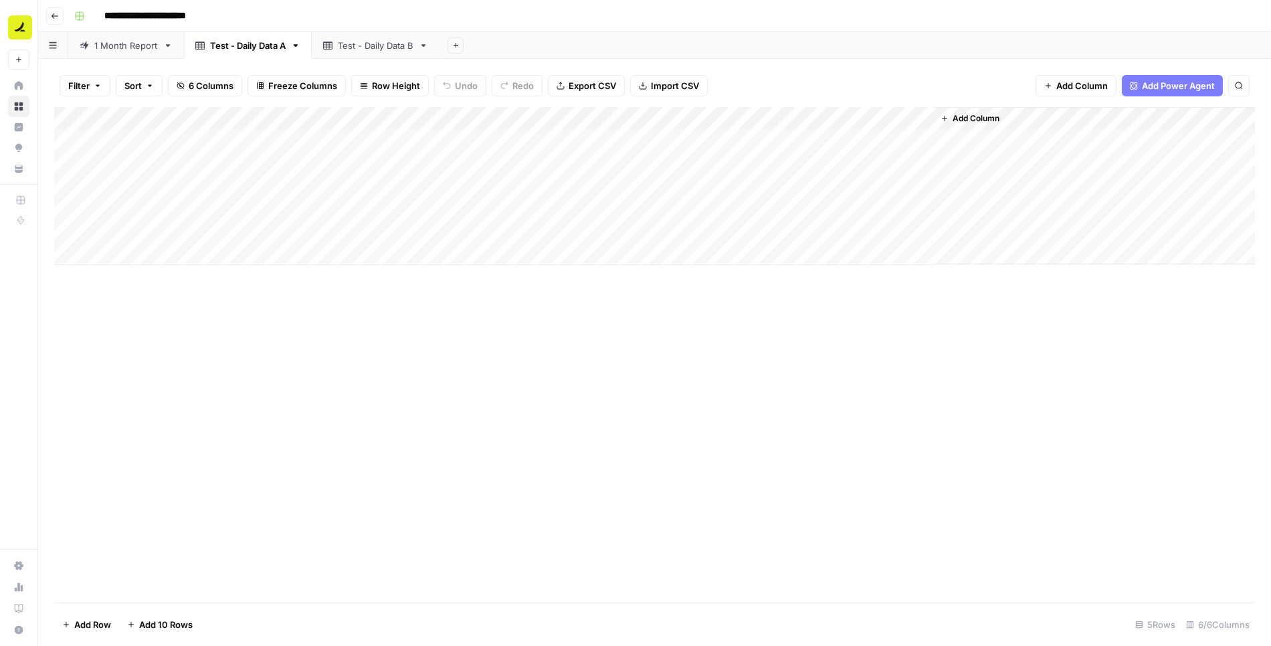
click at [379, 48] on div "Test - Daily Data B" at bounding box center [376, 45] width 76 height 13
drag, startPoint x: 640, startPoint y: 118, endPoint x: 211, endPoint y: 128, distance: 429.0
click at [211, 128] on div "Add Column" at bounding box center [654, 186] width 1201 height 158
drag, startPoint x: 771, startPoint y: 116, endPoint x: 359, endPoint y: 130, distance: 411.7
click at [359, 130] on div "Add Column" at bounding box center [654, 186] width 1201 height 158
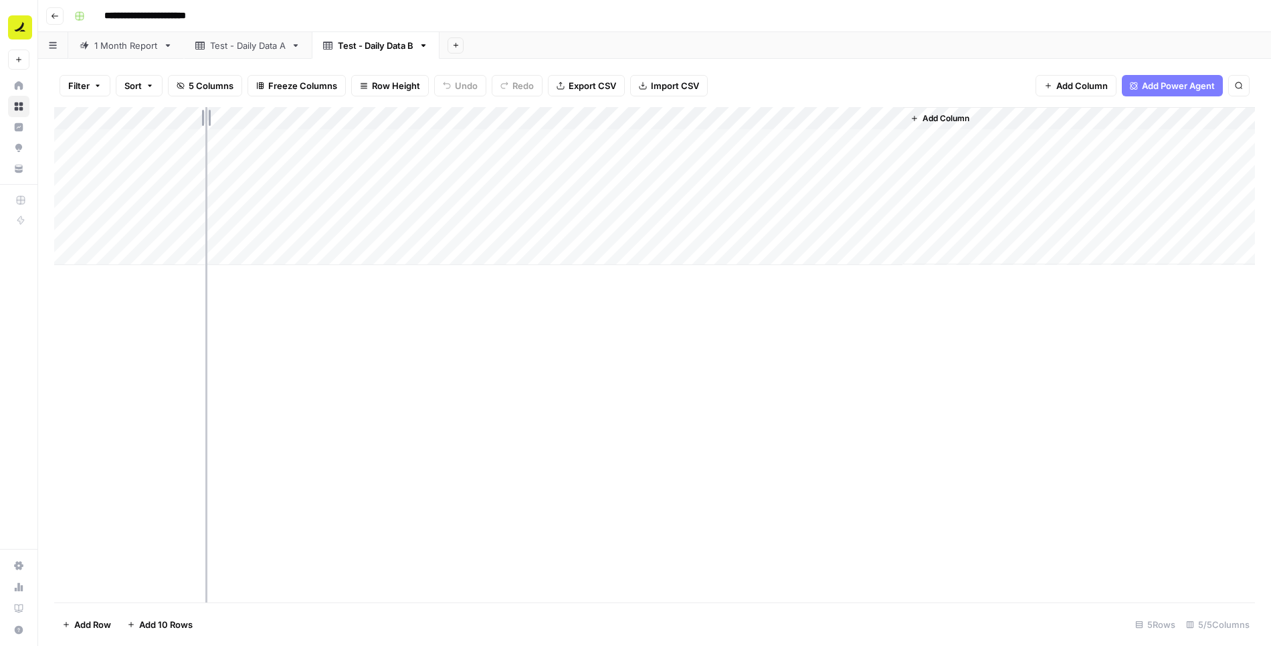
drag, startPoint x: 292, startPoint y: 125, endPoint x: 201, endPoint y: 130, distance: 91.8
click at [201, 130] on div "Add Column" at bounding box center [654, 186] width 1201 height 158
click at [151, 140] on div "Add Column" at bounding box center [654, 186] width 1201 height 158
type textarea "*****"
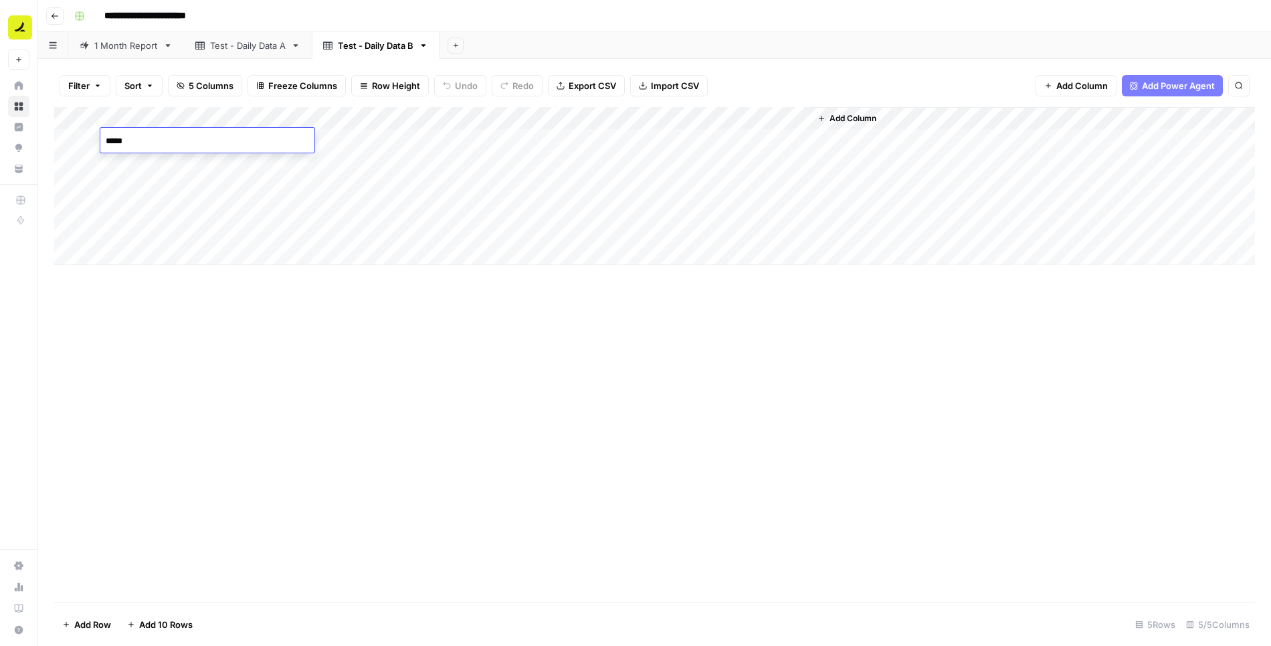
click at [298, 195] on div "Add Column" at bounding box center [654, 186] width 1201 height 158
click at [263, 41] on div "Test - Daily Data A" at bounding box center [248, 45] width 76 height 13
click at [370, 46] on div "Test - Daily Data B" at bounding box center [376, 45] width 76 height 13
click at [260, 134] on div "Add Column" at bounding box center [654, 186] width 1201 height 158
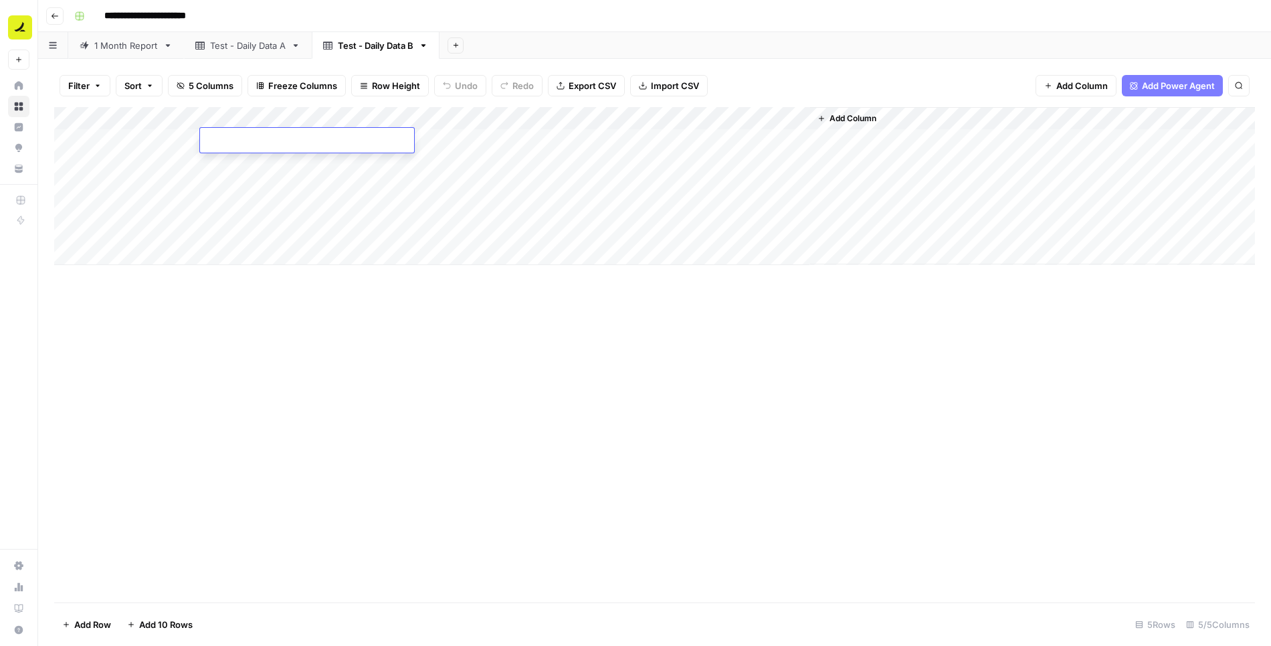
type textarea "*****"
click at [252, 181] on div "Add Column" at bounding box center [654, 186] width 1201 height 158
drag, startPoint x: 396, startPoint y: 120, endPoint x: 289, endPoint y: 122, distance: 107.1
click at [289, 122] on div "Add Column" at bounding box center [654, 186] width 1201 height 158
click at [250, 45] on div "Test - Daily Data A" at bounding box center [248, 45] width 76 height 13
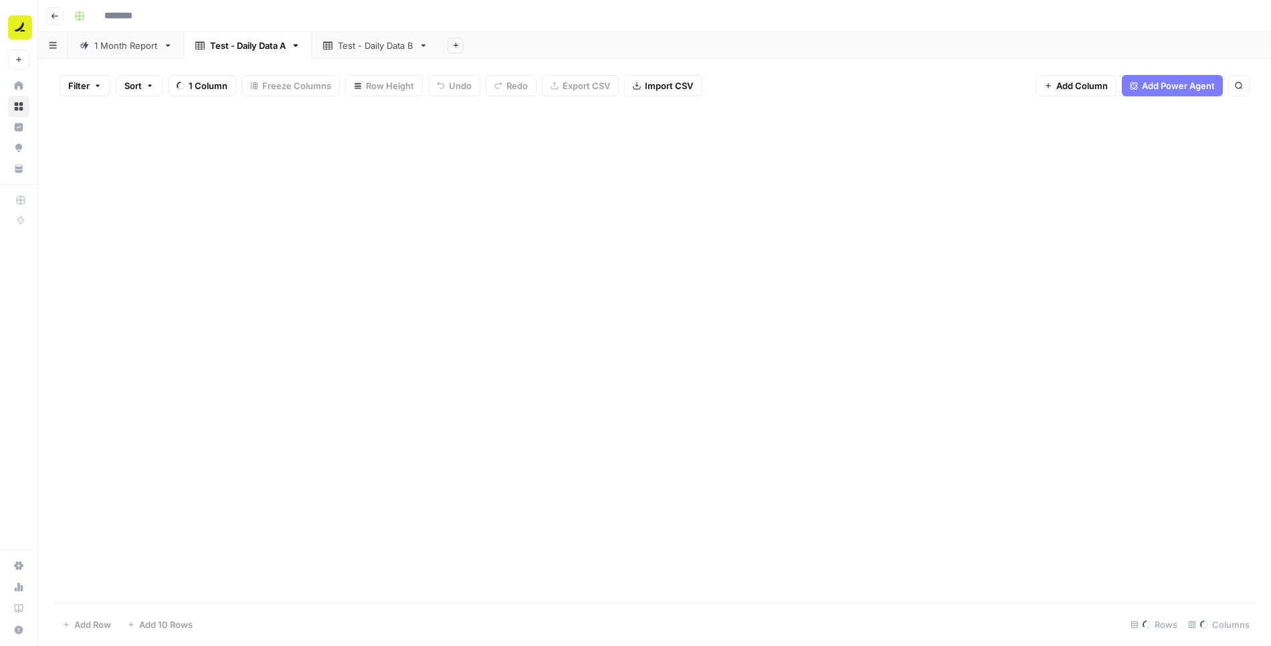
type input "**********"
click at [388, 50] on div "Test - Daily Data B" at bounding box center [376, 45] width 76 height 13
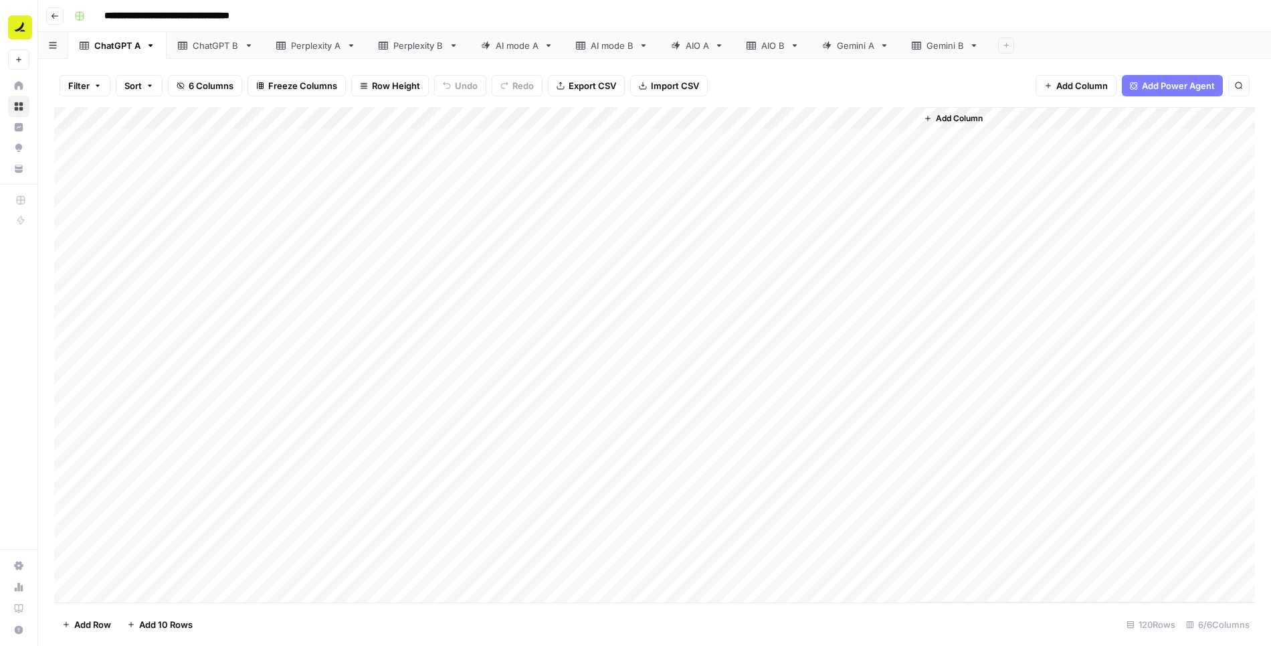
click at [79, 119] on div "Add Column" at bounding box center [654, 355] width 1201 height 496
